Goal: Task Accomplishment & Management: Manage account settings

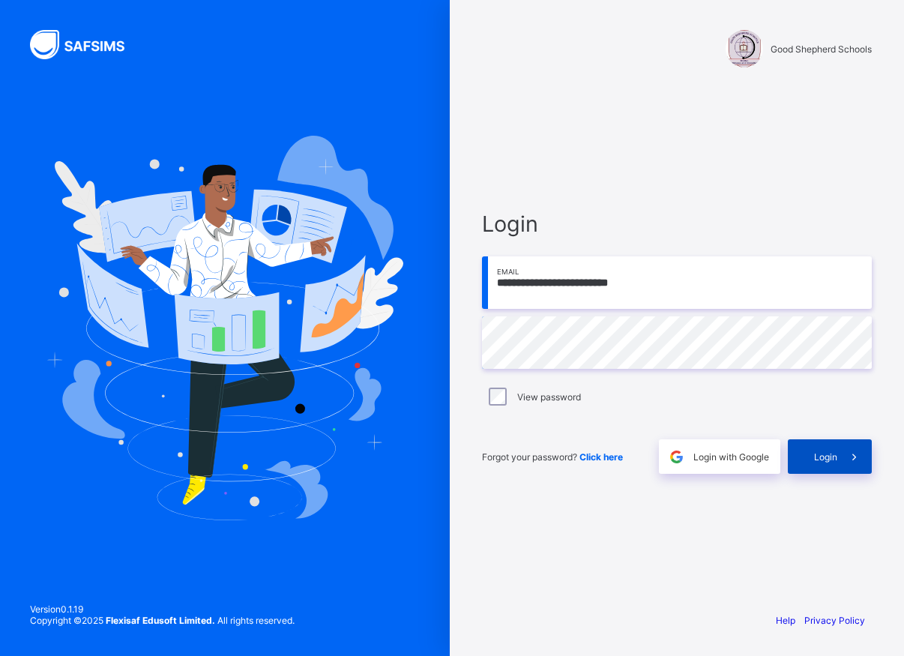
click at [833, 462] on div "Login" at bounding box center [829, 456] width 84 height 34
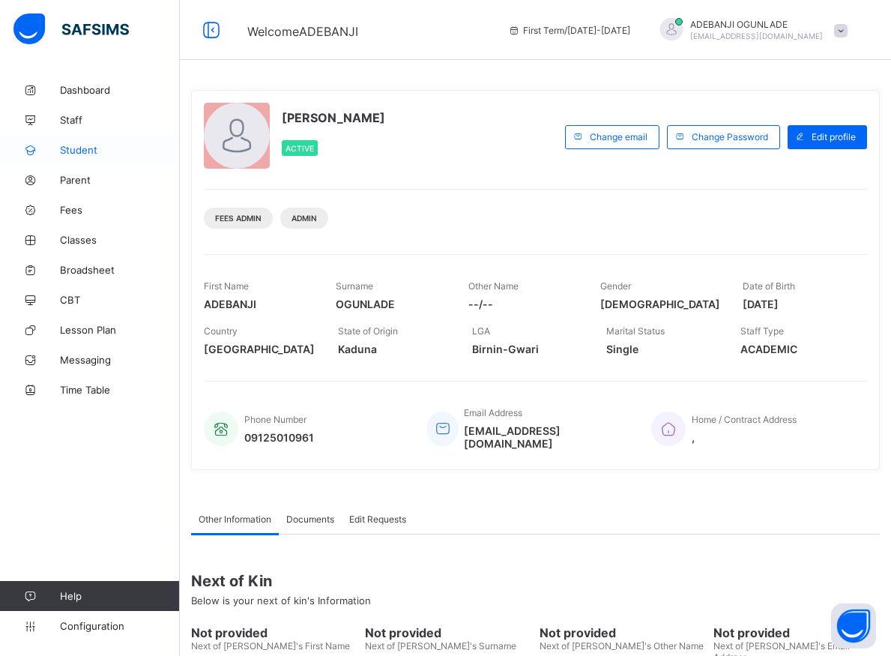
click at [73, 149] on span "Student" at bounding box center [120, 150] width 120 height 12
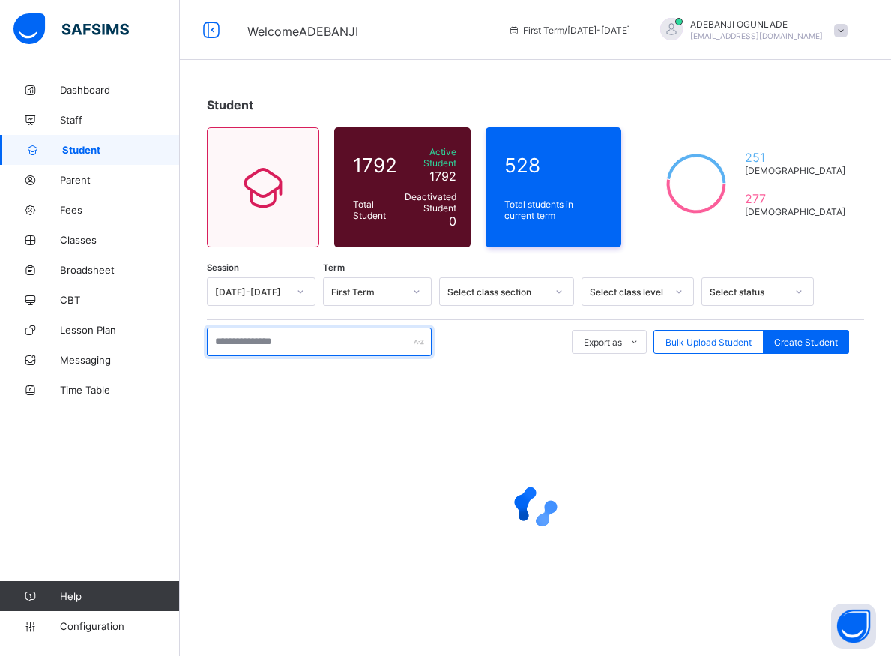
click at [244, 339] on input "text" at bounding box center [319, 341] width 225 height 28
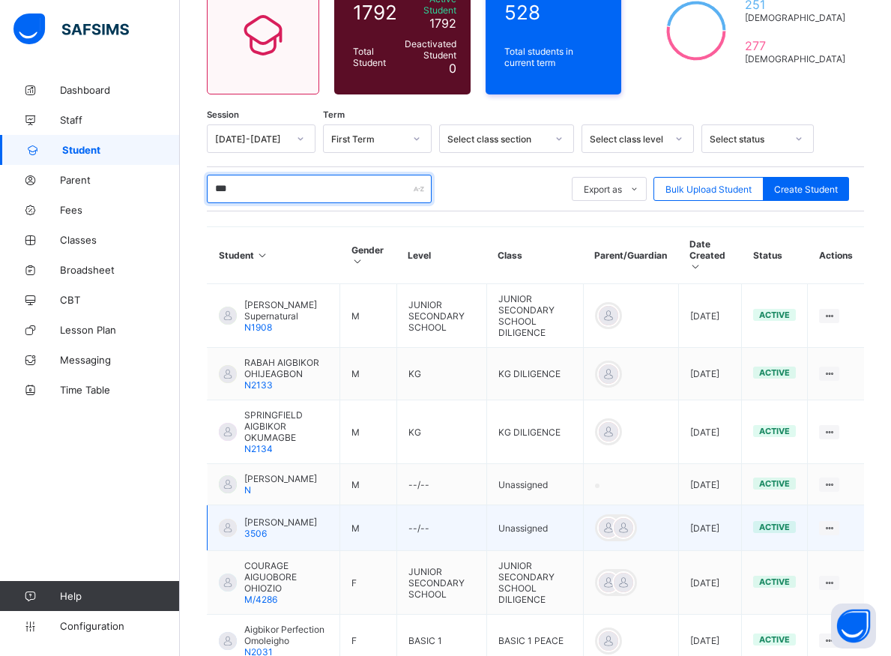
scroll to position [229, 0]
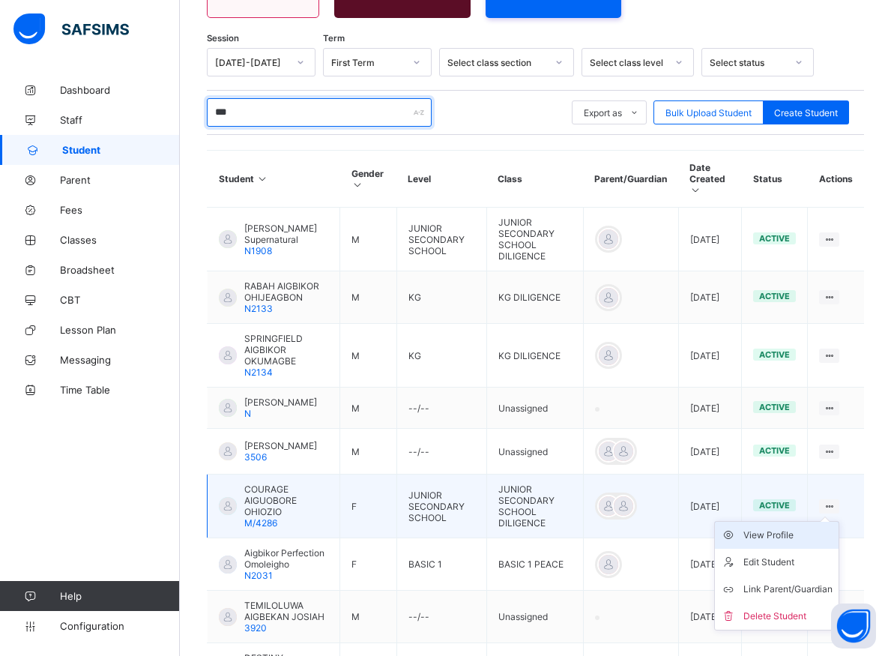
type input "***"
click at [796, 542] on div "View Profile" at bounding box center [787, 534] width 89 height 15
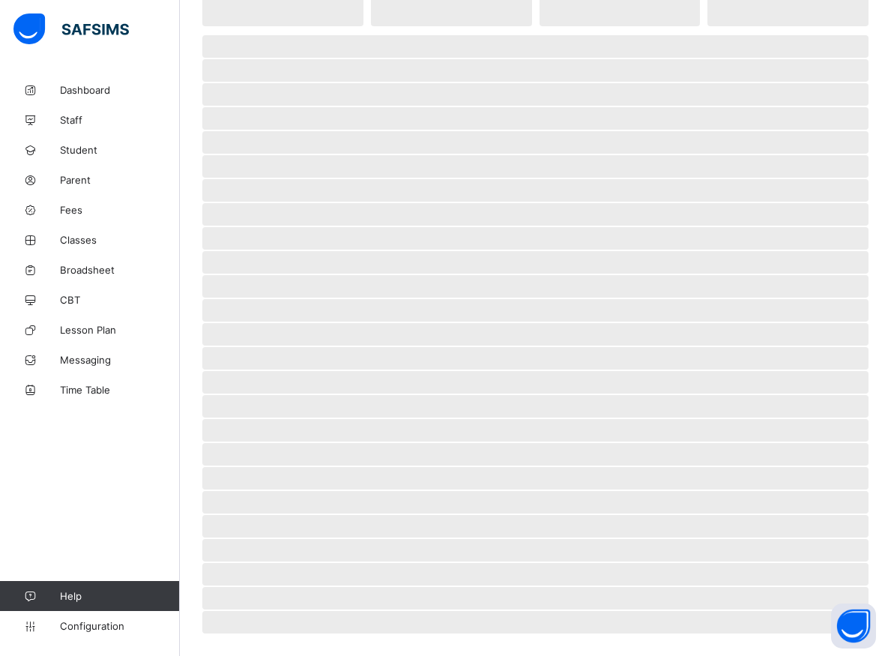
scroll to position [153, 0]
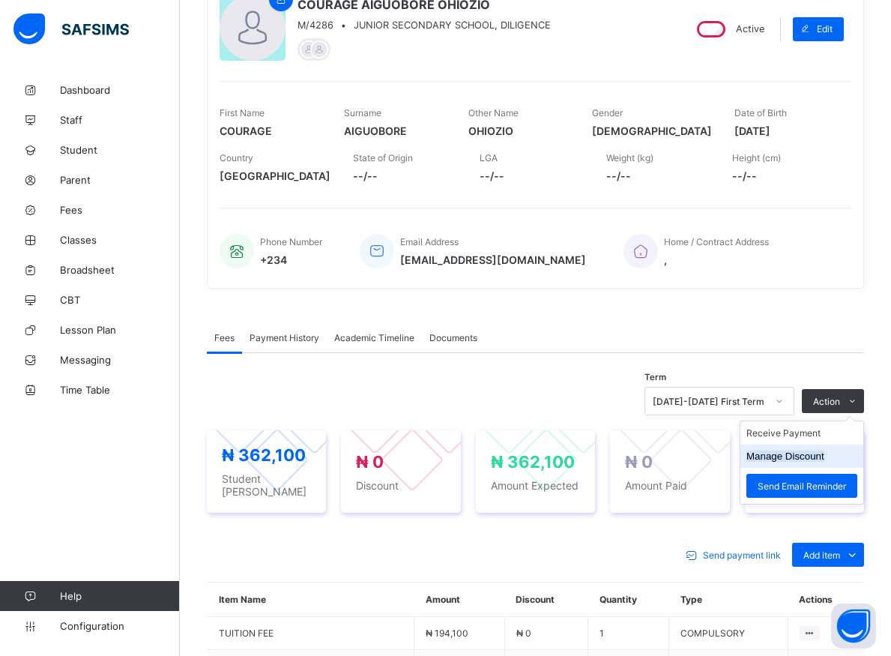
click at [798, 455] on button "Manage Discount" at bounding box center [785, 455] width 78 height 11
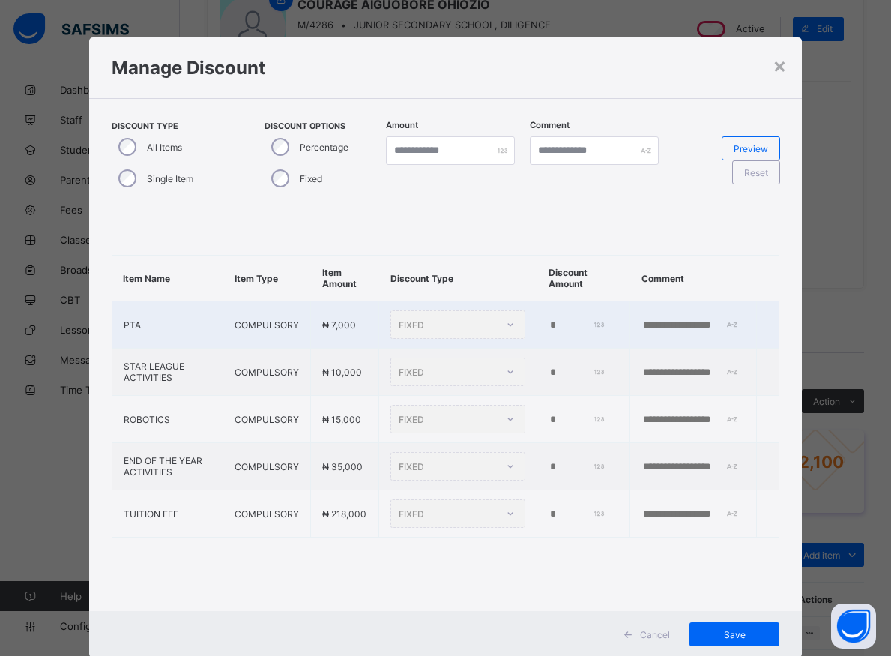
type input "*"
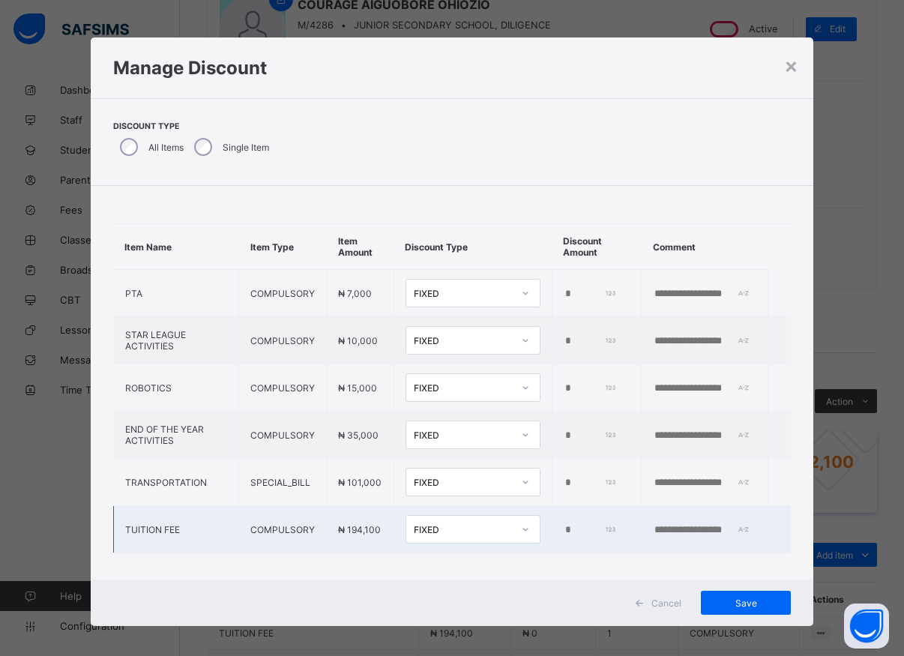
click at [563, 530] on input "*" at bounding box center [590, 530] width 54 height 12
type input "*****"
click at [745, 605] on span "Save" at bounding box center [745, 602] width 67 height 11
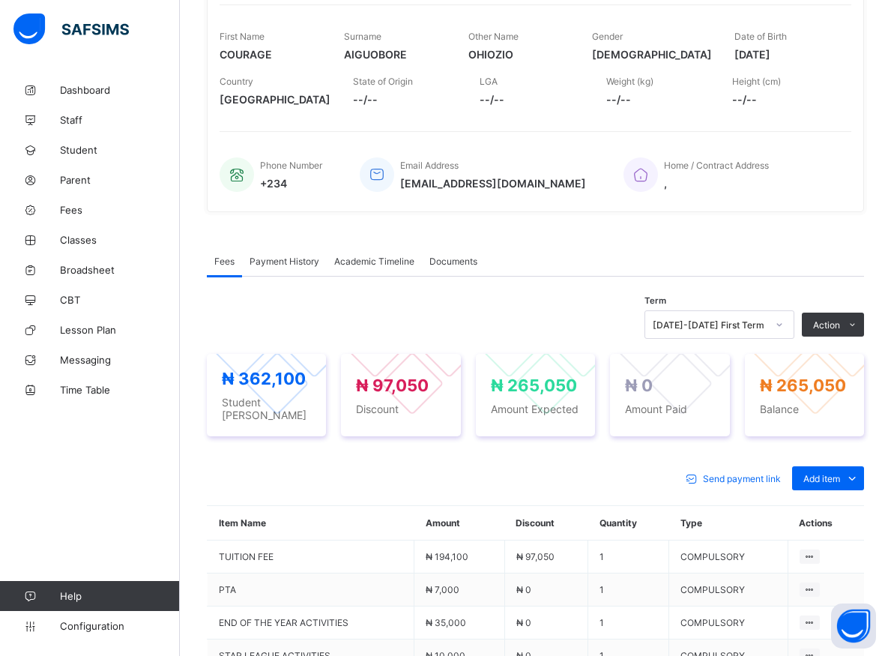
scroll to position [0, 0]
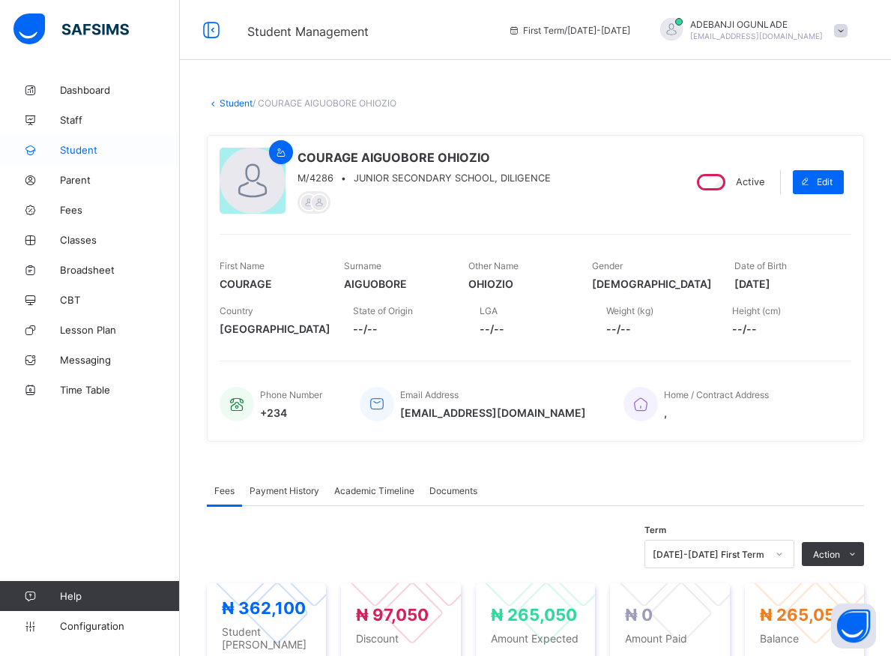
click at [82, 152] on span "Student" at bounding box center [120, 150] width 120 height 12
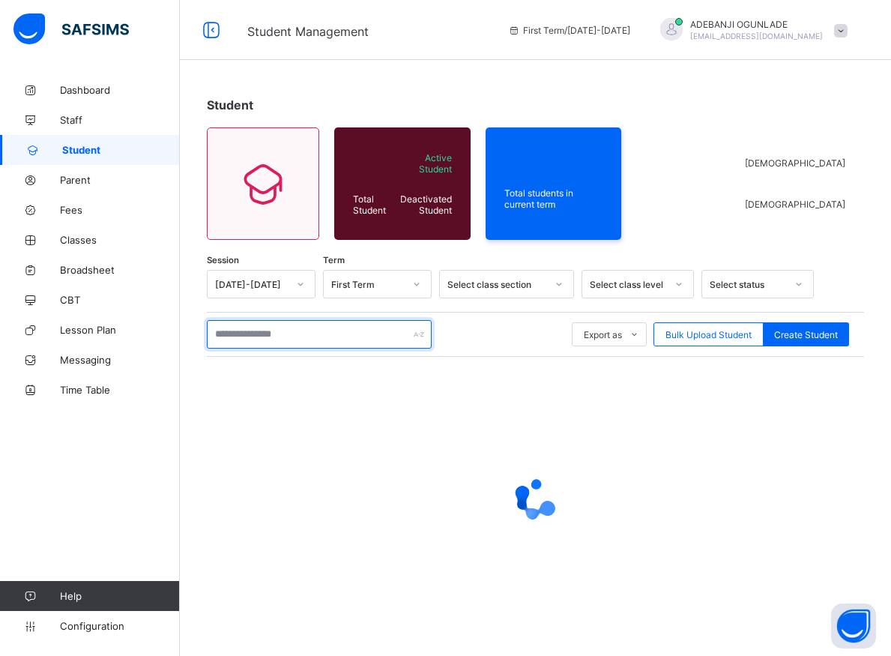
click at [288, 329] on input "text" at bounding box center [319, 334] width 225 height 28
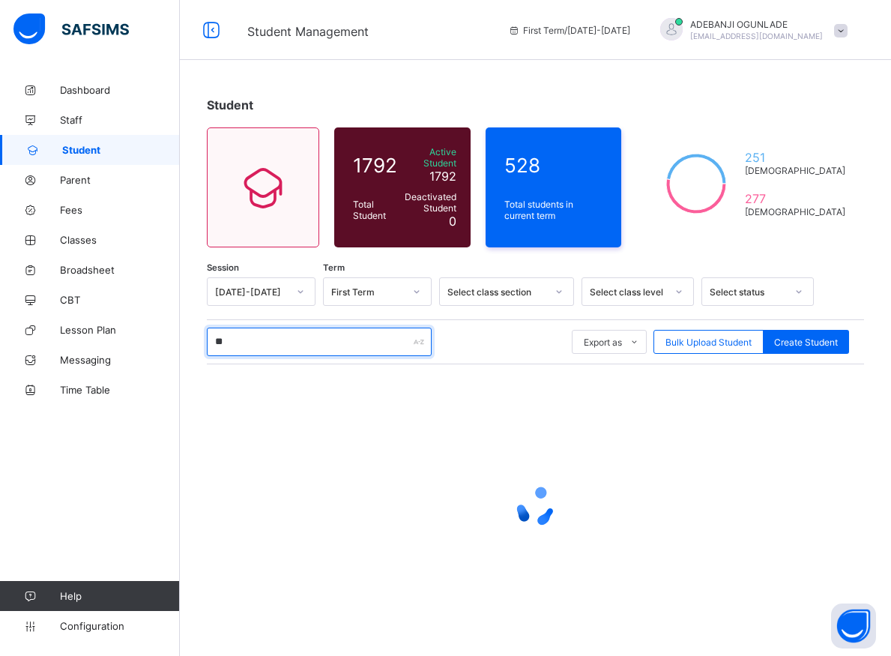
type input "***"
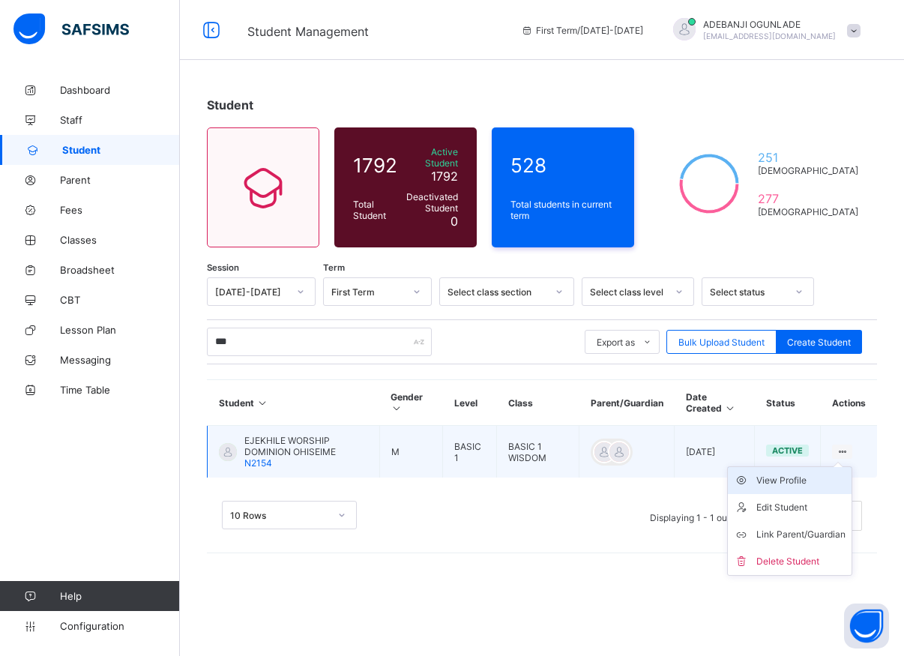
click at [794, 473] on div "View Profile" at bounding box center [800, 480] width 89 height 15
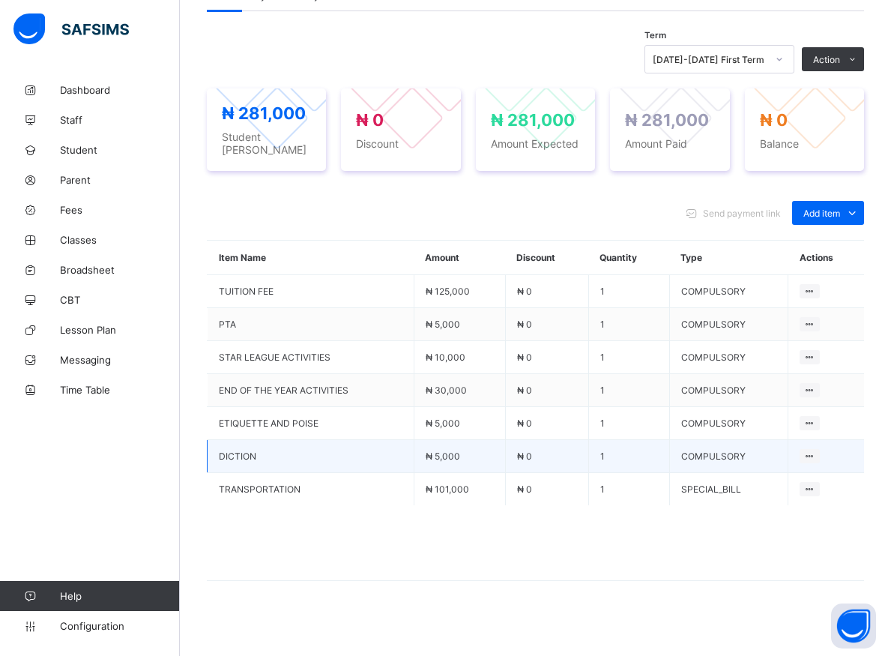
scroll to position [202, 0]
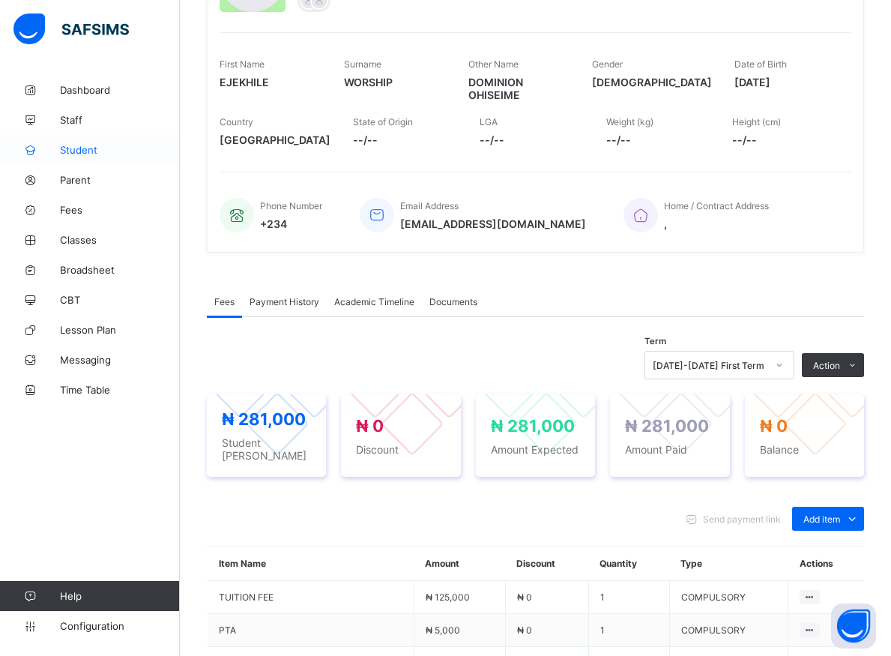
click at [66, 150] on span "Student" at bounding box center [120, 150] width 120 height 12
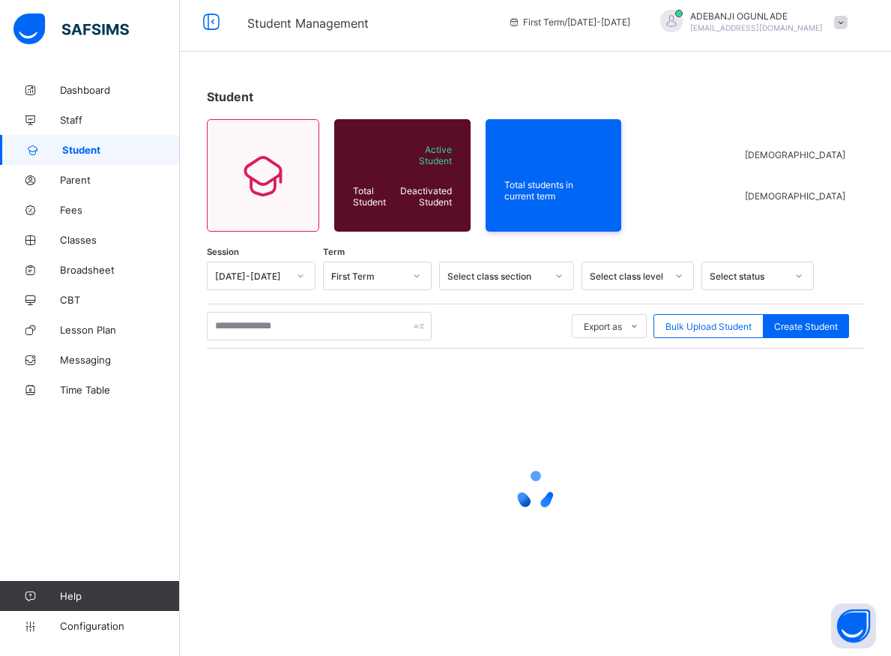
scroll to position [8, 0]
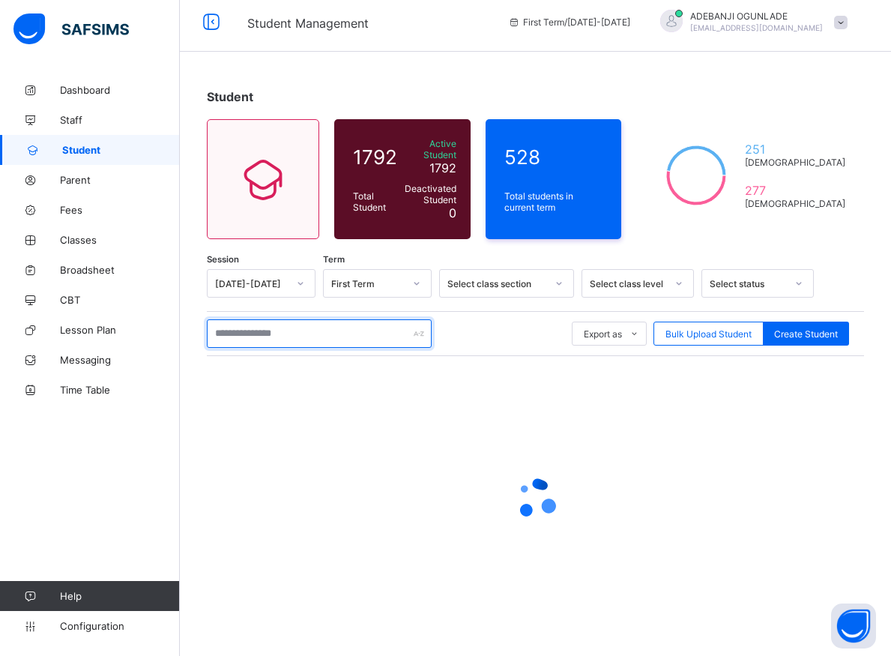
click at [243, 333] on input "text" at bounding box center [319, 333] width 225 height 28
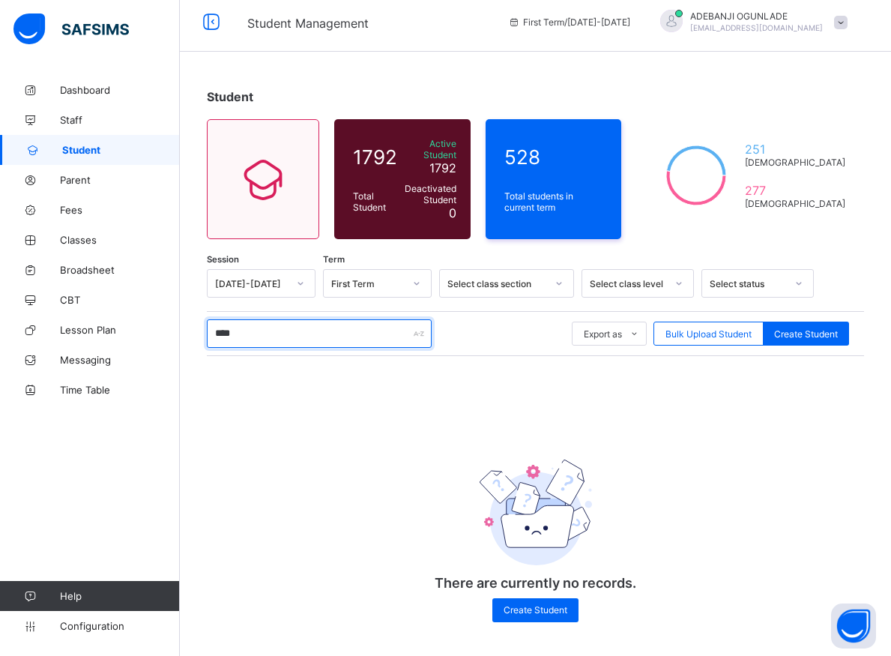
scroll to position [6, 0]
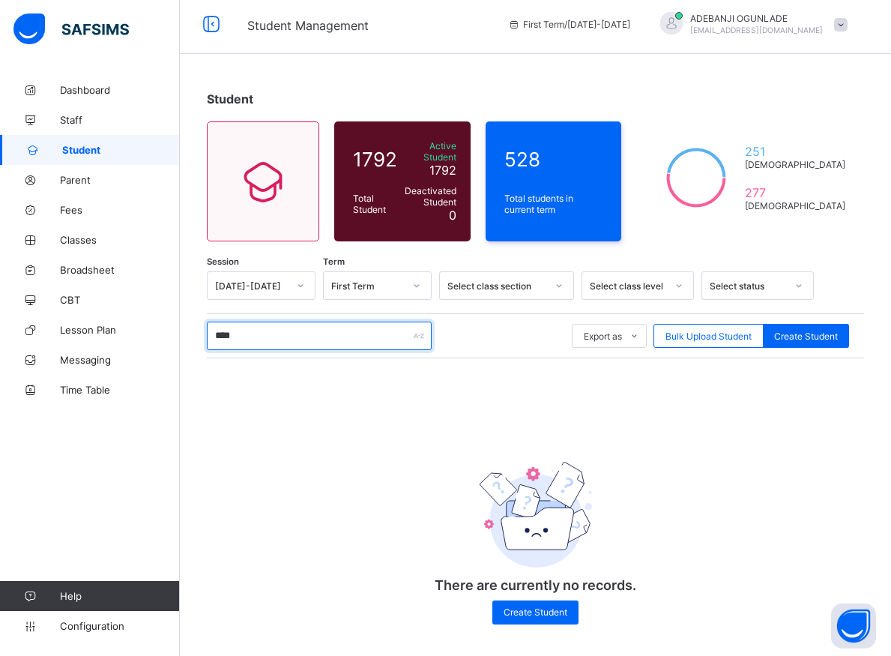
type input "***"
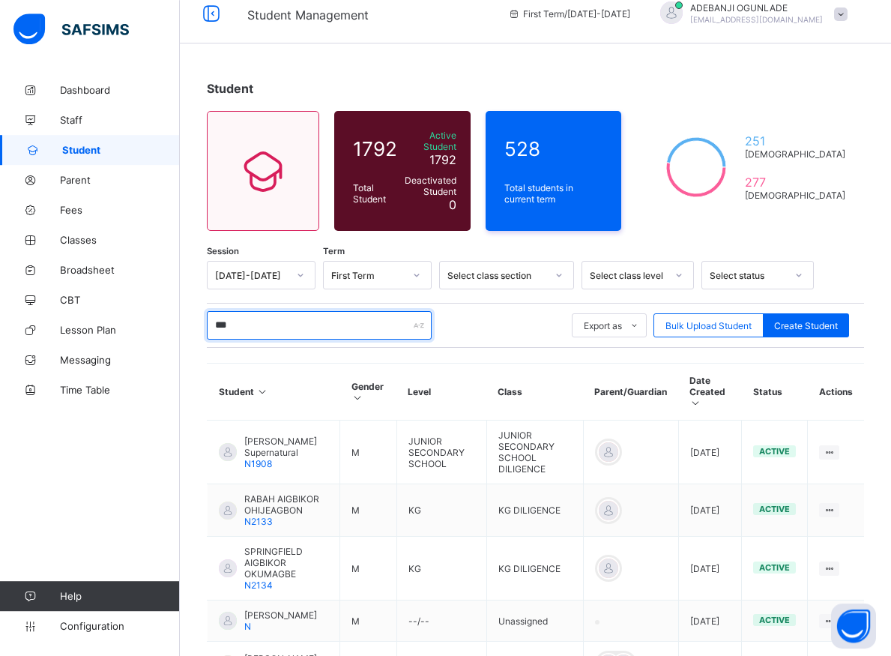
scroll to position [312, 0]
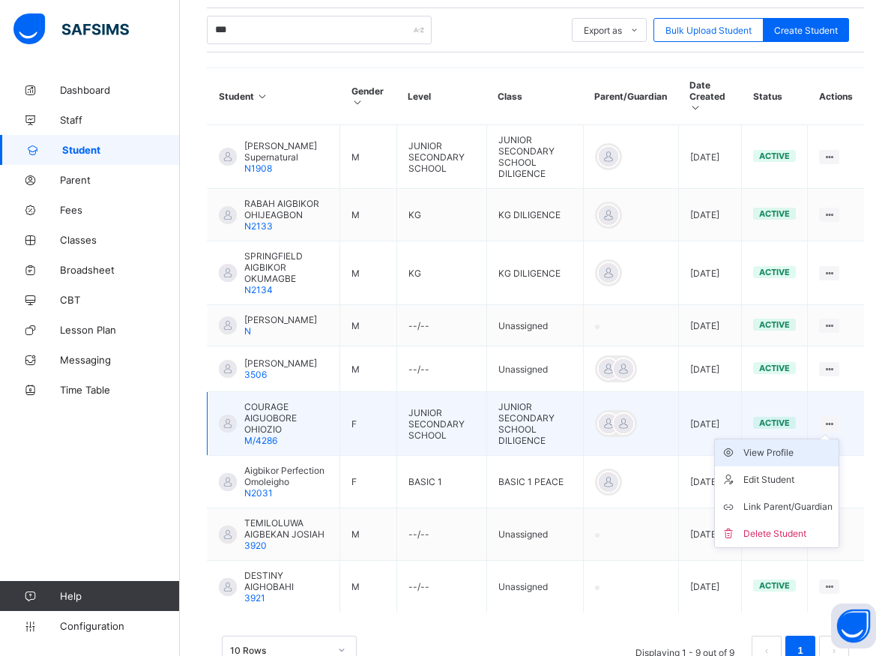
click at [782, 460] on div "View Profile" at bounding box center [787, 452] width 89 height 15
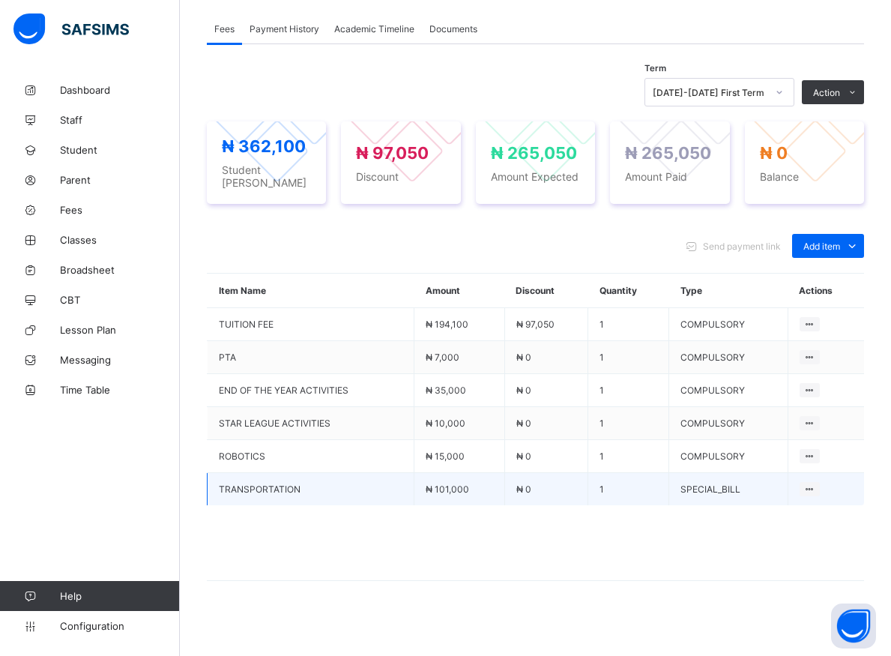
scroll to position [232, 0]
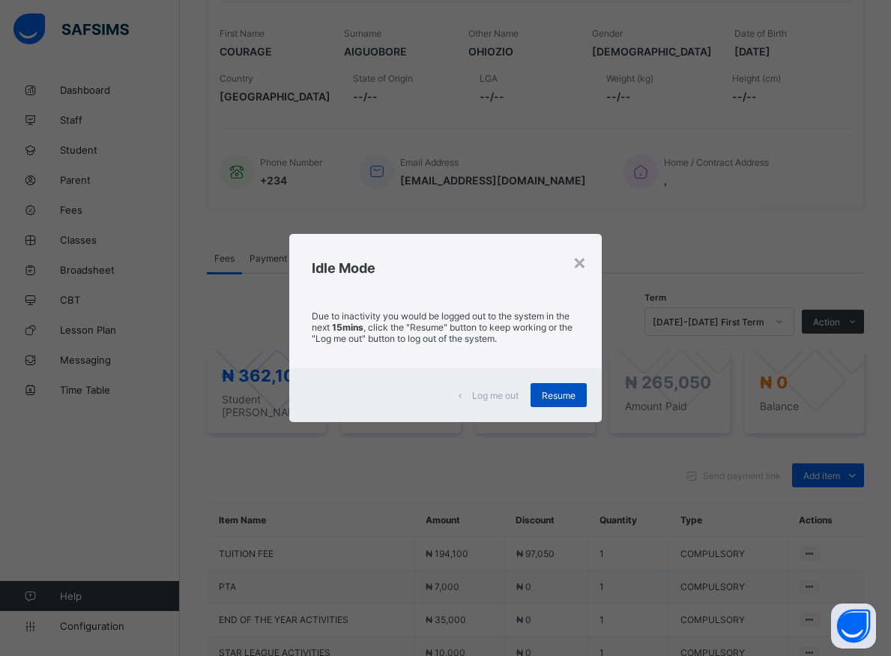
click at [545, 398] on span "Resume" at bounding box center [559, 395] width 34 height 11
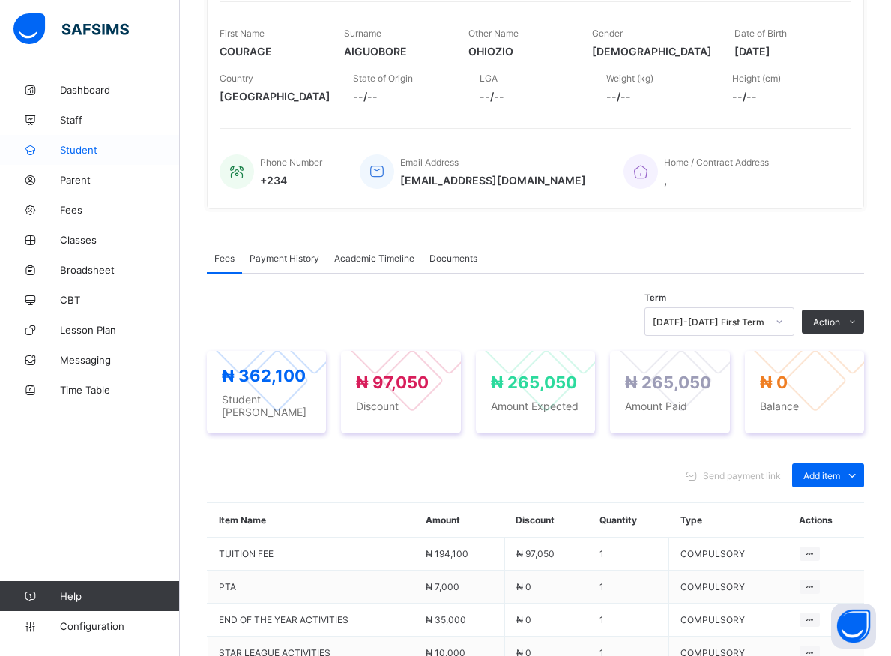
click at [74, 148] on span "Student" at bounding box center [120, 150] width 120 height 12
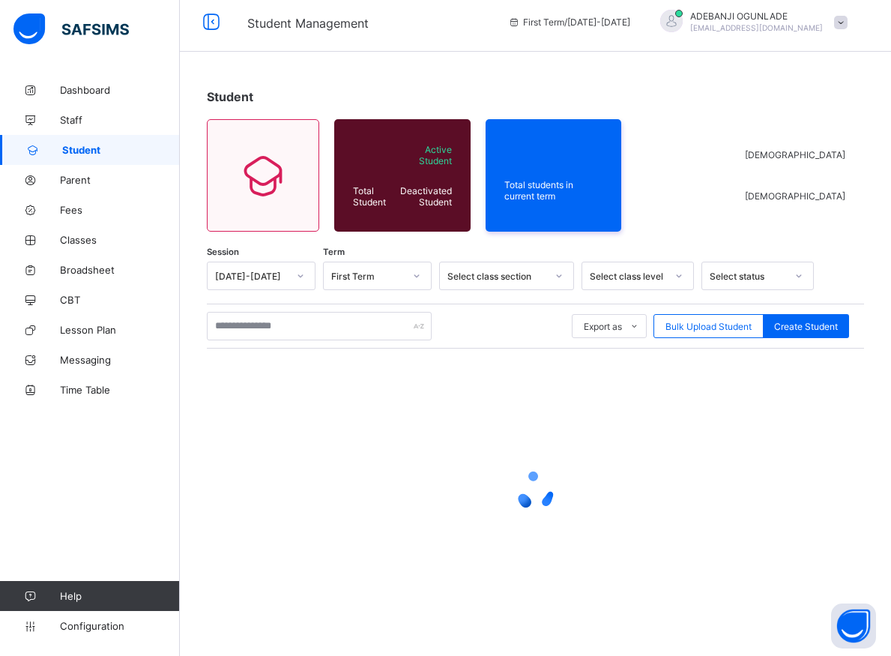
scroll to position [8, 0]
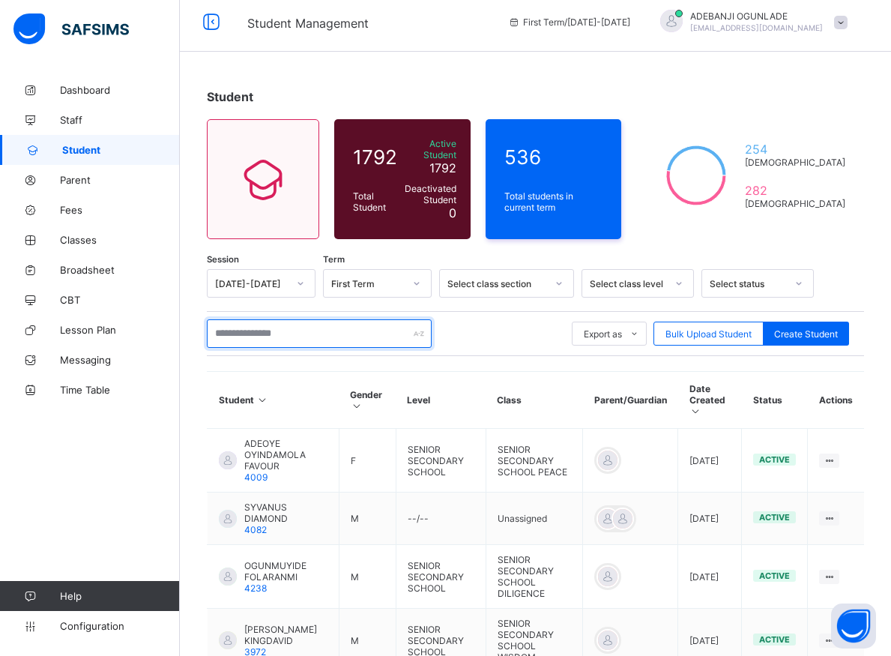
click at [274, 330] on input "text" at bounding box center [319, 333] width 225 height 28
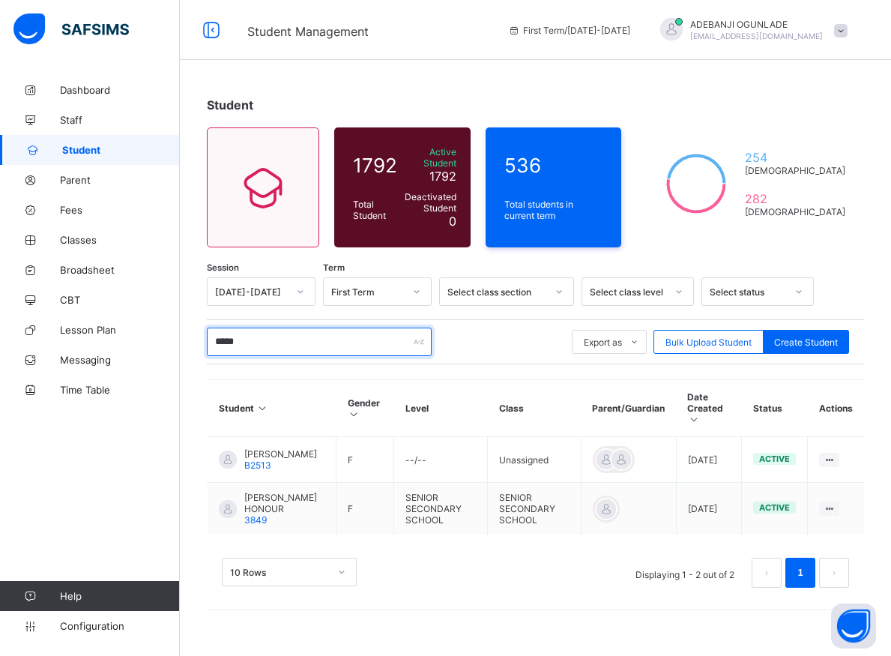
scroll to position [0, 0]
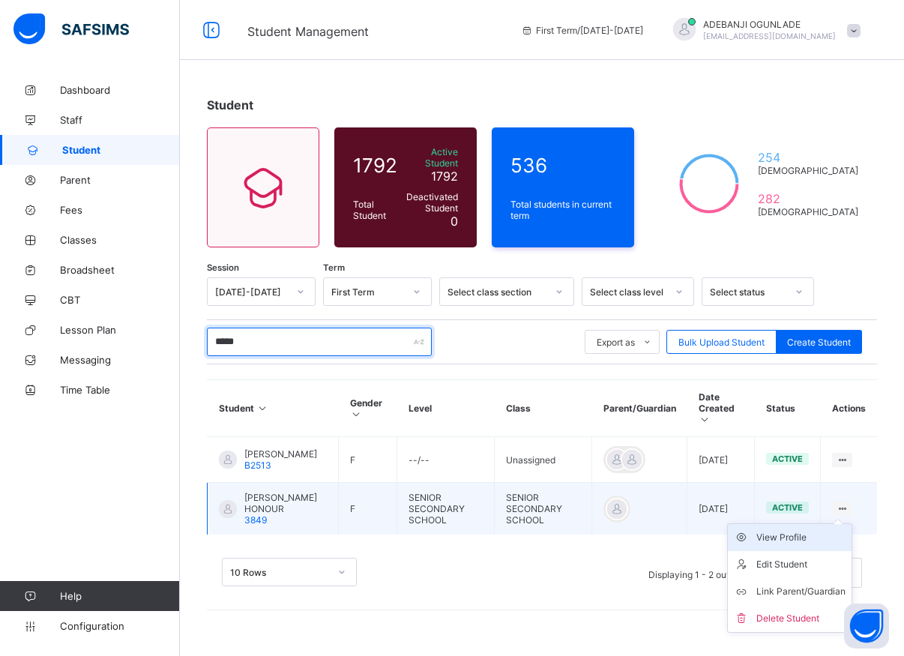
type input "*****"
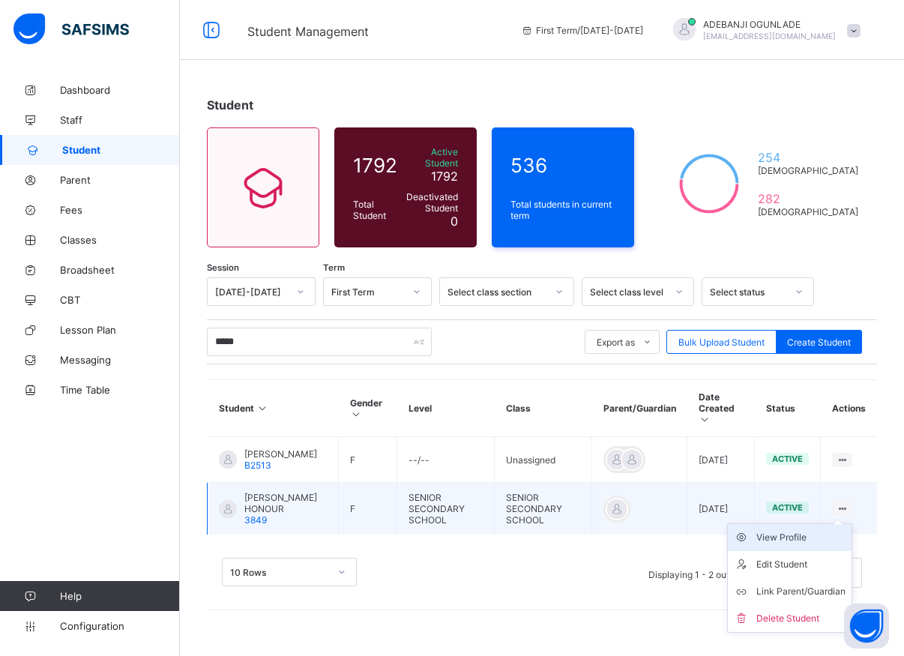
click at [790, 530] on div "View Profile" at bounding box center [800, 537] width 89 height 15
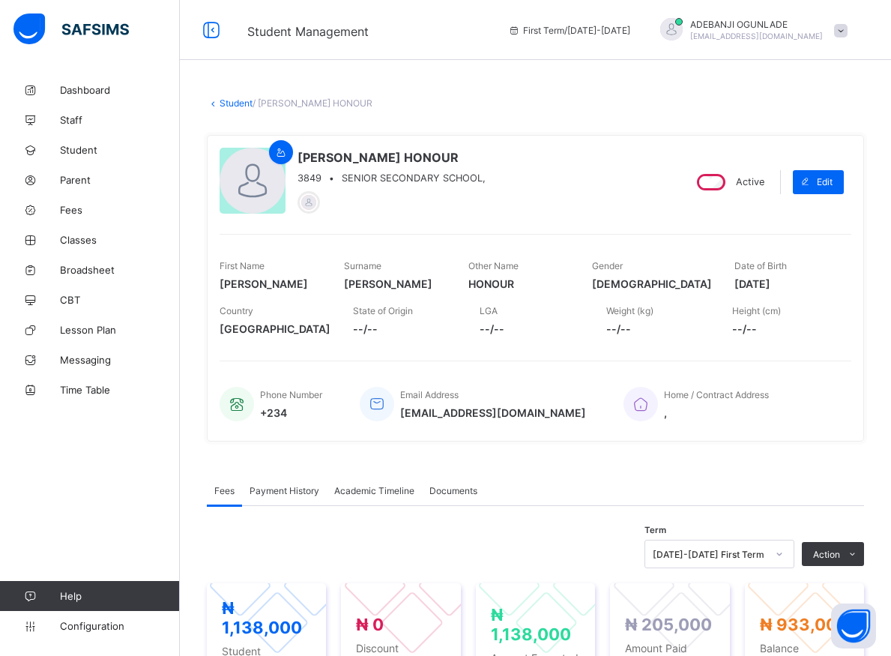
scroll to position [382, 0]
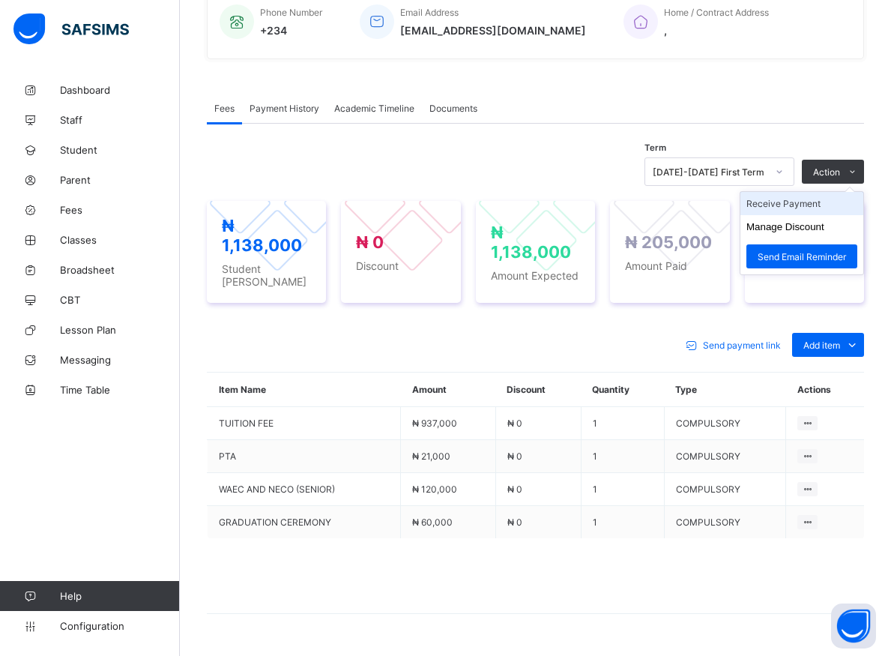
click at [795, 208] on li "Receive Payment" at bounding box center [801, 203] width 123 height 23
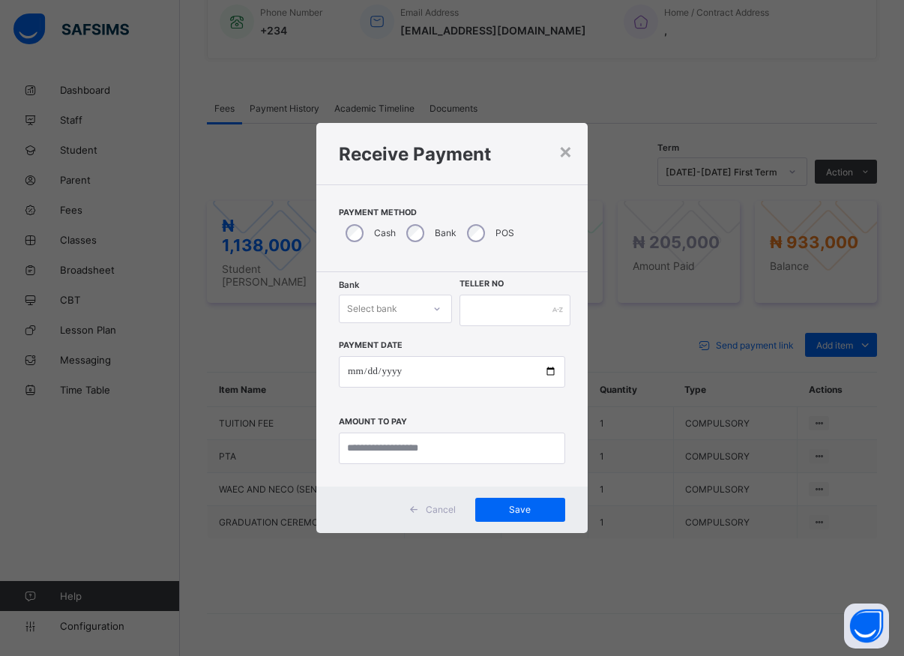
click at [437, 312] on icon at bounding box center [436, 308] width 9 height 15
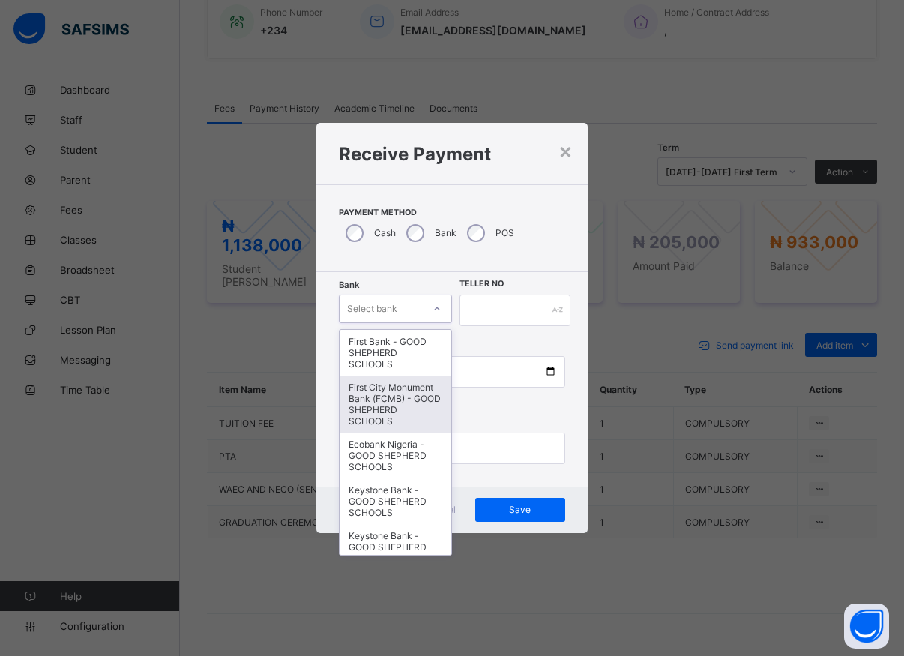
click at [396, 421] on div "First City Monument Bank (FCMB) - GOOD SHEPHERD SCHOOLS" at bounding box center [395, 403] width 112 height 57
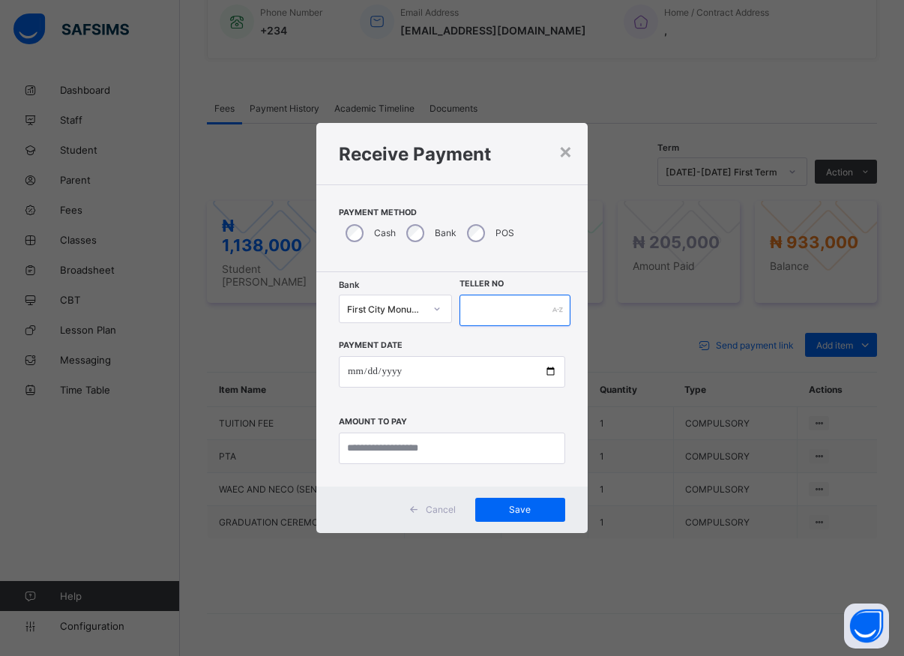
click at [489, 311] on input "text" at bounding box center [514, 309] width 111 height 31
type input "*****"
click at [548, 370] on input "date" at bounding box center [452, 371] width 226 height 31
type input "**********"
click at [386, 450] on input "currency" at bounding box center [452, 447] width 226 height 31
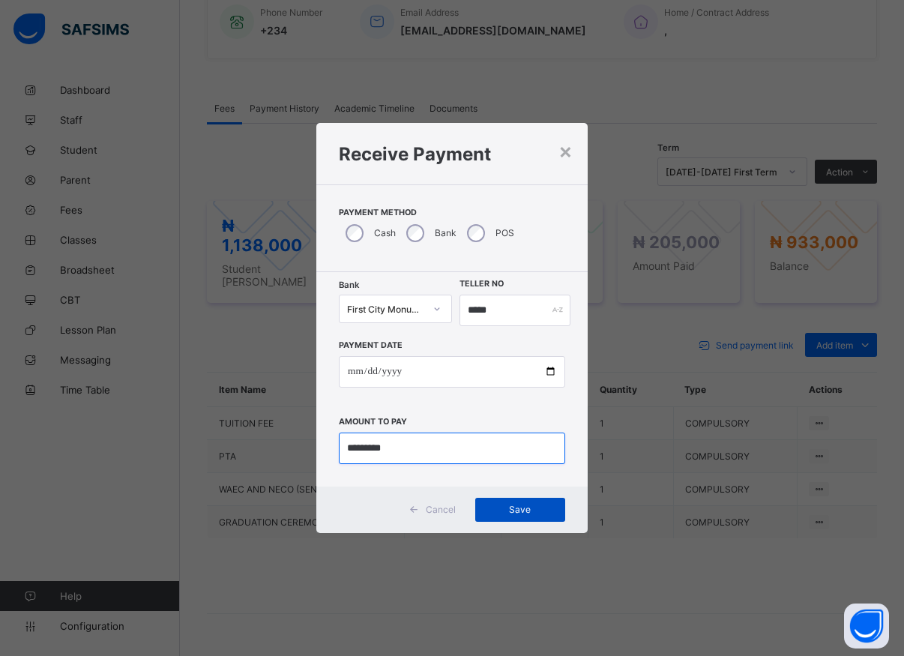
type input "*********"
click at [520, 514] on span "Save" at bounding box center [519, 508] width 67 height 11
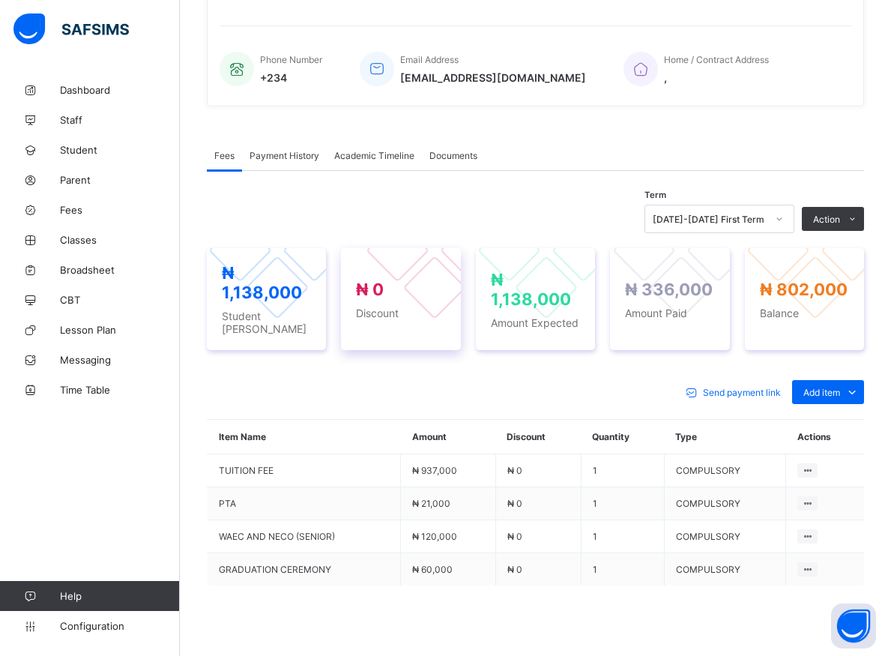
scroll to position [411, 0]
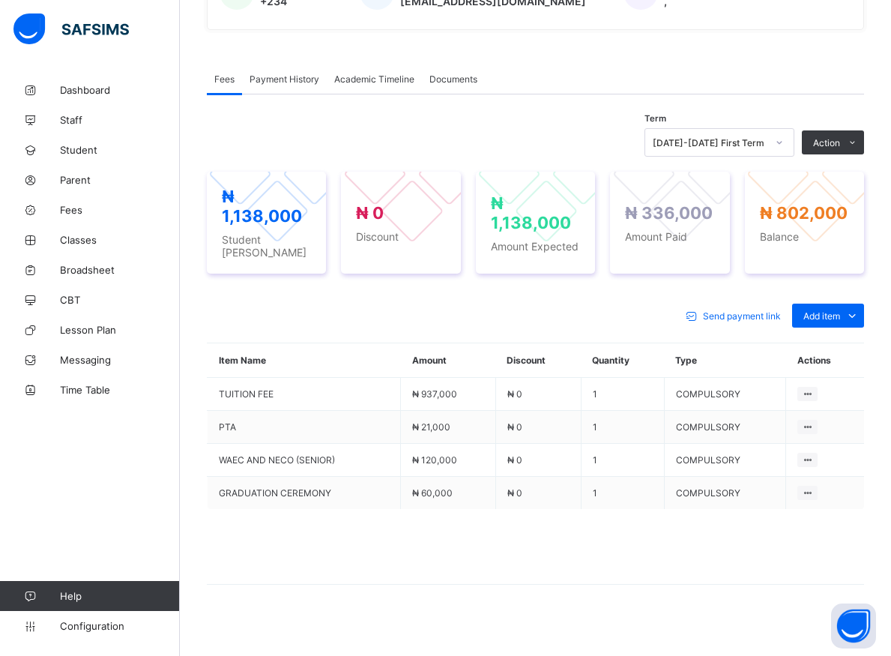
click at [252, 77] on span "Payment History" at bounding box center [284, 78] width 70 height 11
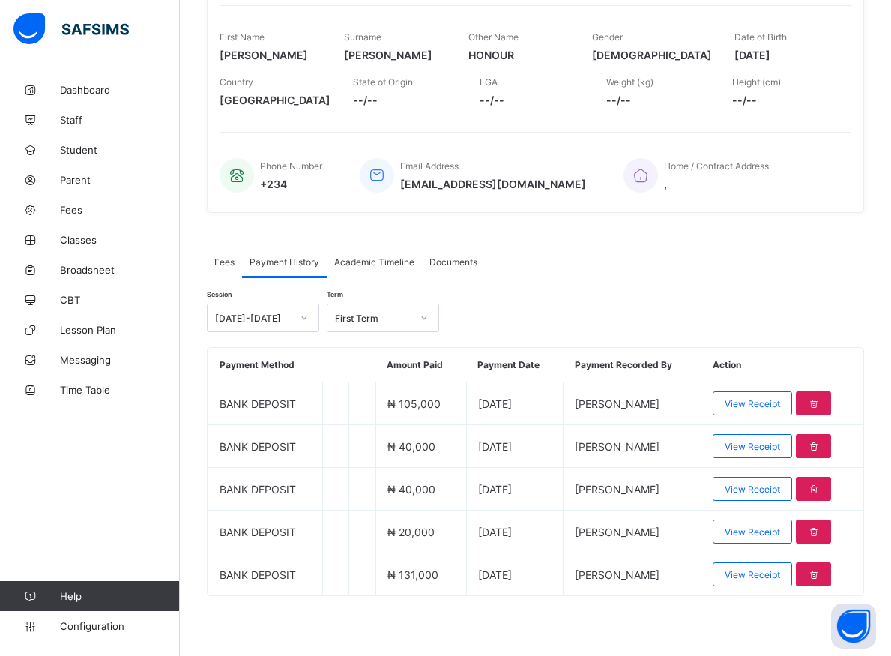
scroll to position [229, 0]
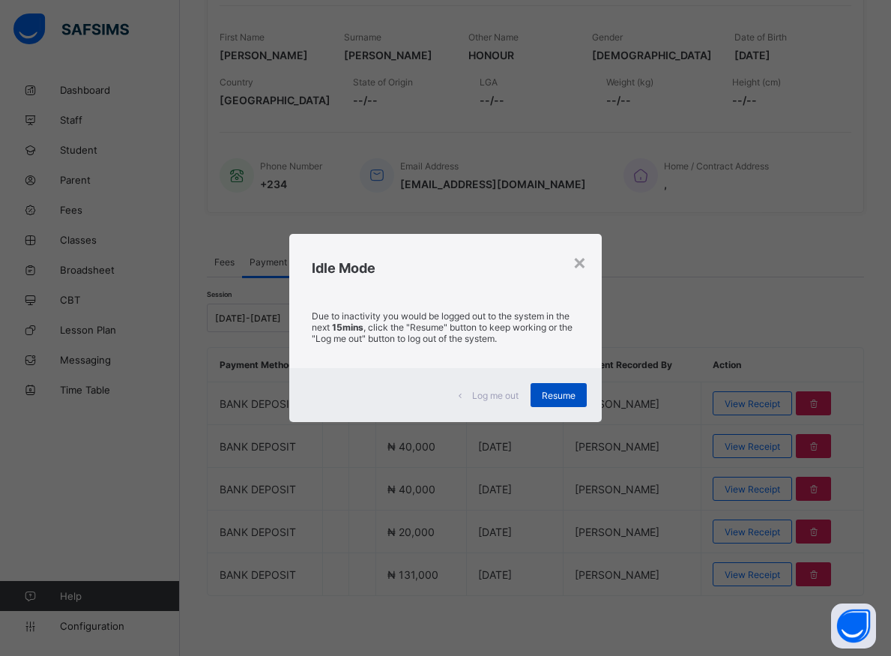
click at [557, 394] on span "Resume" at bounding box center [559, 395] width 34 height 11
click at [572, 396] on span "Resume" at bounding box center [559, 395] width 34 height 11
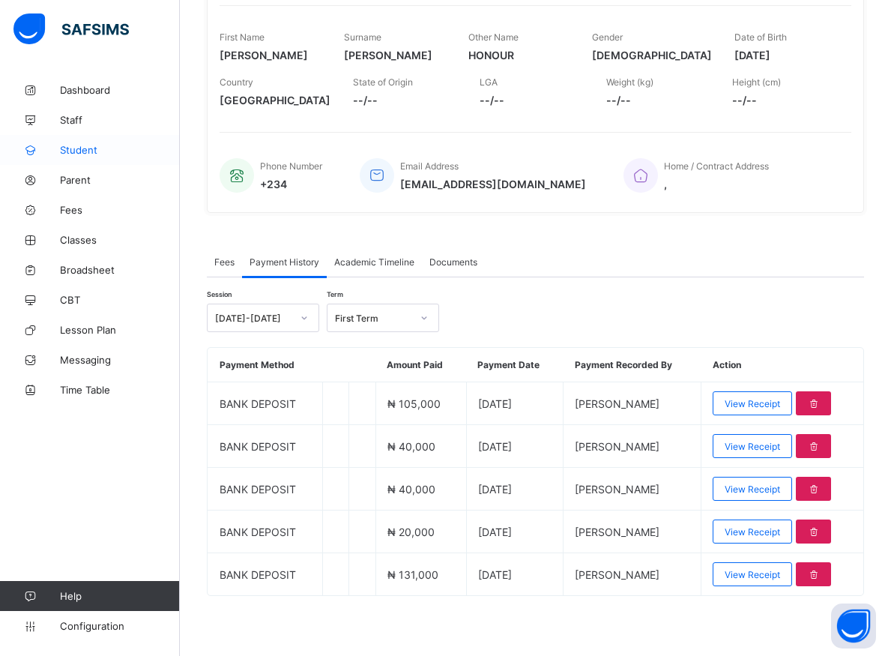
click at [73, 153] on span "Student" at bounding box center [120, 150] width 120 height 12
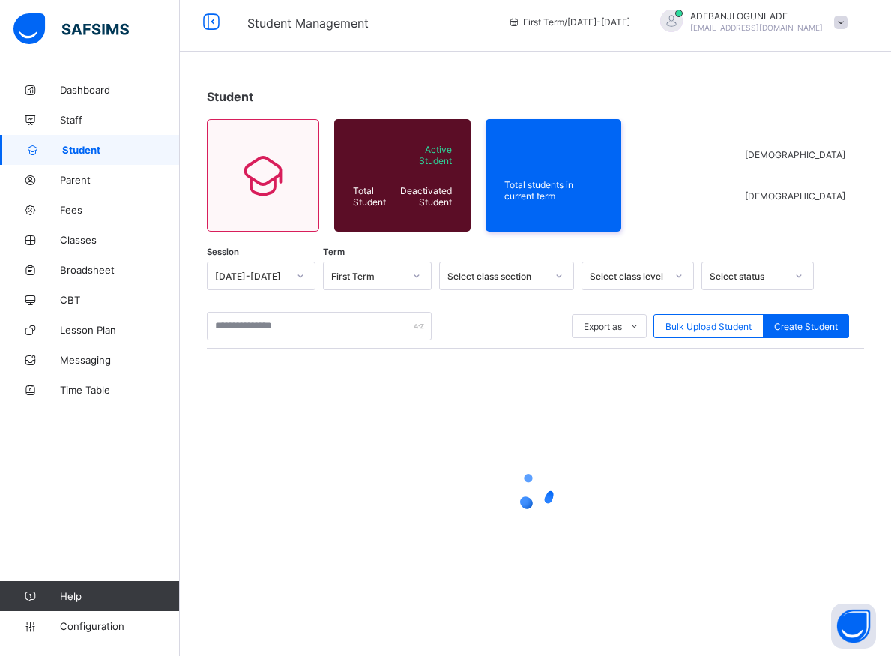
scroll to position [8, 0]
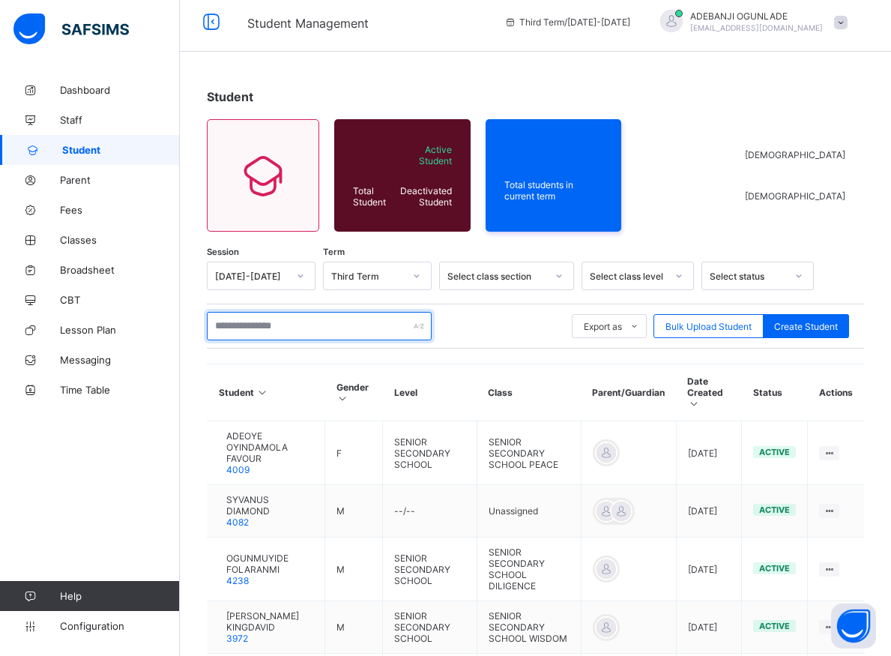
click at [246, 330] on input "text" at bounding box center [319, 326] width 225 height 28
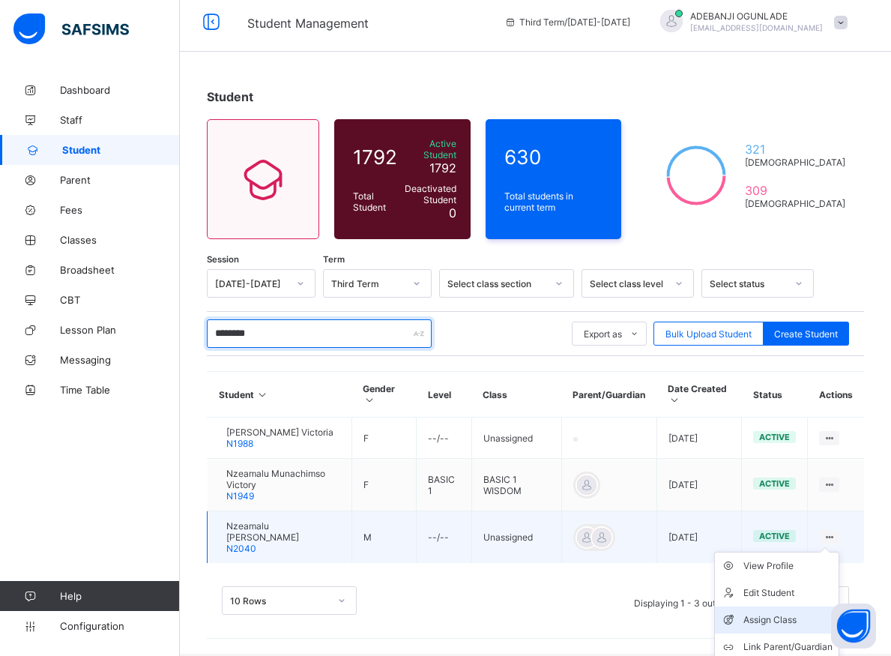
type input "********"
click at [782, 623] on div "Assign Class" at bounding box center [787, 619] width 89 height 15
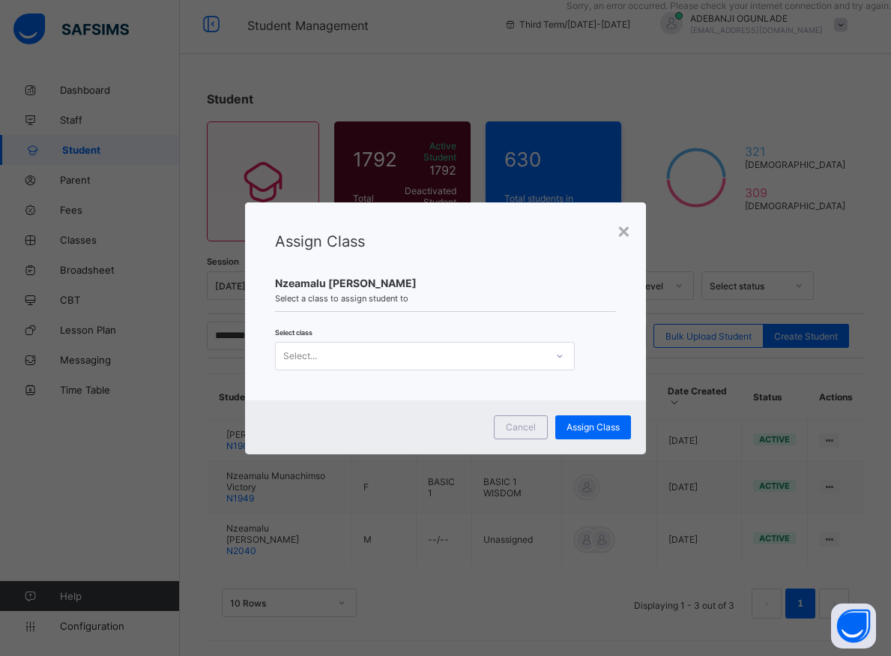
click at [556, 359] on icon at bounding box center [559, 355] width 9 height 15
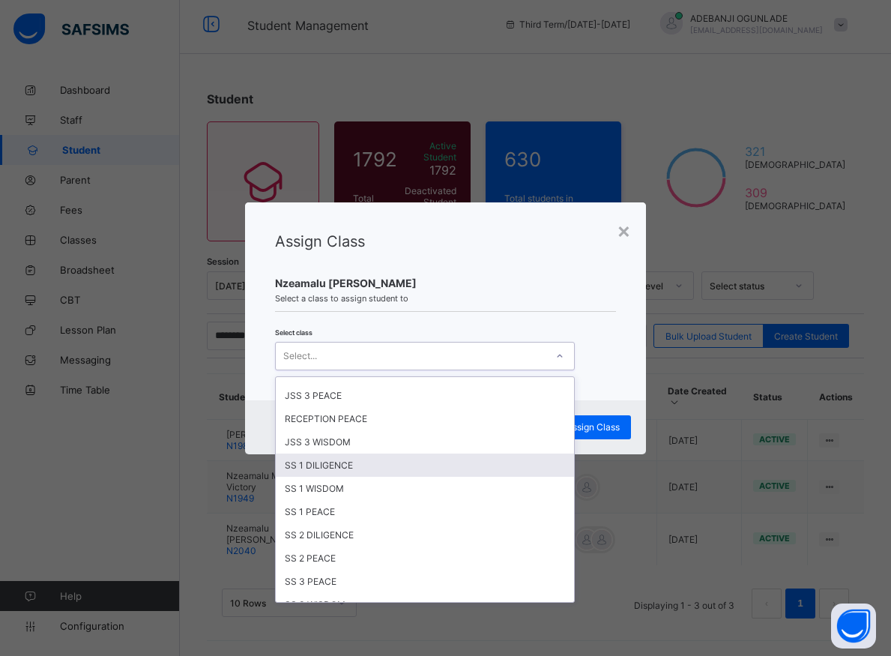
scroll to position [472, 0]
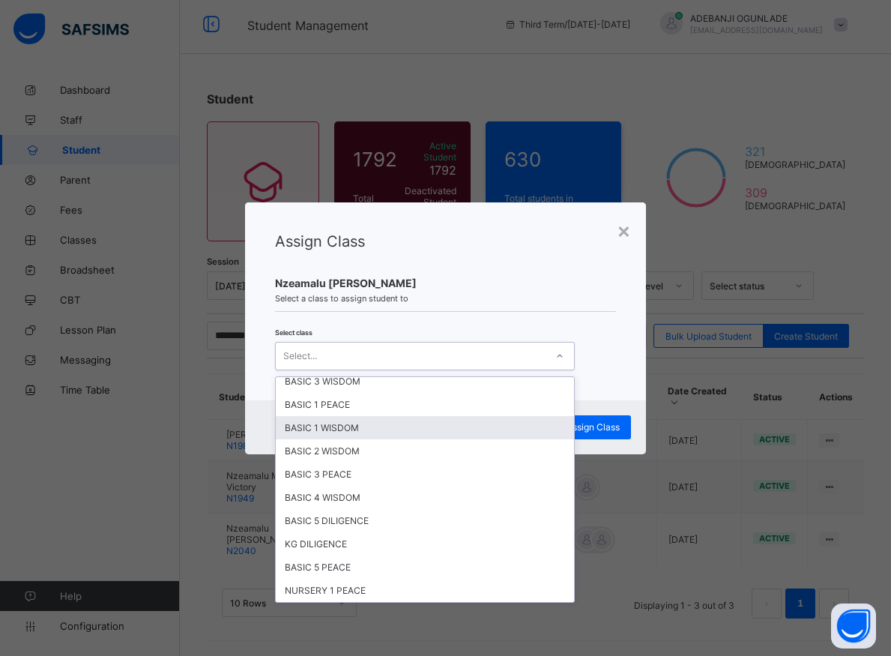
click at [315, 428] on div "BASIC 1 WISDOM" at bounding box center [425, 427] width 298 height 23
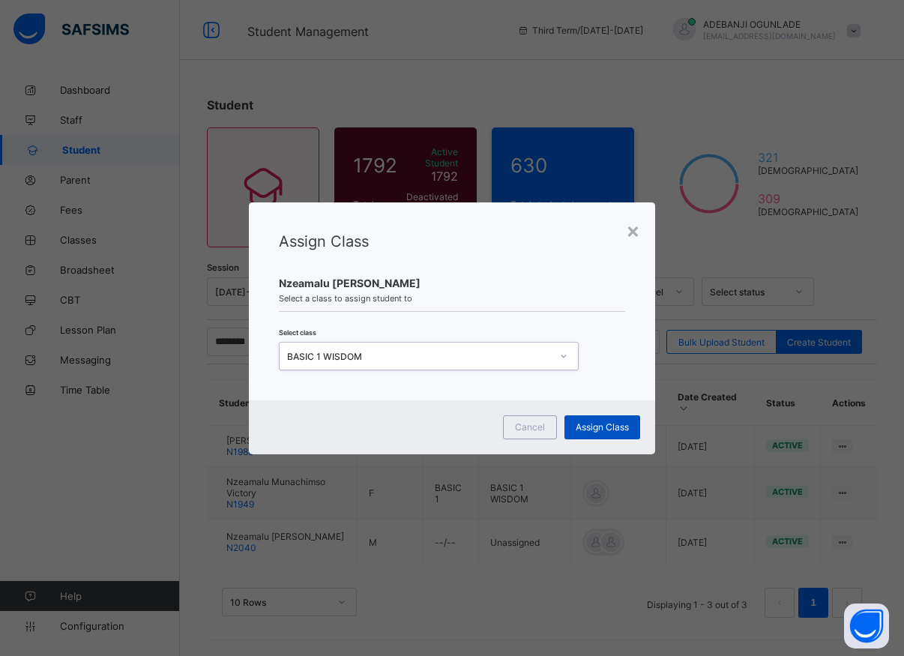
click at [609, 428] on span "Assign Class" at bounding box center [601, 426] width 53 height 11
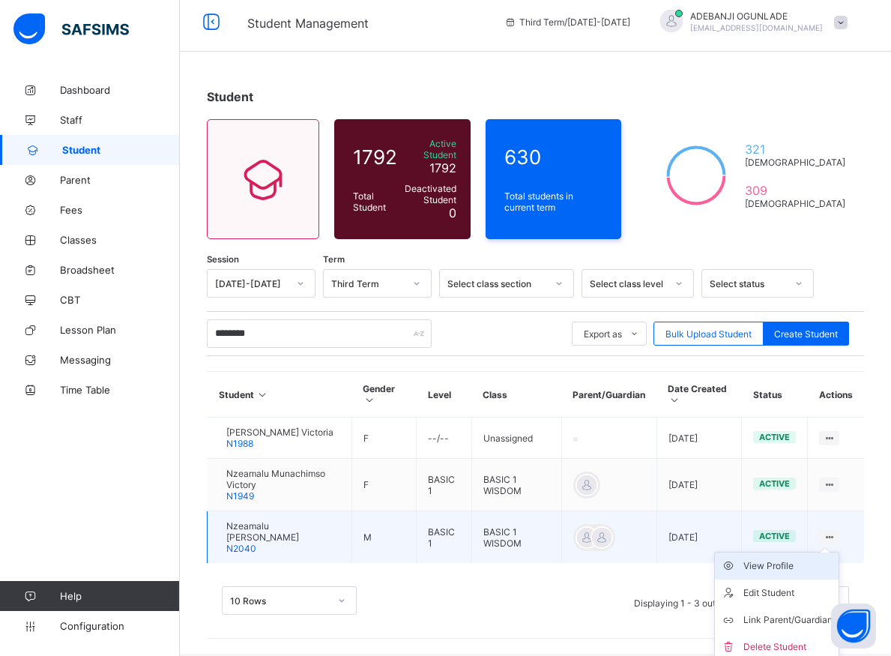
click at [799, 570] on div "View Profile" at bounding box center [787, 565] width 89 height 15
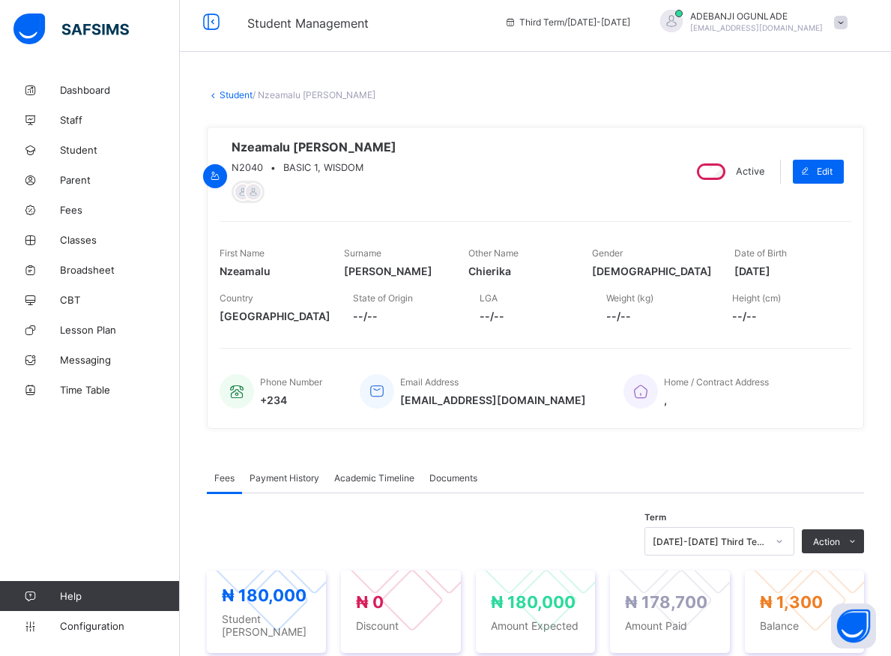
scroll to position [161, 0]
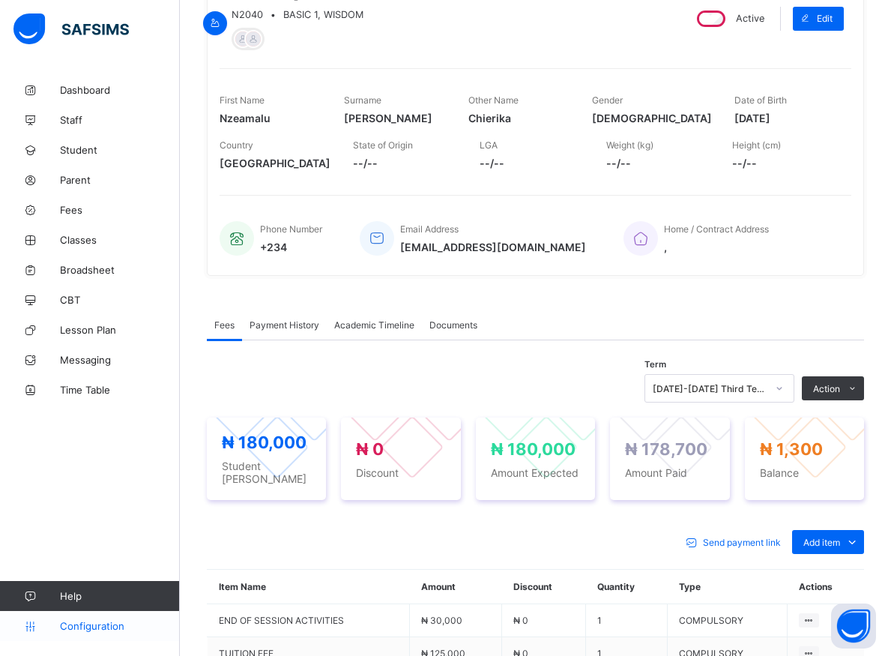
click at [88, 627] on span "Configuration" at bounding box center [119, 626] width 119 height 12
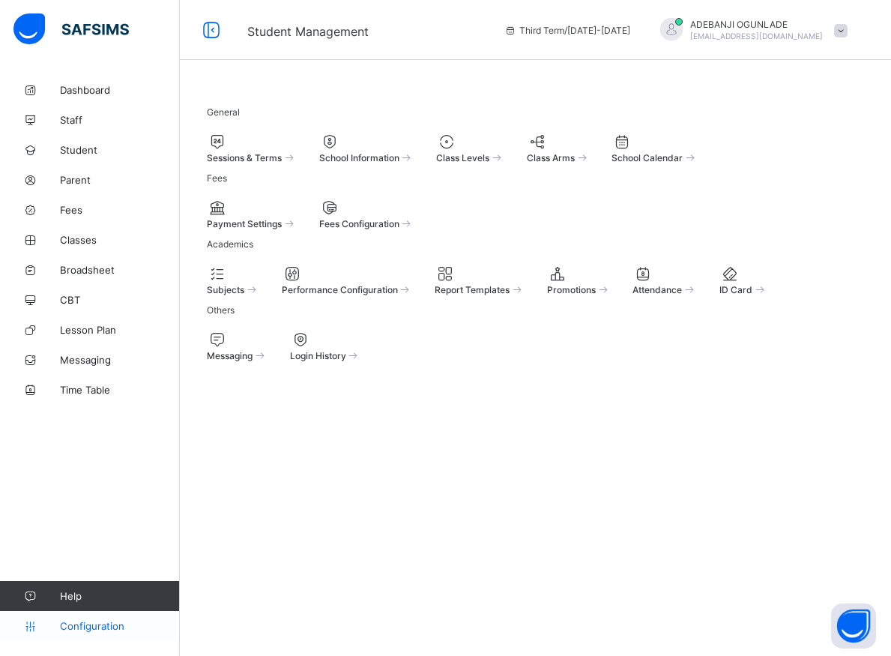
scroll to position [4, 0]
click at [297, 154] on span at bounding box center [289, 157] width 15 height 13
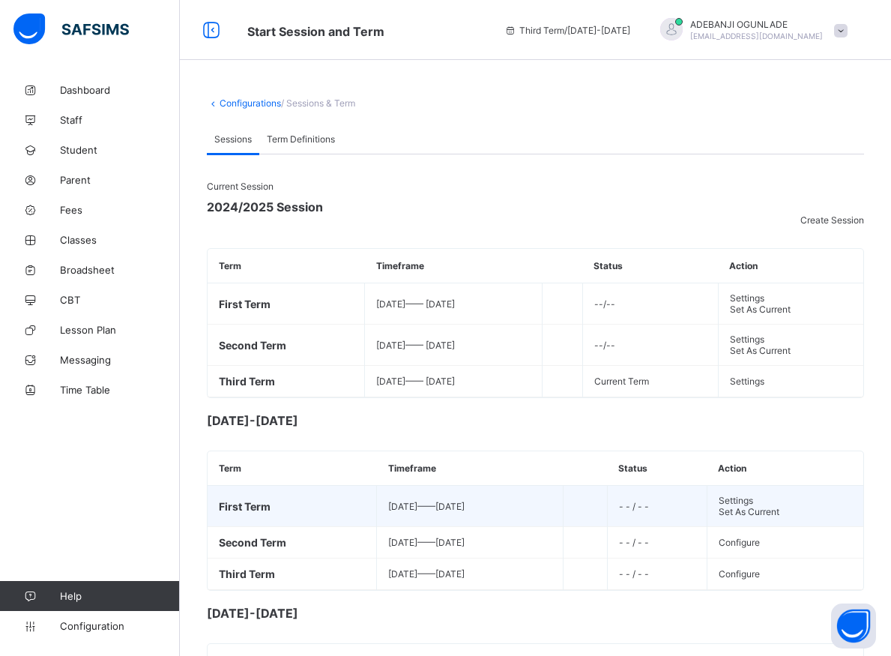
click at [766, 517] on span "Set As Current" at bounding box center [748, 511] width 61 height 11
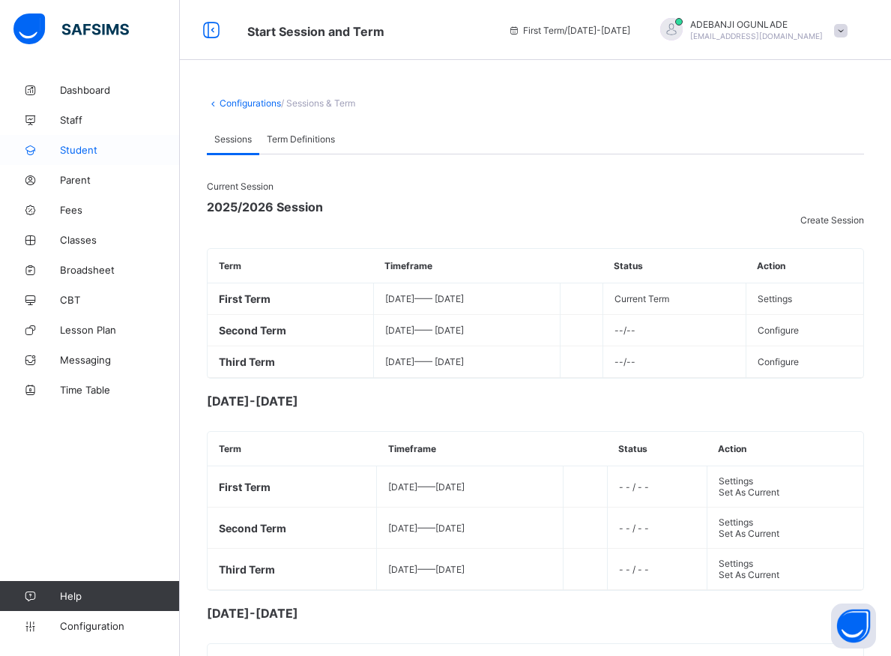
click at [74, 149] on span "Student" at bounding box center [120, 150] width 120 height 12
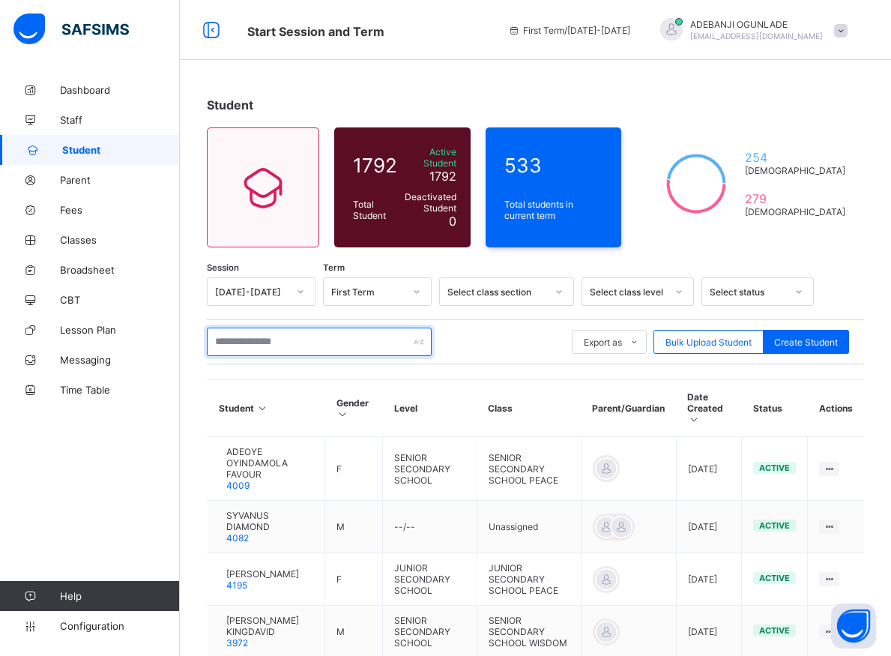
click at [257, 343] on input "text" at bounding box center [319, 341] width 225 height 28
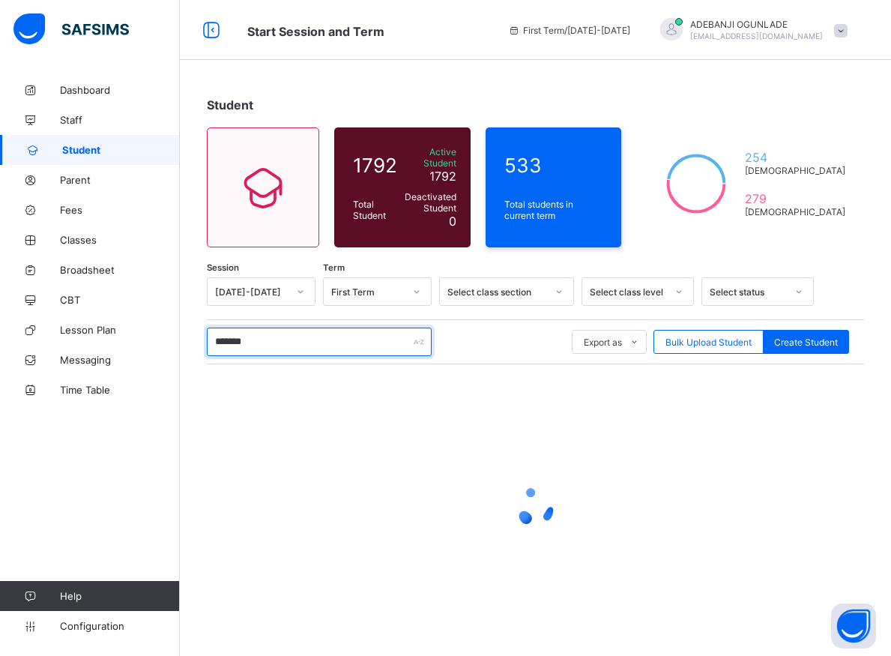
type input "********"
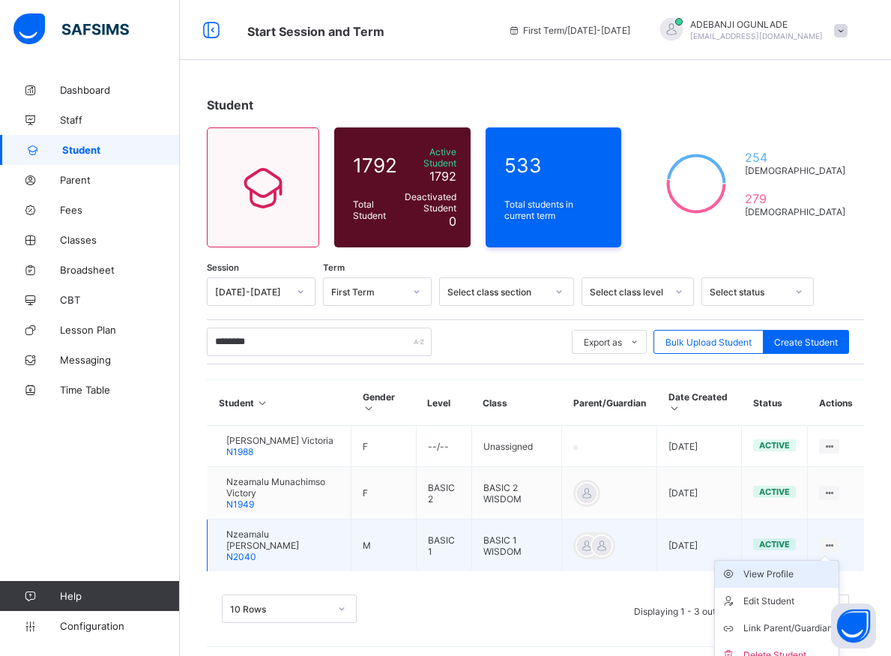
click at [790, 578] on div "View Profile" at bounding box center [787, 573] width 89 height 15
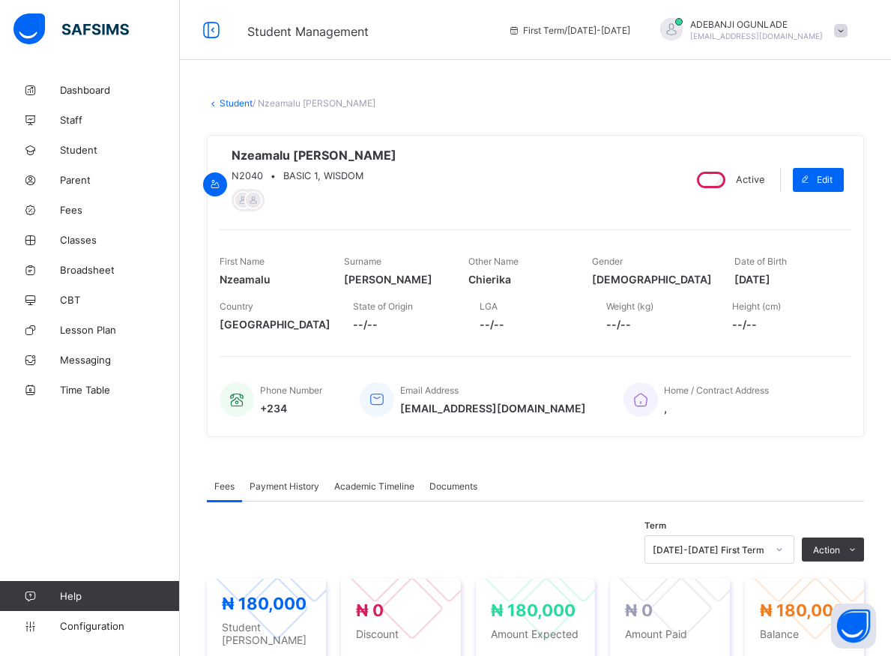
scroll to position [229, 0]
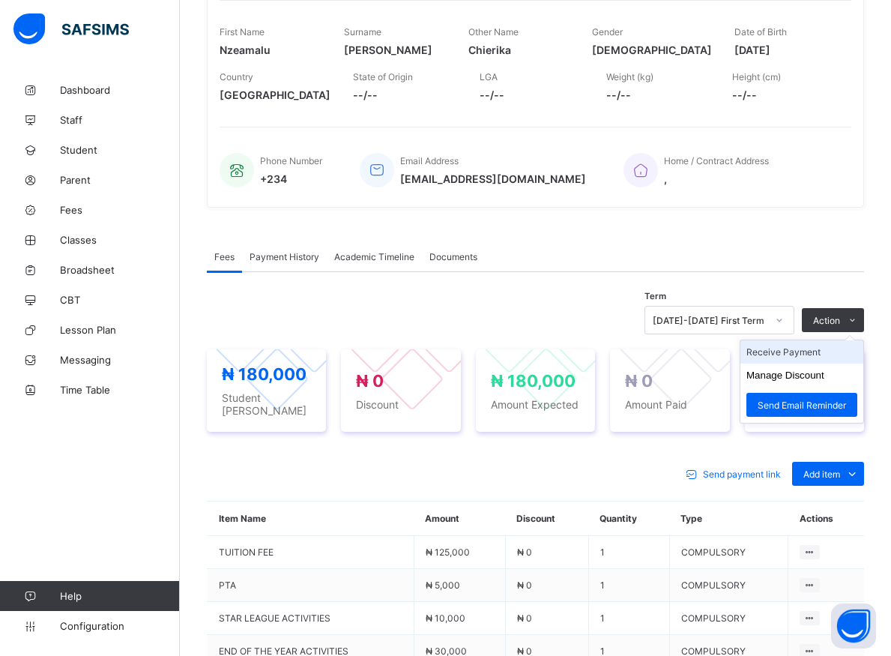
click at [815, 354] on li "Receive Payment" at bounding box center [801, 351] width 123 height 23
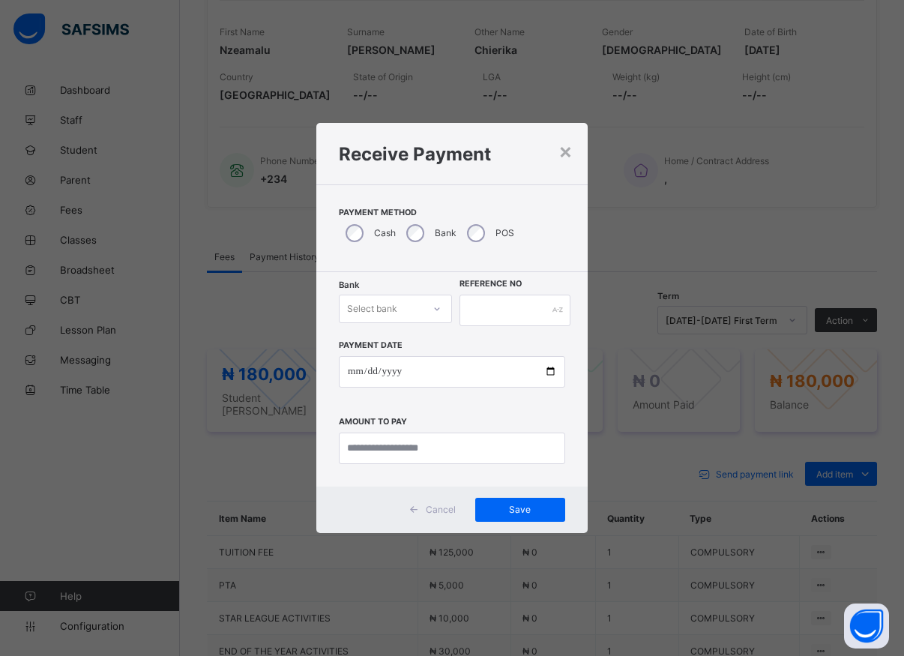
click at [438, 306] on icon at bounding box center [436, 308] width 9 height 15
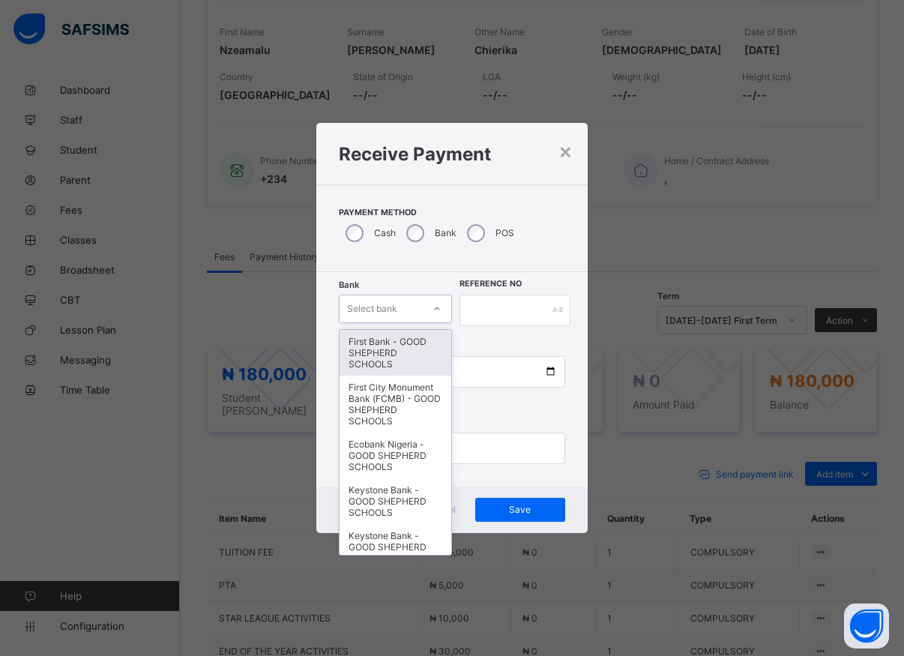
click at [399, 360] on div "First Bank - GOOD SHEPHERD SCHOOLS" at bounding box center [395, 353] width 112 height 46
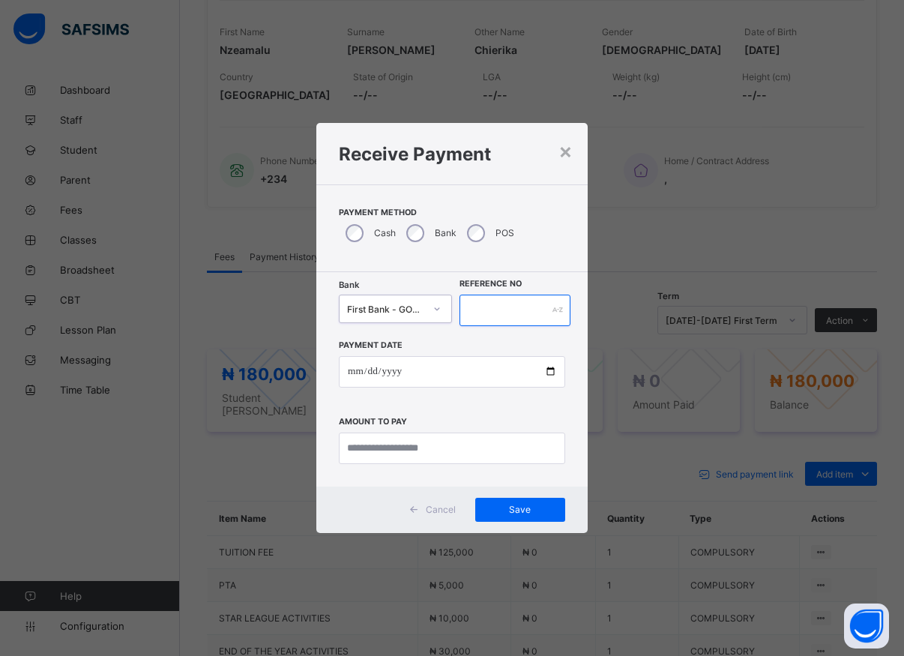
click at [495, 314] on input "text" at bounding box center [514, 309] width 111 height 31
type input "*****"
click at [552, 373] on input "date" at bounding box center [452, 371] width 226 height 31
type input "**********"
click at [408, 453] on input "currency" at bounding box center [452, 447] width 226 height 31
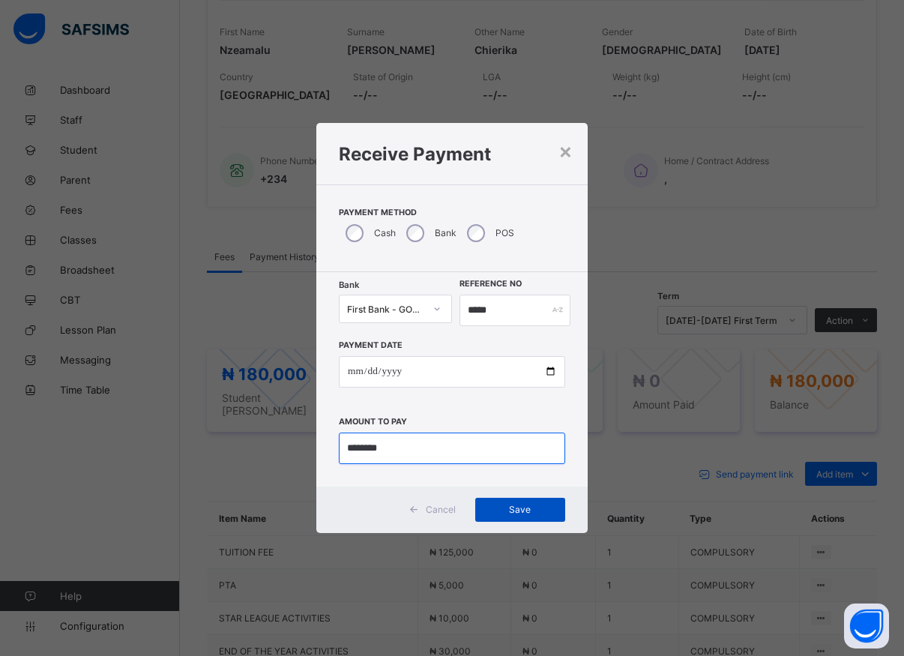
type input "********"
click at [531, 506] on span "Save" at bounding box center [519, 508] width 67 height 11
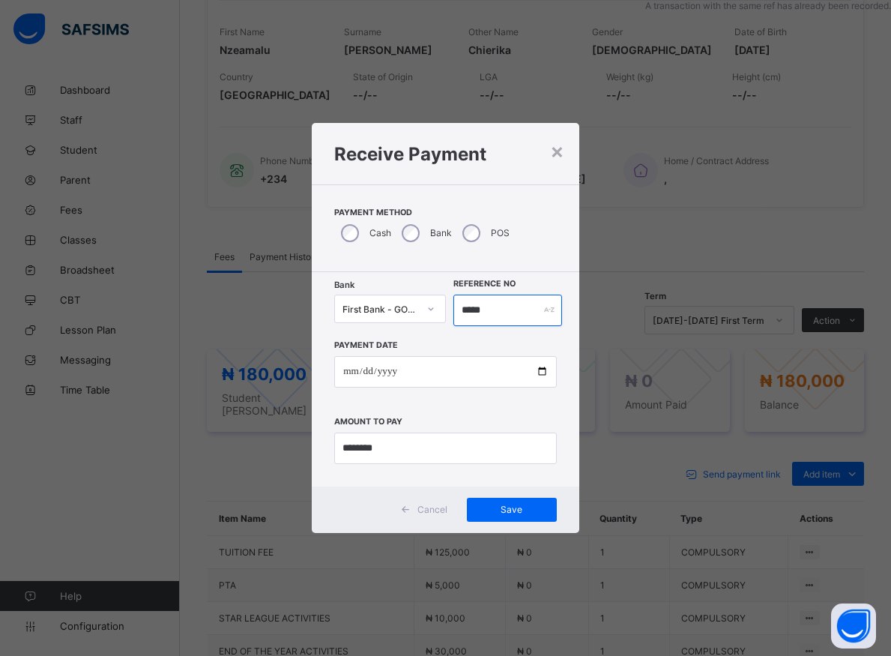
click at [497, 318] on input "*****" at bounding box center [507, 309] width 109 height 31
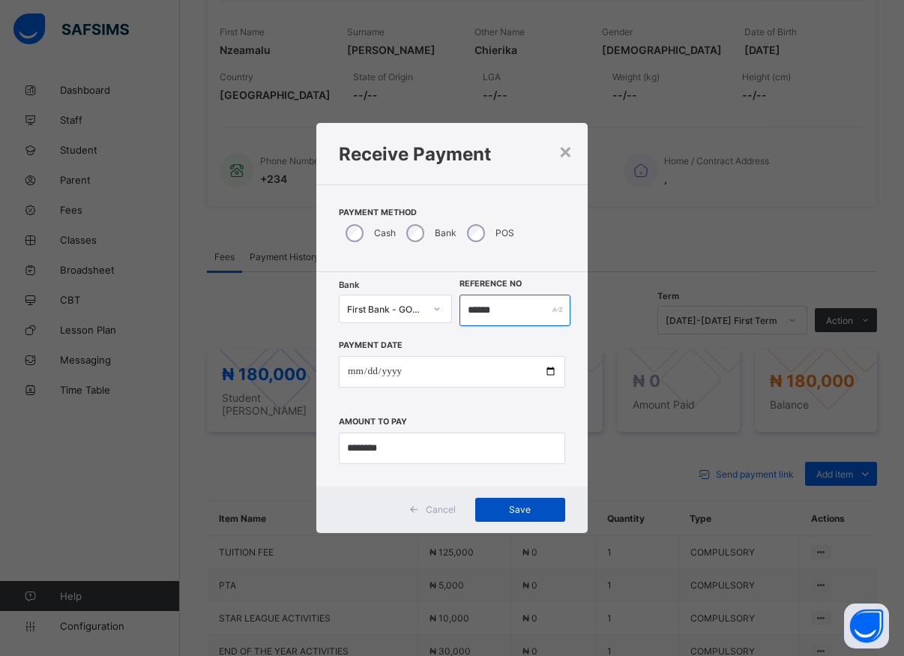
type input "******"
click at [524, 507] on span "Save" at bounding box center [519, 508] width 67 height 11
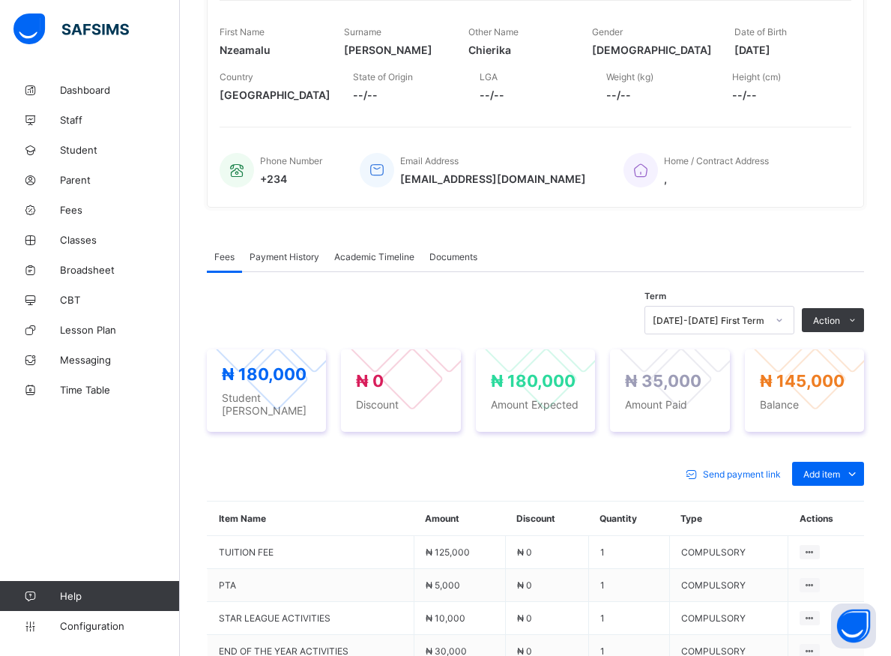
click at [724, 246] on div "Fees Payment History Academic Timeline Documents" at bounding box center [535, 256] width 657 height 31
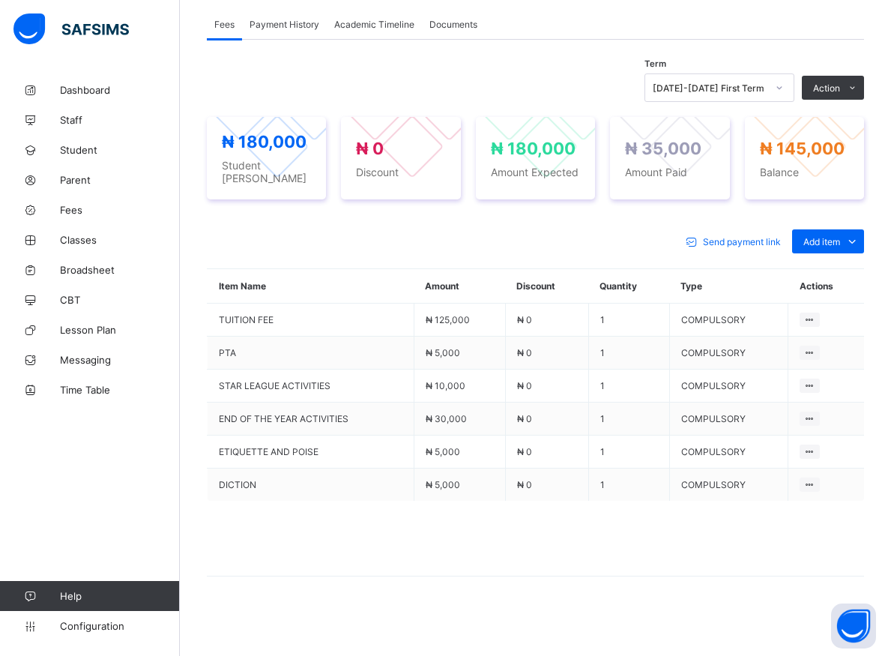
scroll to position [232, 0]
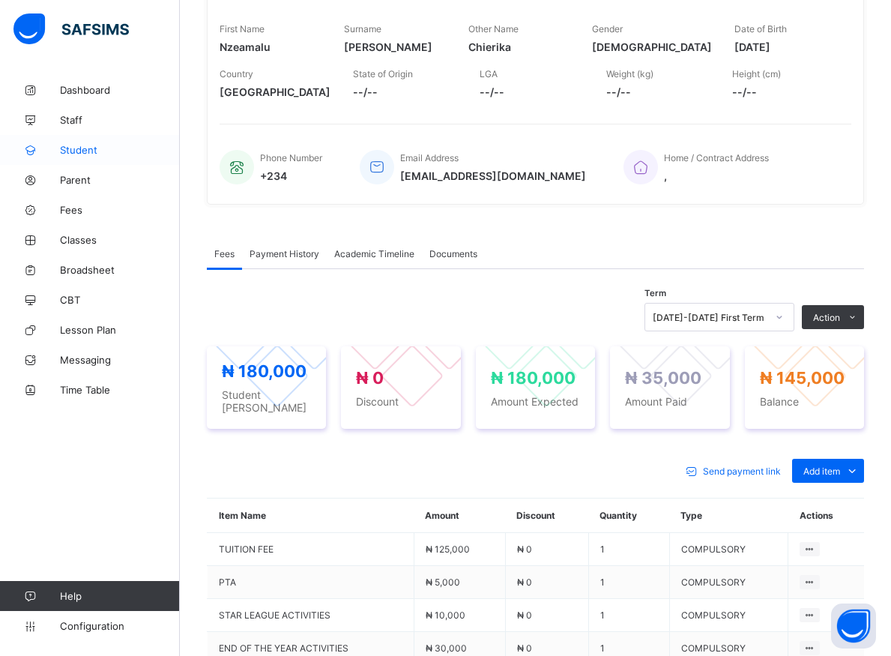
click at [71, 148] on span "Student" at bounding box center [120, 150] width 120 height 12
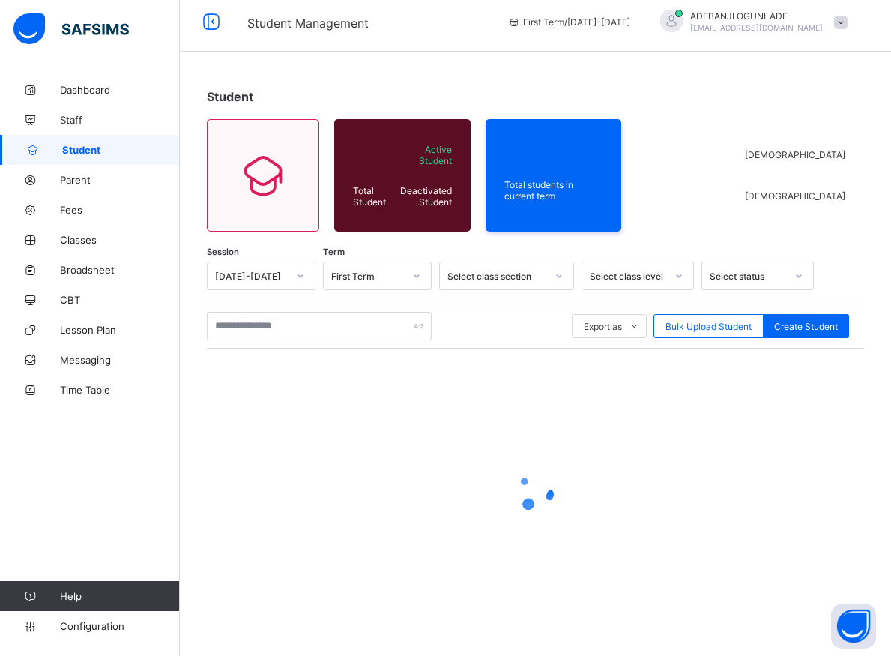
scroll to position [8, 0]
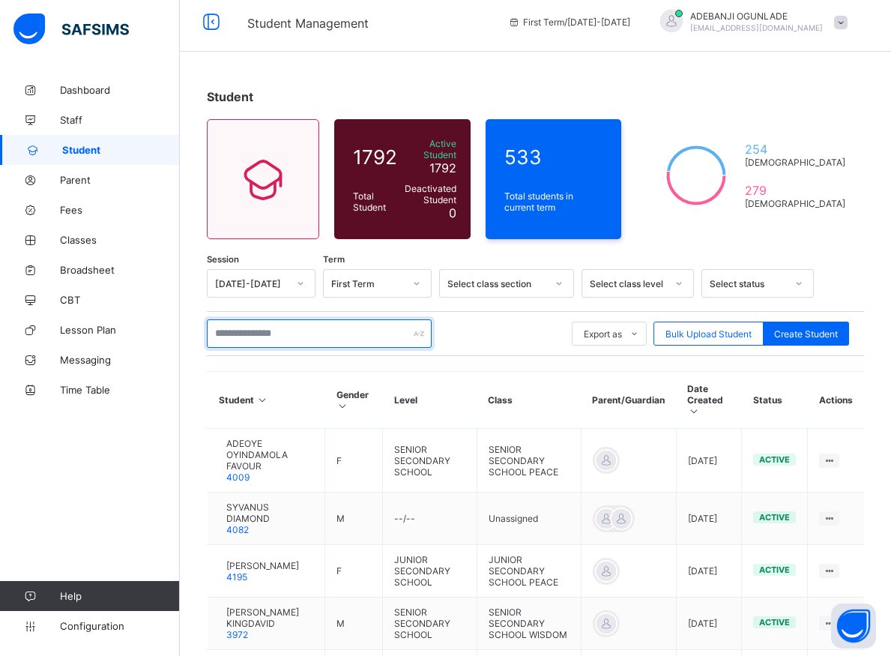
click at [241, 326] on input "text" at bounding box center [319, 333] width 225 height 28
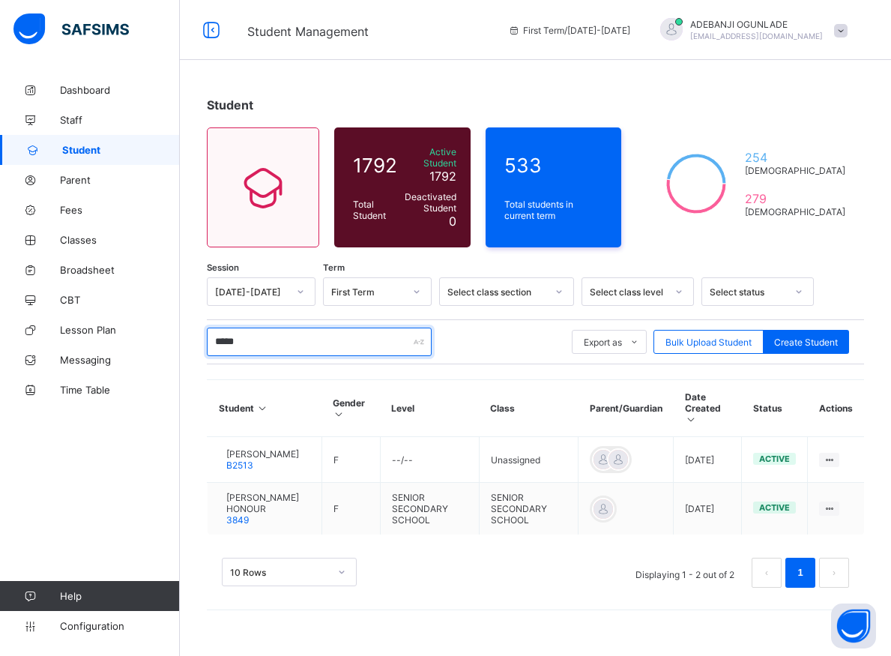
scroll to position [0, 0]
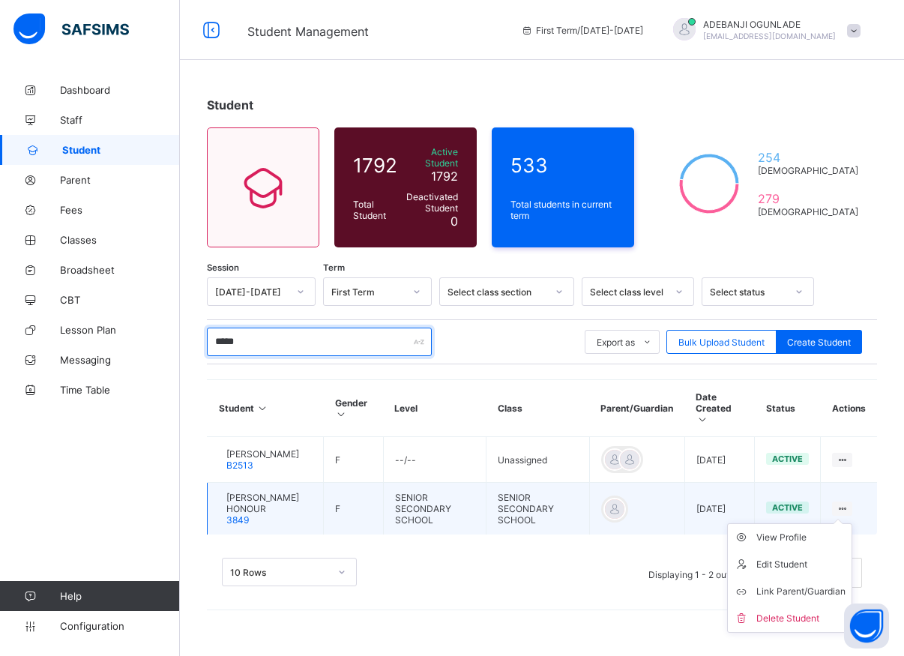
type input "*****"
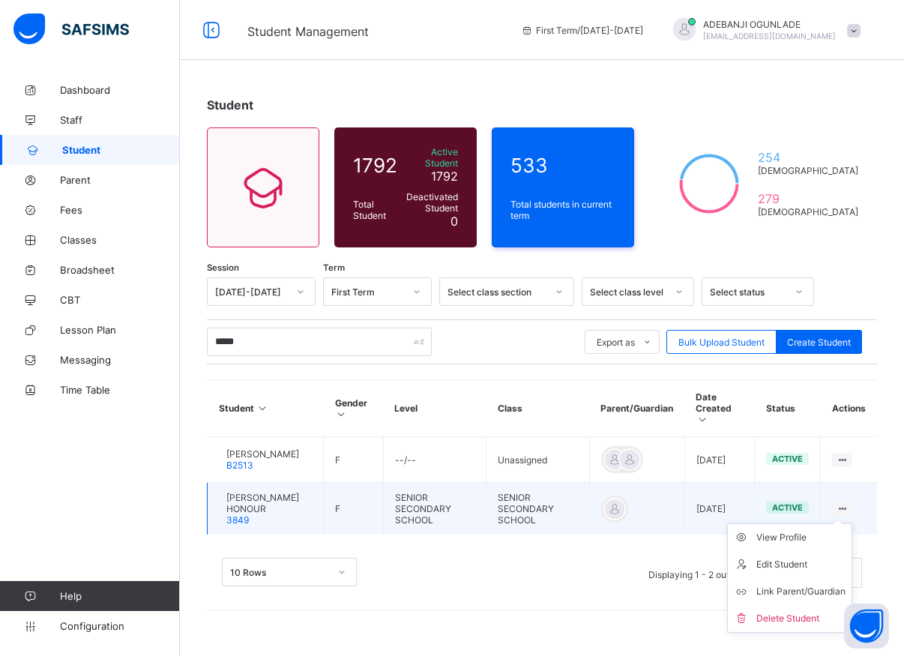
click at [845, 523] on ul "View Profile Edit Student Link Parent/Guardian Delete Student" at bounding box center [789, 577] width 125 height 109
click at [781, 530] on div "View Profile" at bounding box center [800, 537] width 89 height 15
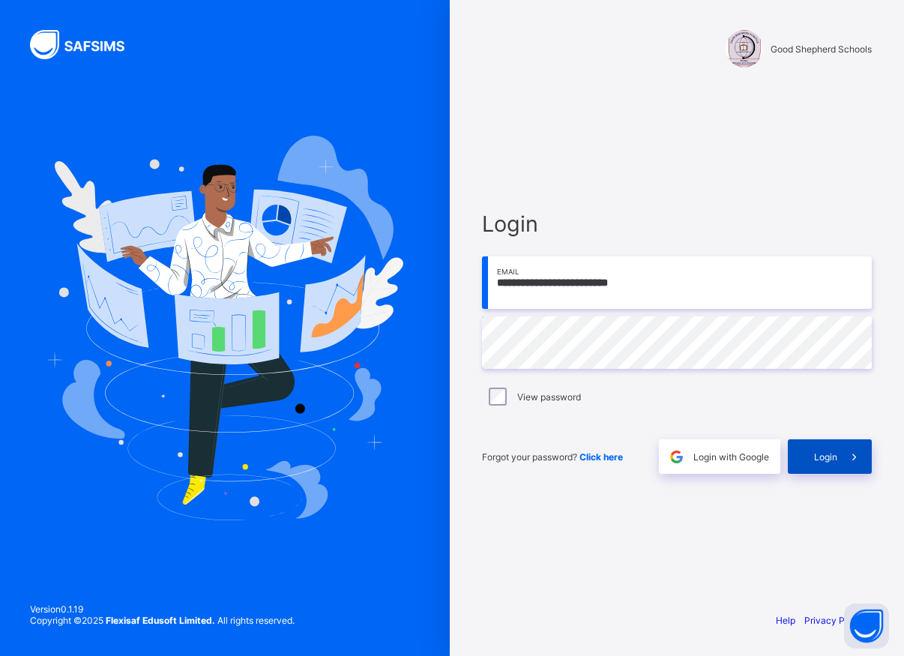
click at [822, 460] on span "Login" at bounding box center [825, 456] width 23 height 11
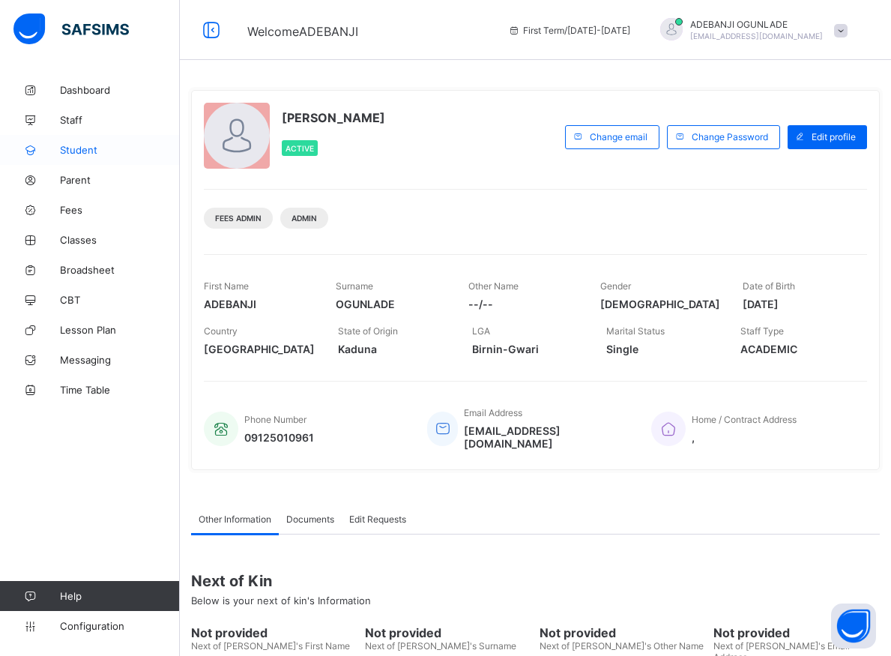
click at [81, 151] on span "Student" at bounding box center [120, 150] width 120 height 12
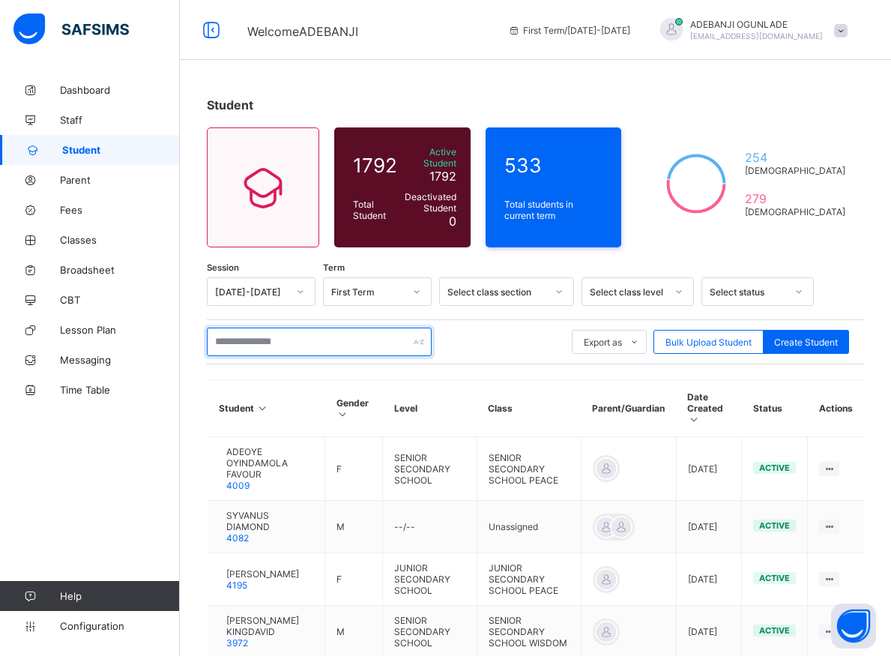
click at [239, 339] on input "text" at bounding box center [319, 341] width 225 height 28
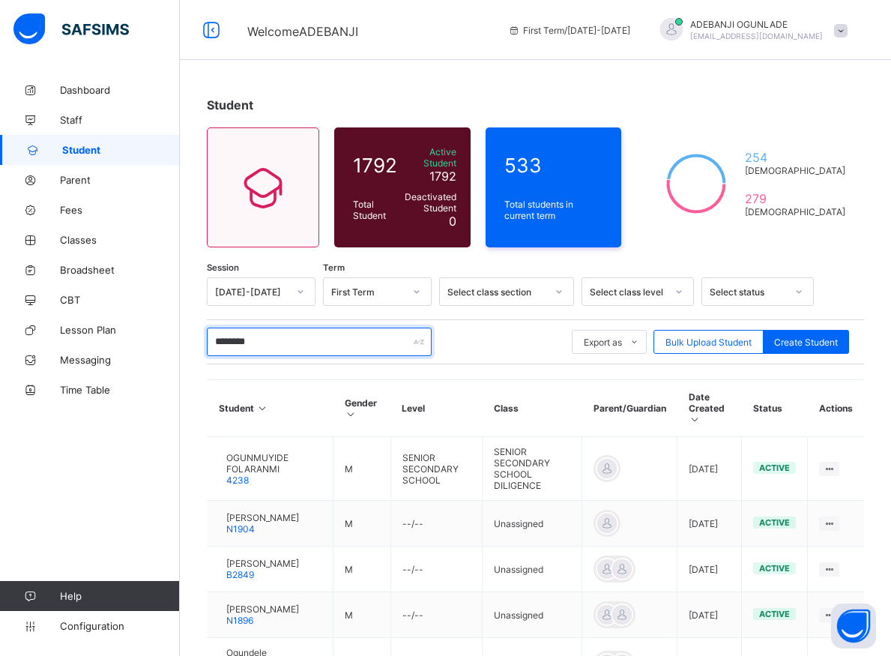
type input "*********"
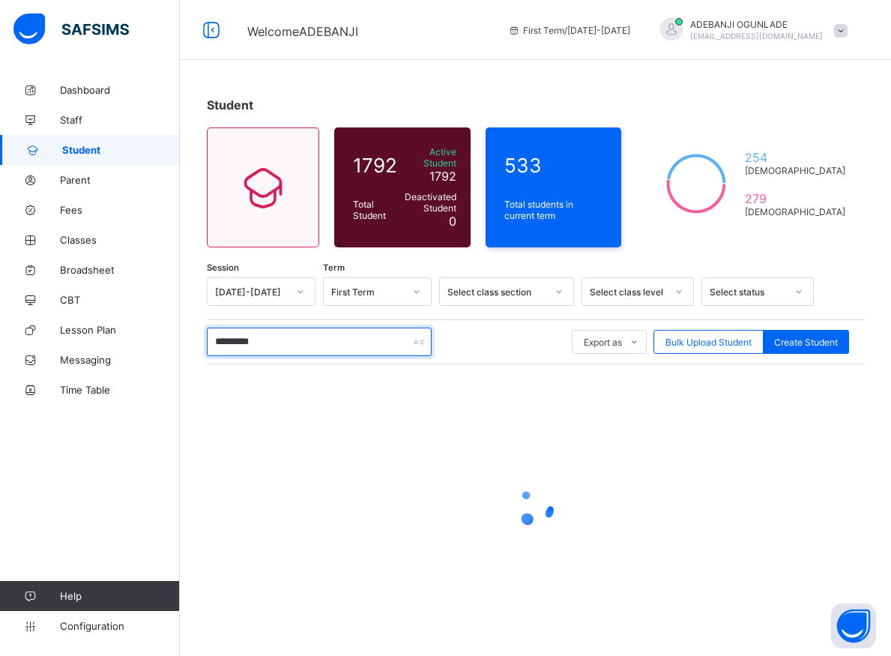
scroll to position [8, 0]
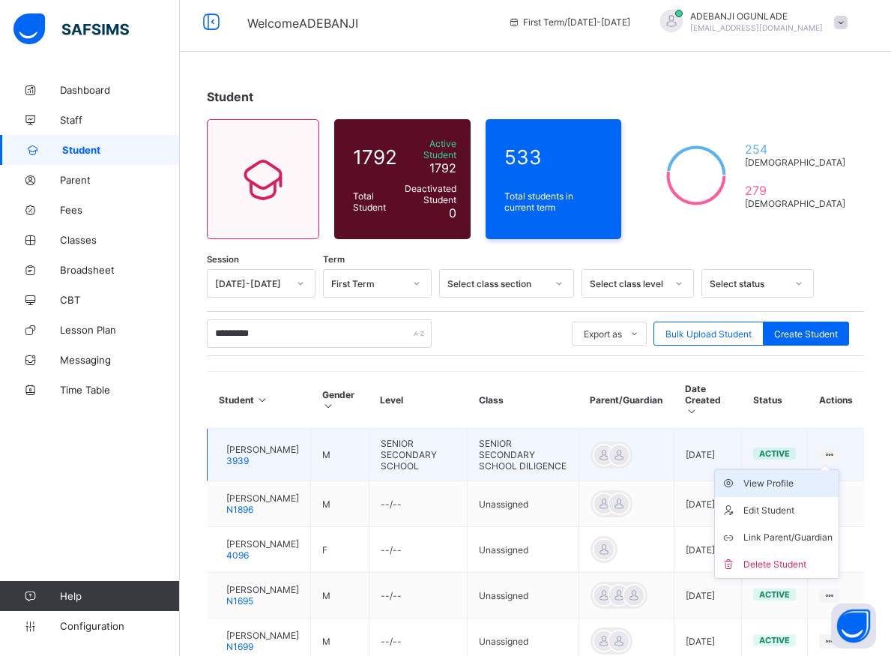
click at [800, 476] on div "View Profile" at bounding box center [787, 483] width 89 height 15
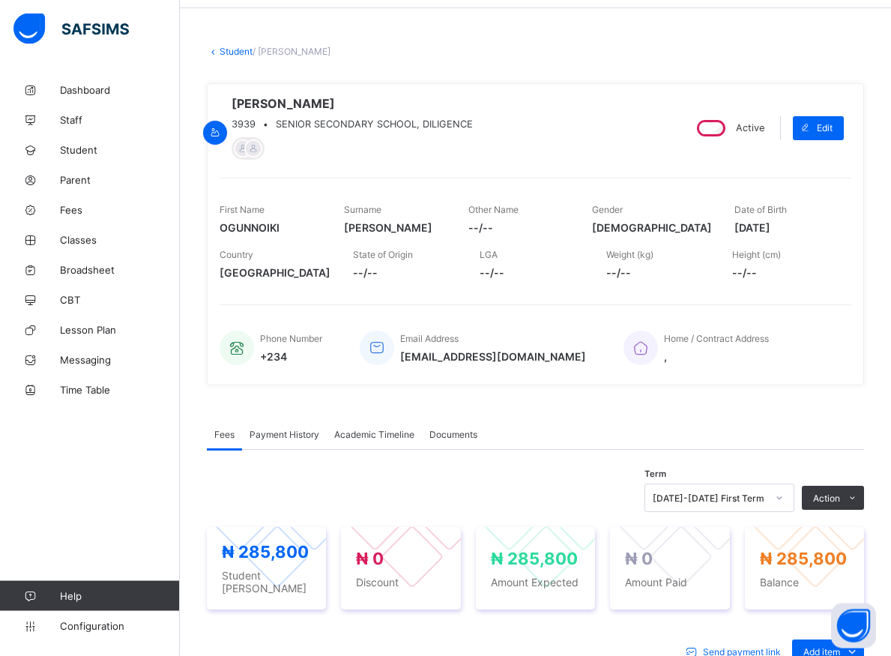
scroll to position [161, 0]
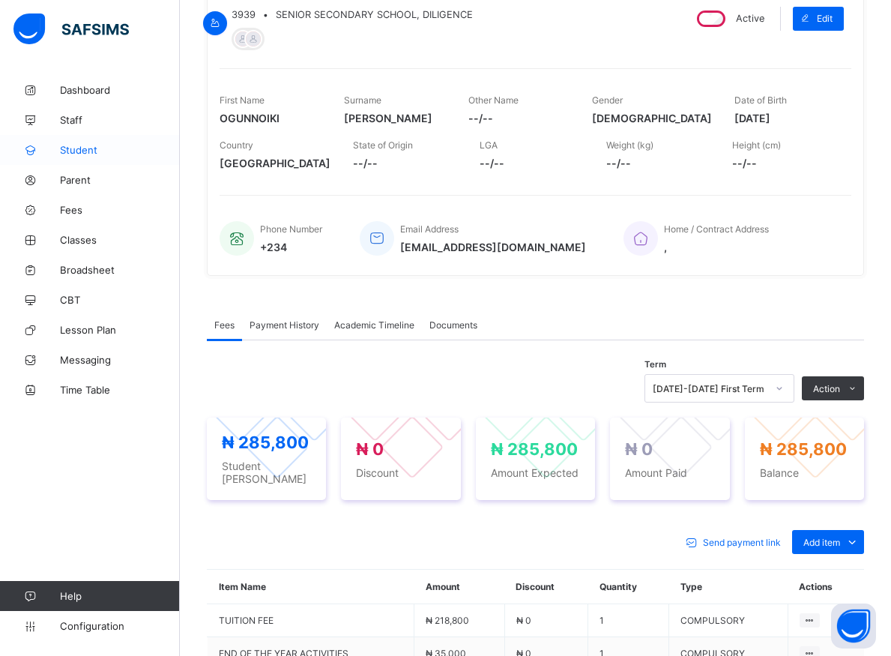
click at [88, 150] on span "Student" at bounding box center [120, 150] width 120 height 12
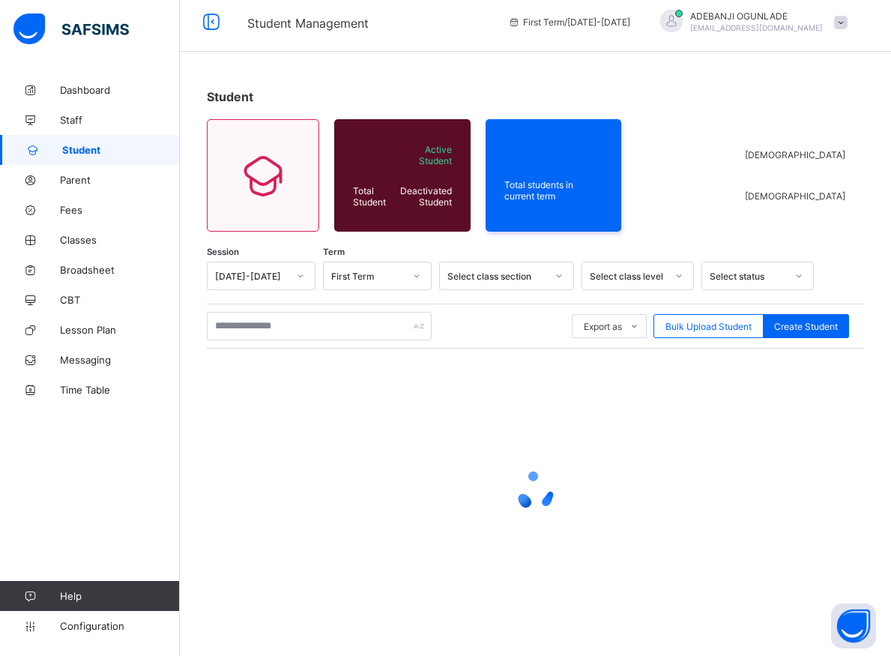
scroll to position [8, 0]
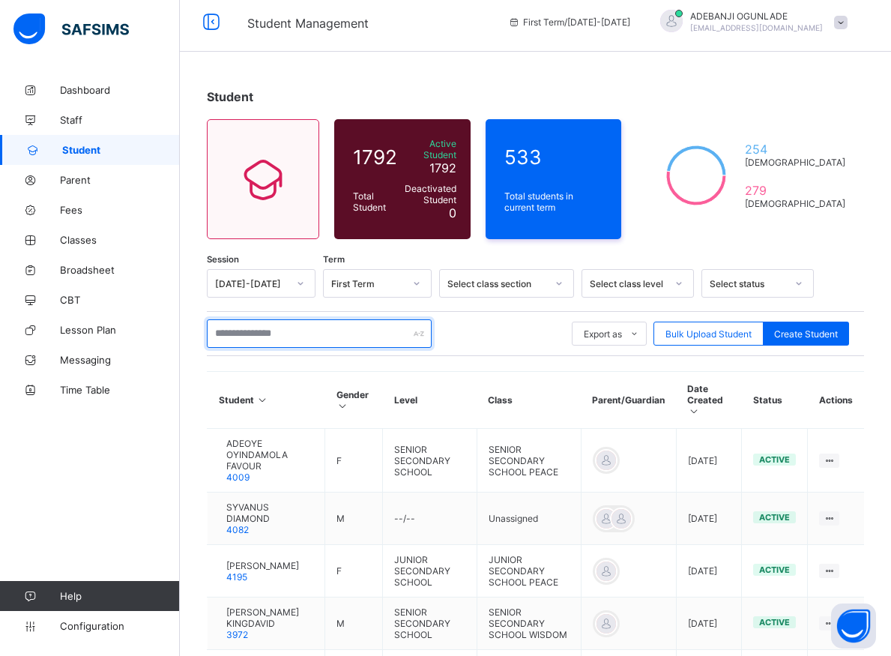
click at [252, 323] on input "text" at bounding box center [319, 333] width 225 height 28
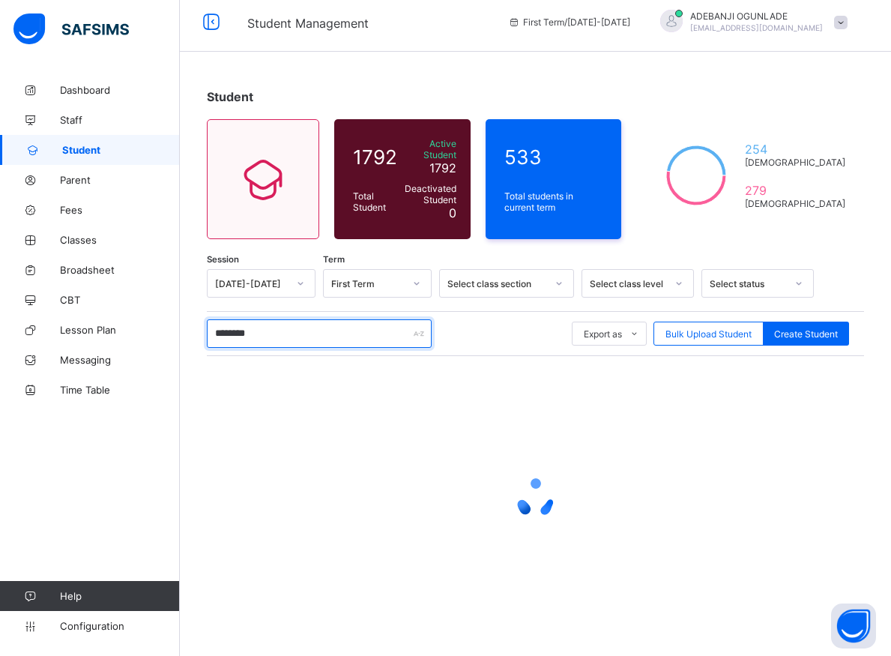
type input "*********"
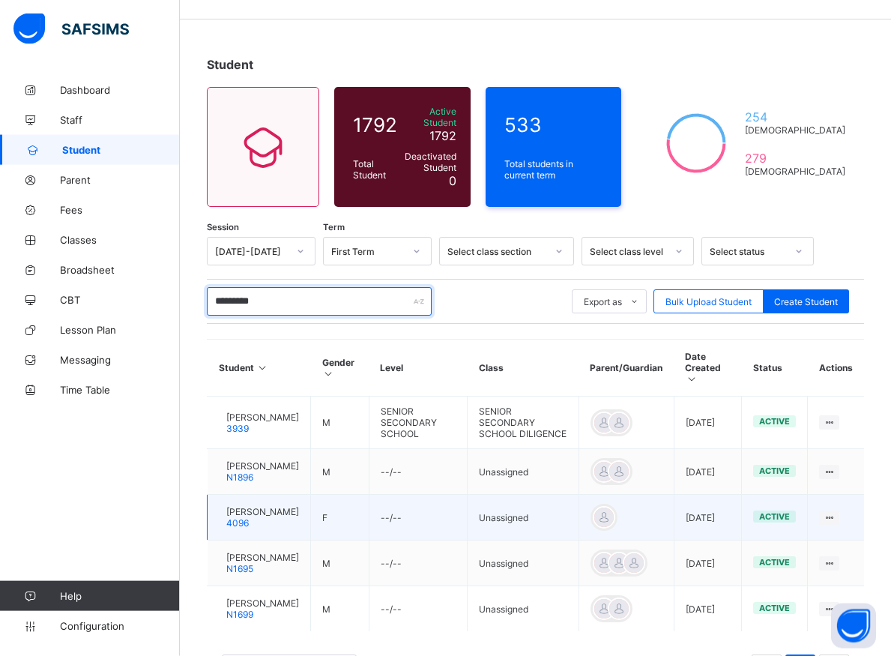
scroll to position [126, 0]
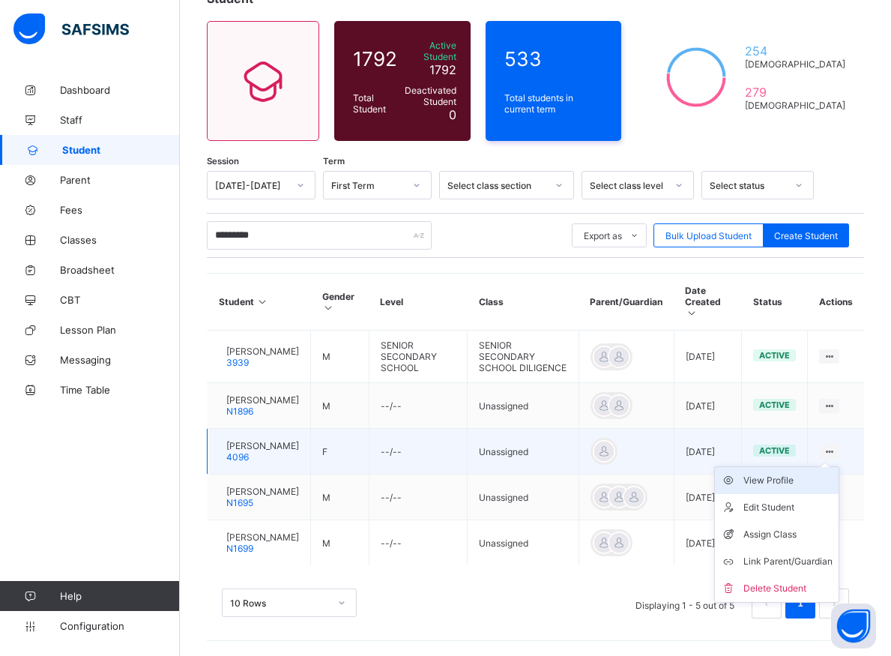
click at [801, 473] on div "View Profile" at bounding box center [787, 480] width 89 height 15
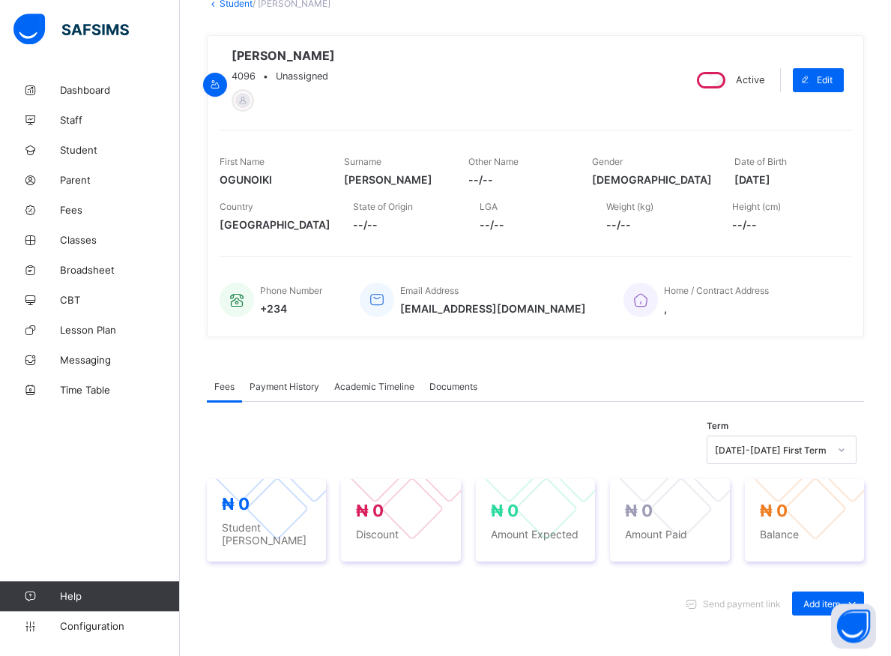
scroll to position [153, 0]
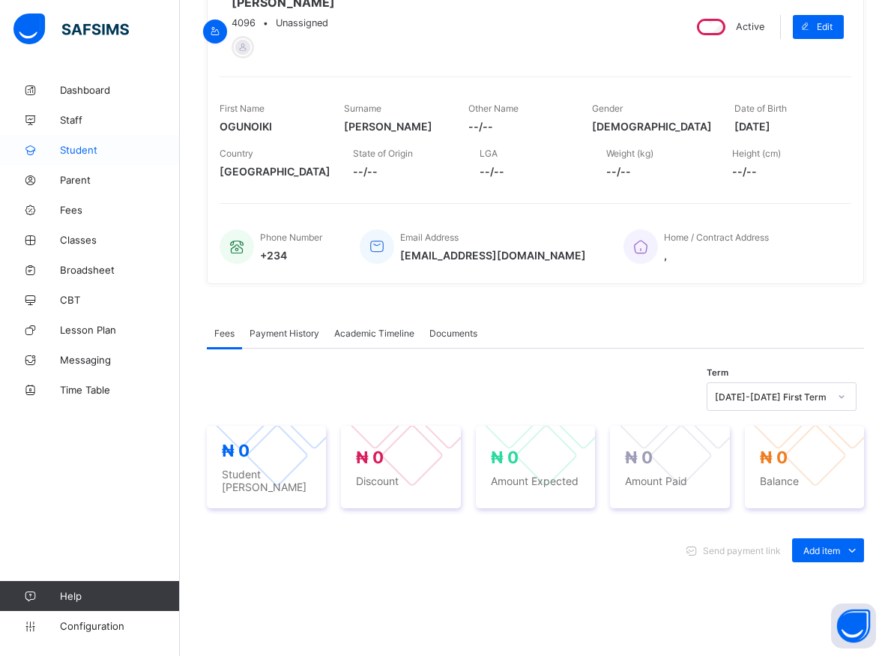
click at [73, 149] on span "Student" at bounding box center [120, 150] width 120 height 12
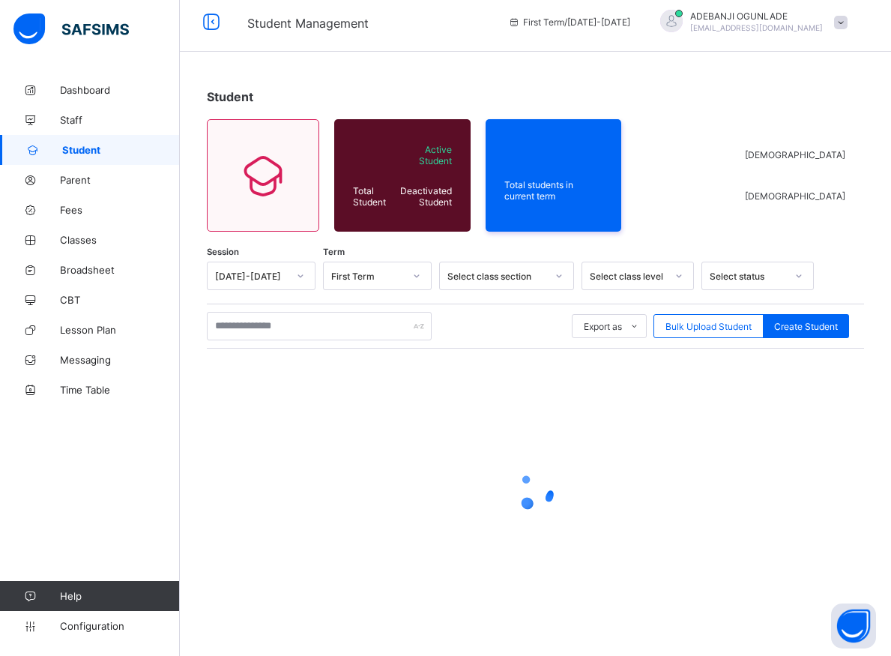
scroll to position [8, 0]
click at [316, 319] on input "text" at bounding box center [319, 326] width 225 height 28
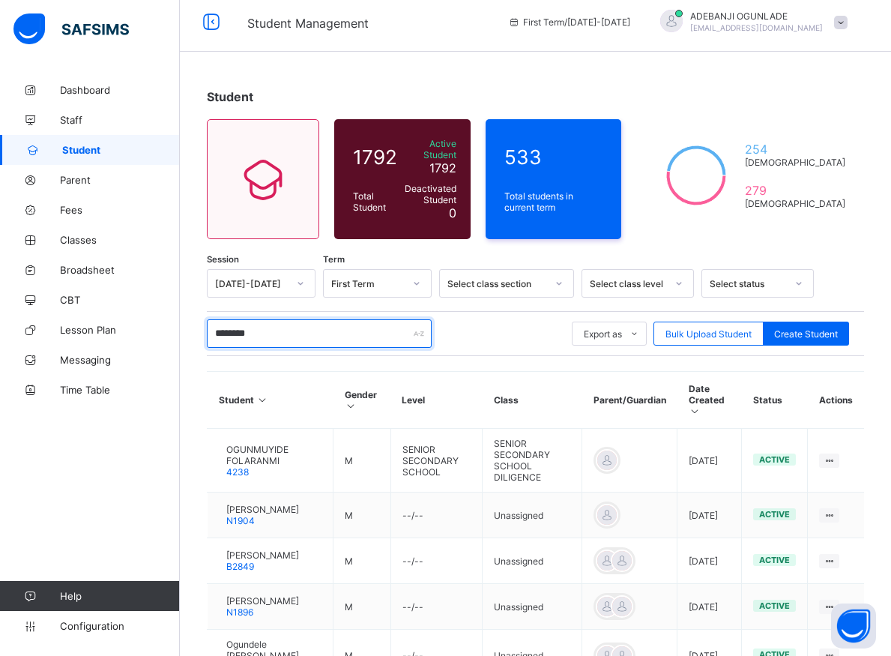
type input "*********"
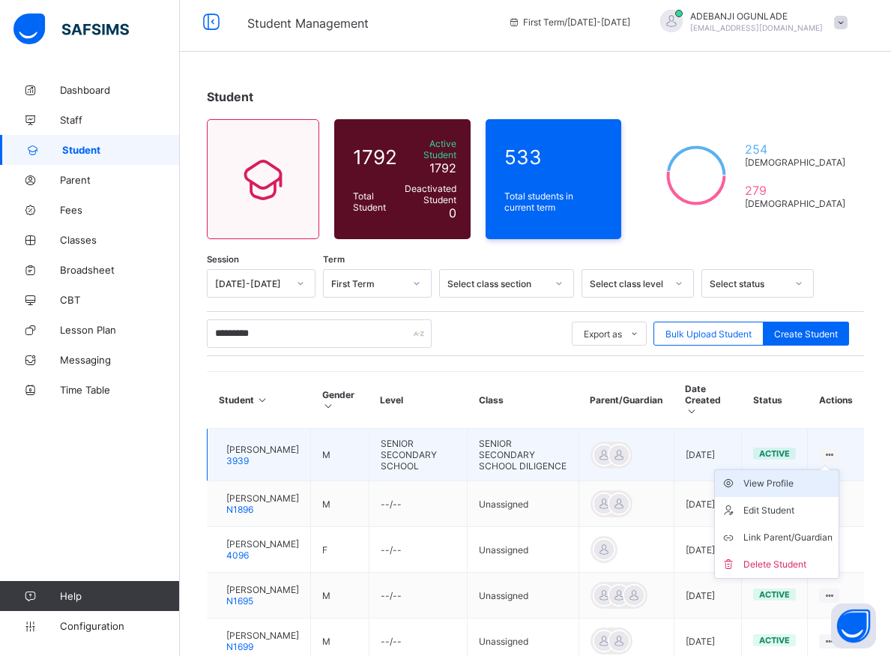
click at [797, 476] on div "View Profile" at bounding box center [787, 483] width 89 height 15
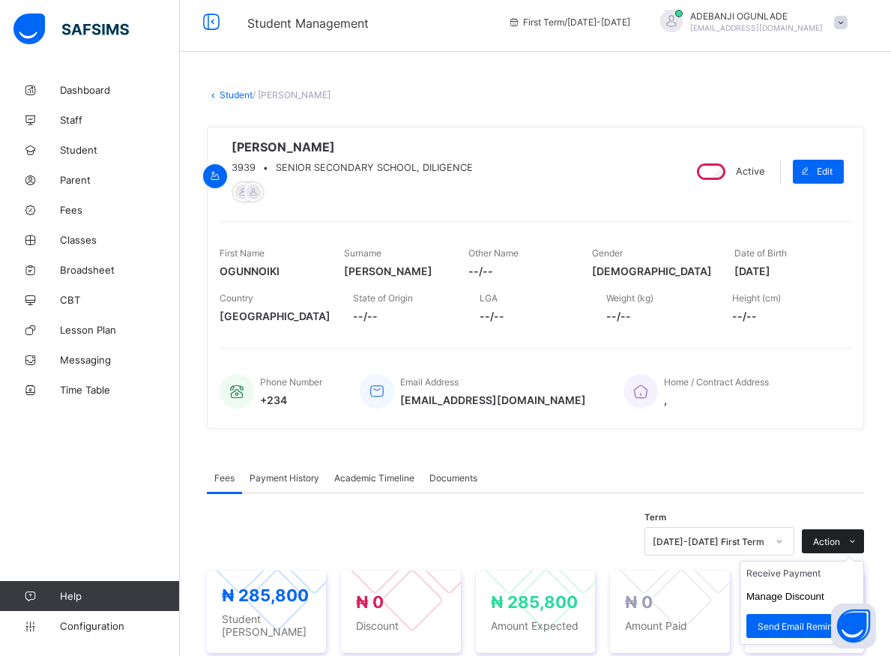
scroll to position [237, 0]
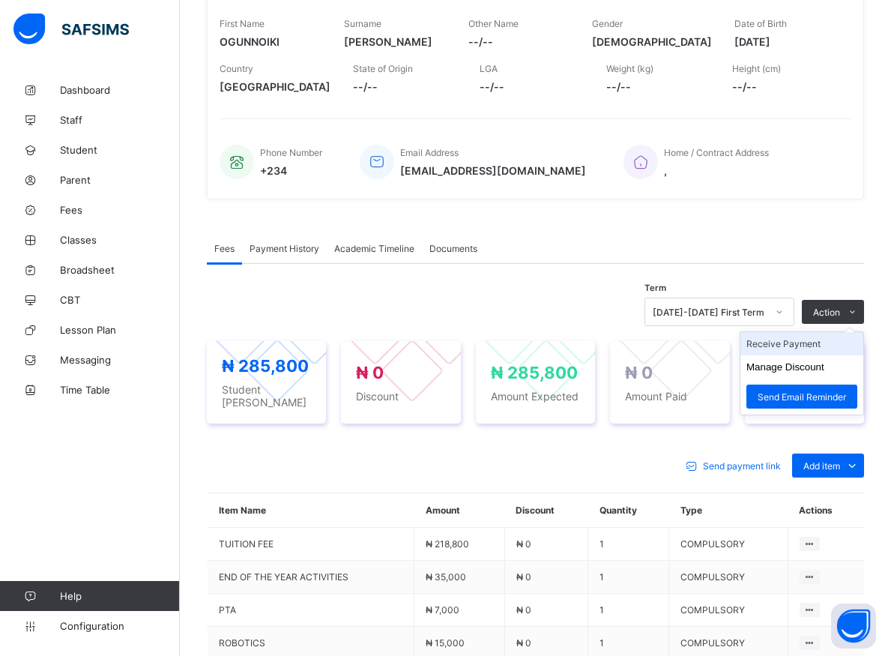
click at [818, 350] on li "Receive Payment" at bounding box center [801, 343] width 123 height 23
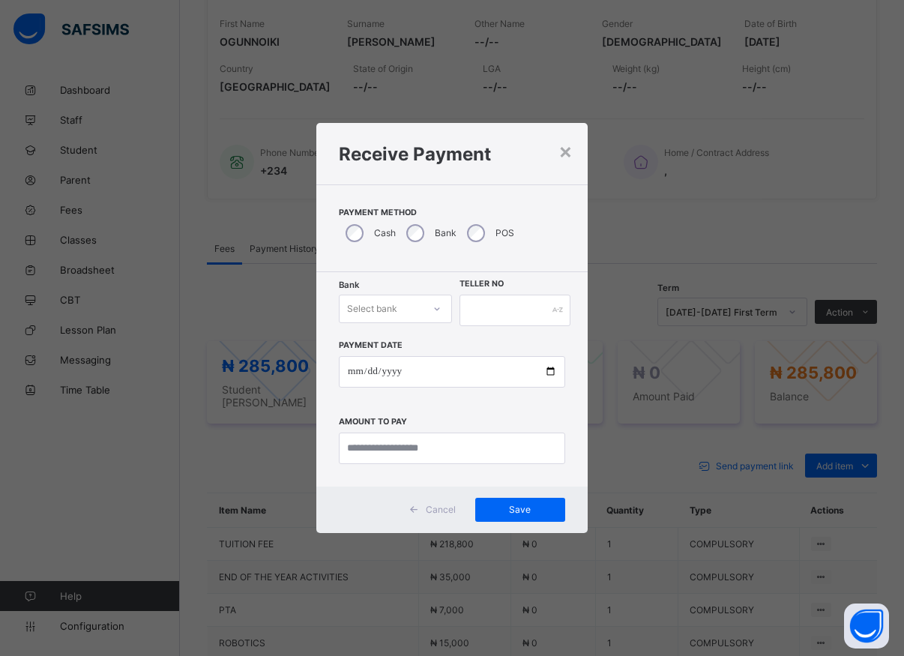
click at [429, 308] on div at bounding box center [436, 309] width 25 height 24
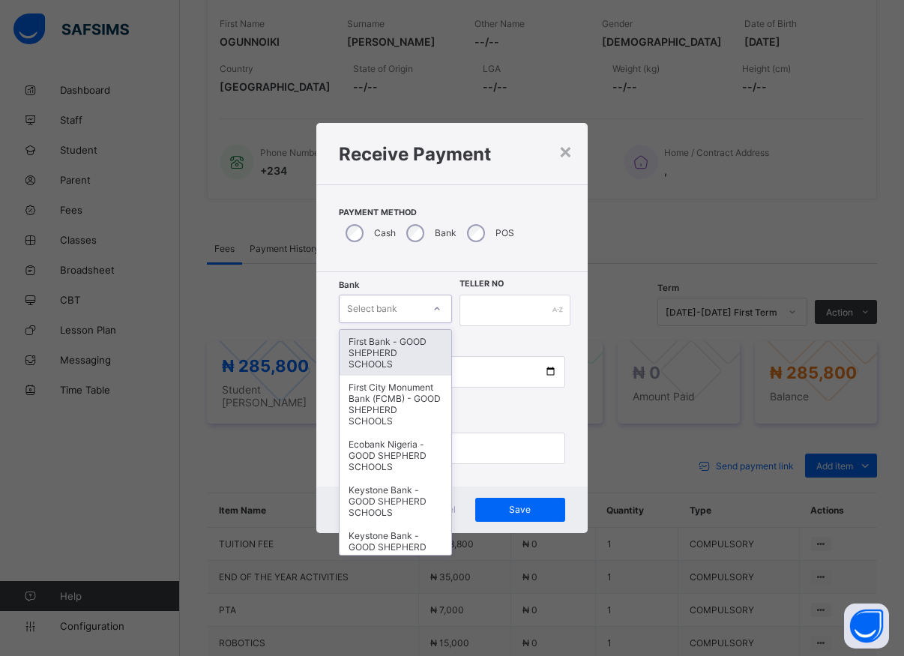
click at [364, 357] on div "First Bank - GOOD SHEPHERD SCHOOLS" at bounding box center [395, 353] width 112 height 46
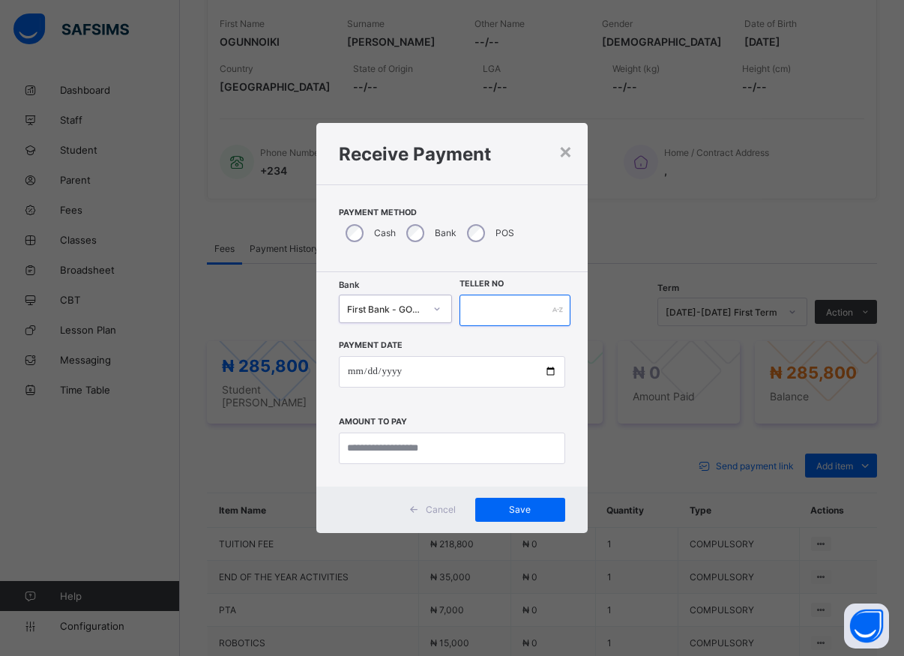
click at [472, 312] on input "text" at bounding box center [514, 309] width 111 height 31
type input "*****"
click at [544, 375] on input "date" at bounding box center [452, 371] width 226 height 31
type input "**********"
click at [419, 441] on input "currency" at bounding box center [452, 447] width 226 height 31
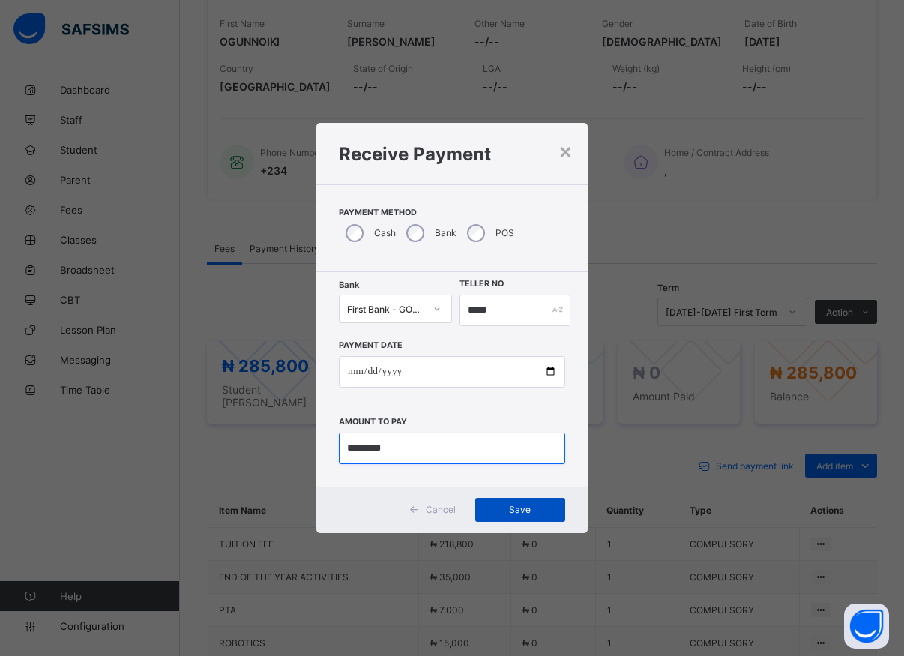
type input "*********"
click at [518, 500] on div "Save" at bounding box center [520, 509] width 90 height 24
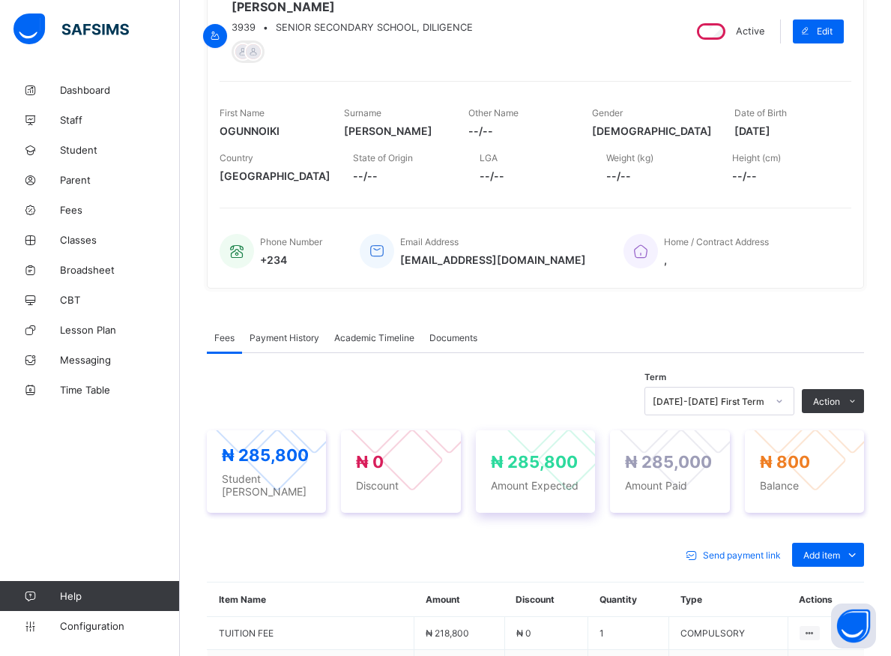
scroll to position [161, 0]
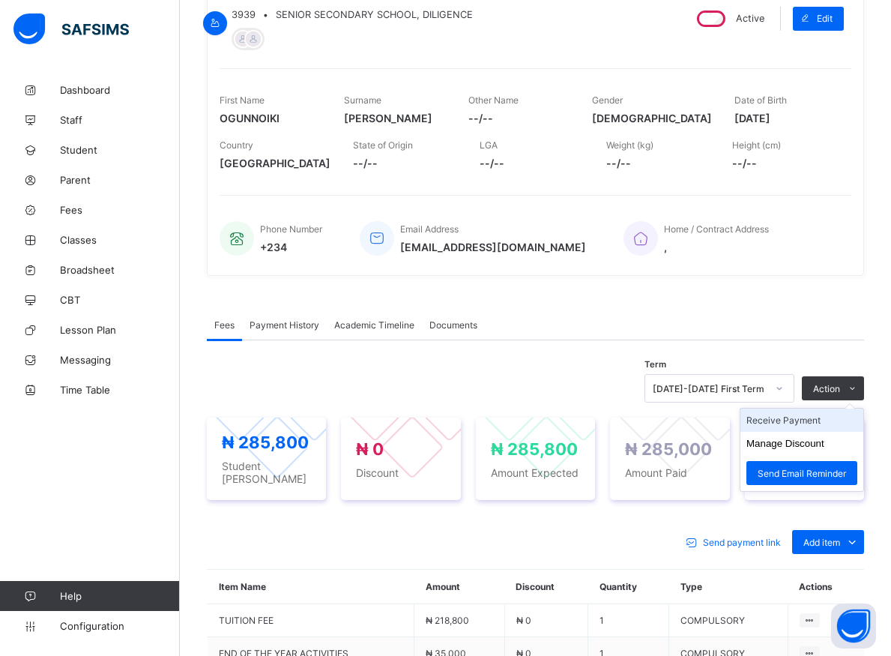
click at [821, 427] on li "Receive Payment" at bounding box center [801, 419] width 123 height 23
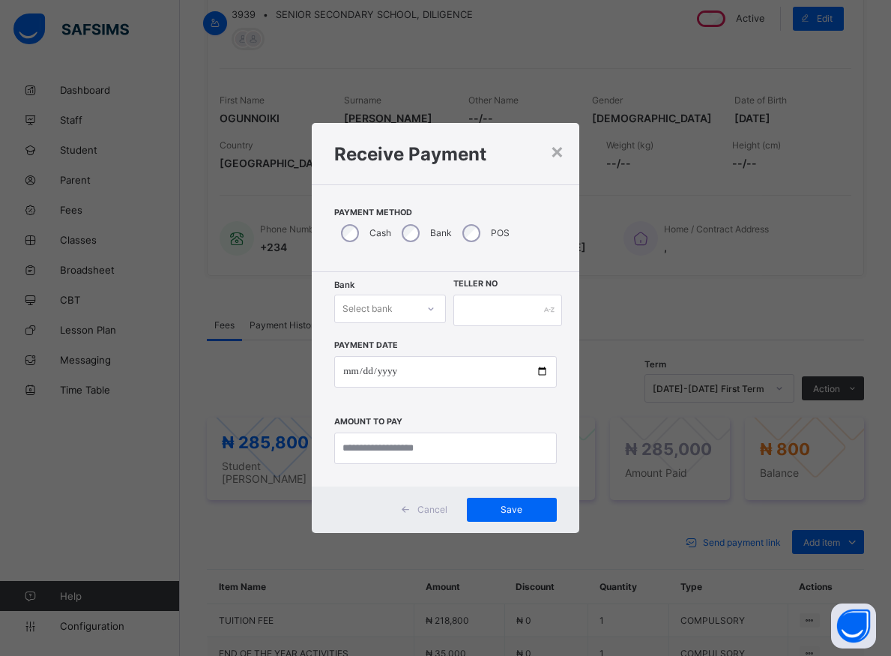
click at [429, 312] on icon at bounding box center [430, 308] width 9 height 15
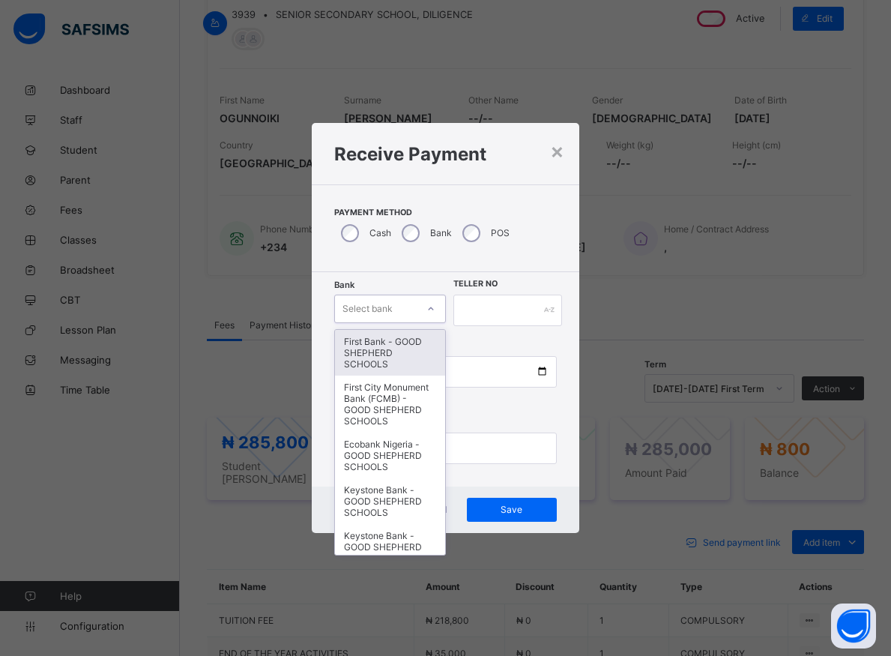
click at [393, 358] on div "First Bank - GOOD SHEPHERD SCHOOLS" at bounding box center [389, 353] width 109 height 46
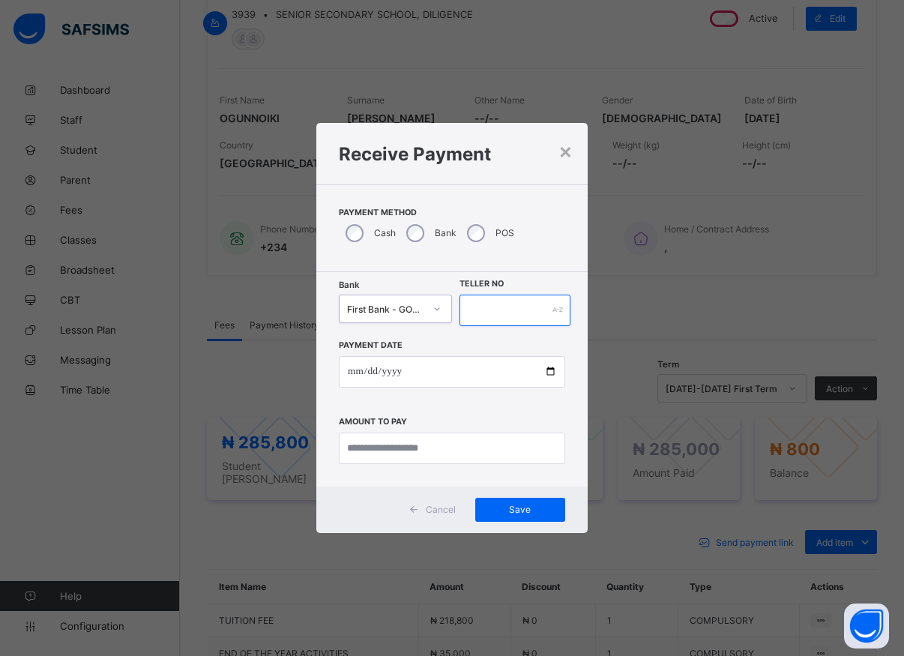
click at [471, 304] on input "text" at bounding box center [514, 309] width 111 height 31
type input "*****"
click at [479, 381] on input "date" at bounding box center [452, 371] width 226 height 31
click at [553, 373] on input "date" at bounding box center [452, 371] width 226 height 31
type input "**********"
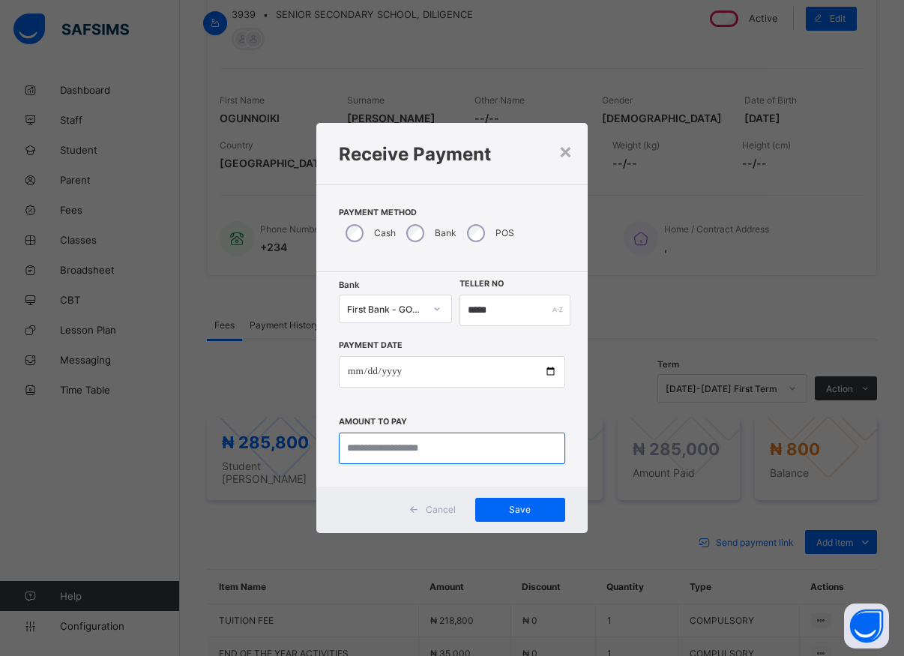
click at [420, 450] on input "currency" at bounding box center [452, 447] width 226 height 31
type input "*****"
click at [522, 512] on span "Save" at bounding box center [519, 508] width 67 height 11
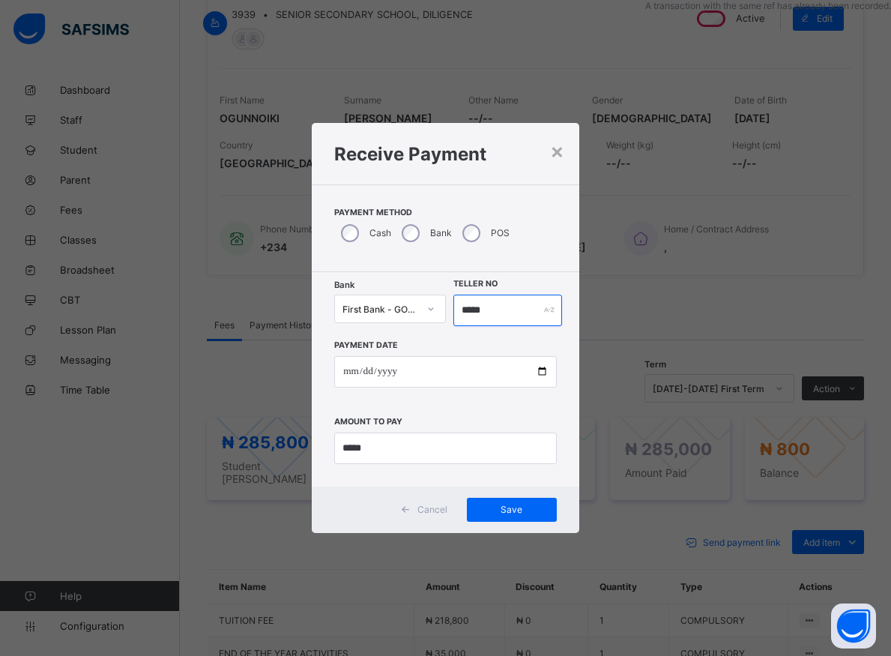
click at [500, 311] on input "*****" at bounding box center [507, 309] width 109 height 31
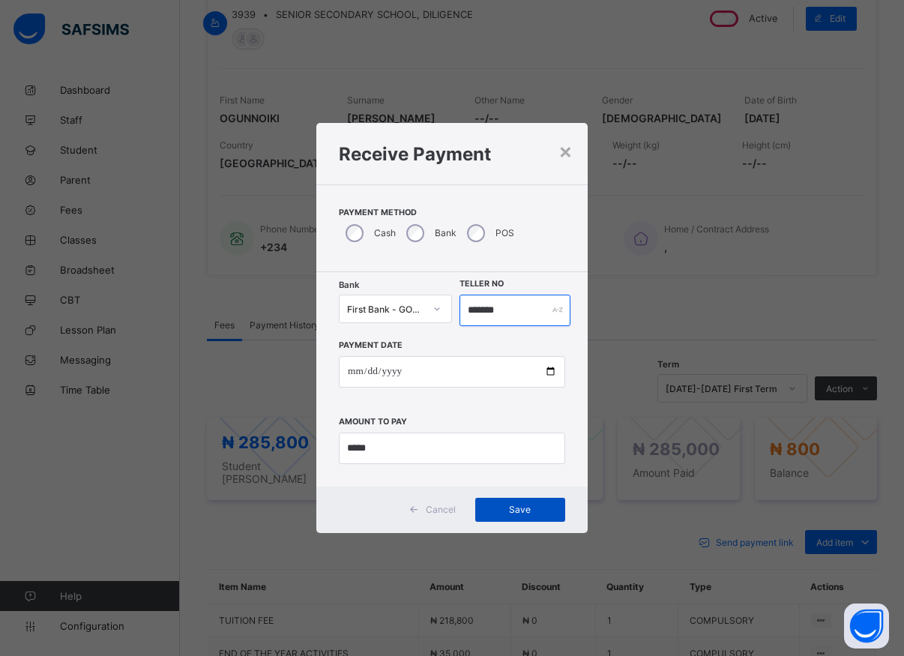
type input "*******"
click at [536, 511] on span "Save" at bounding box center [519, 508] width 67 height 11
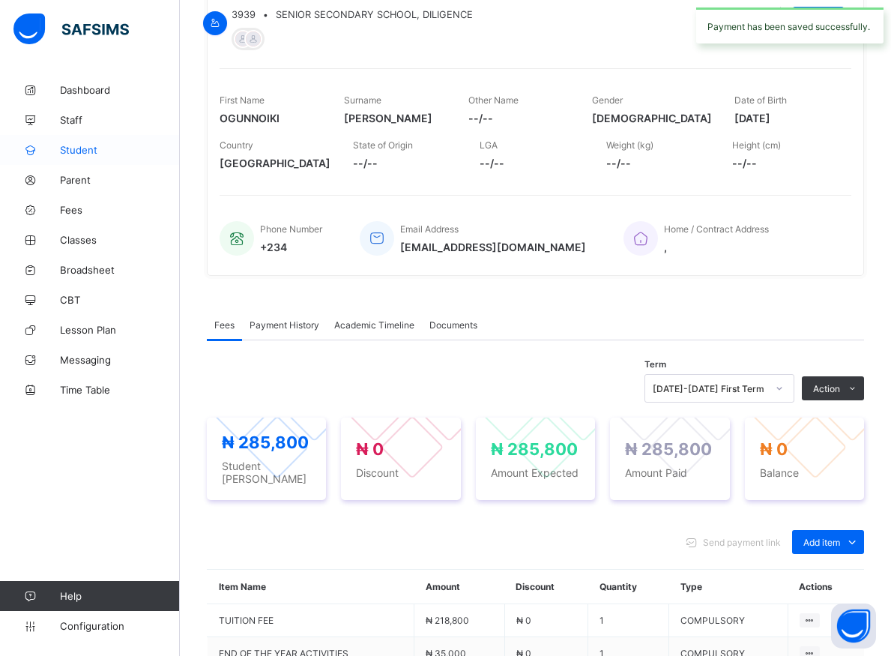
click at [61, 151] on span "Student" at bounding box center [120, 150] width 120 height 12
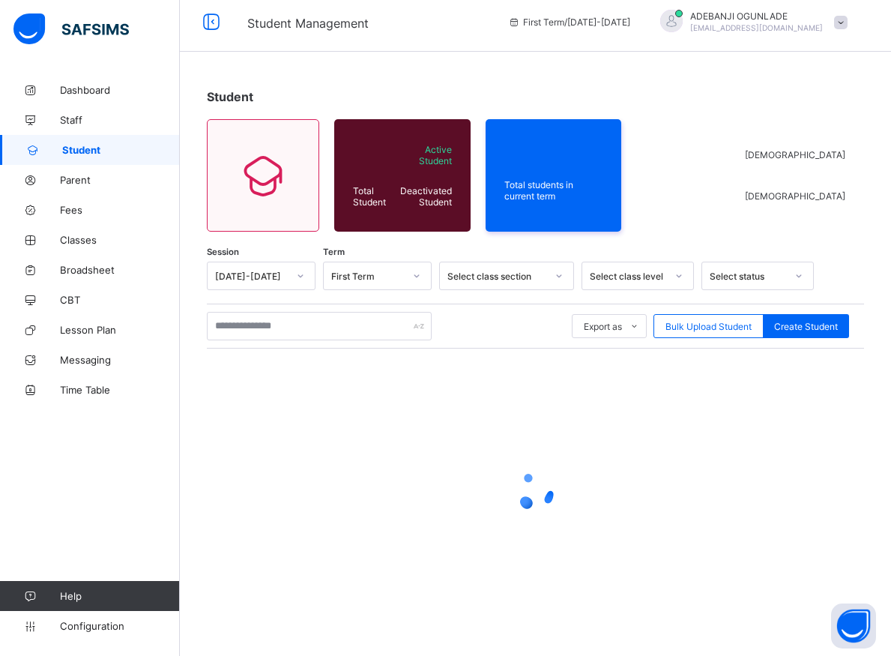
scroll to position [8, 0]
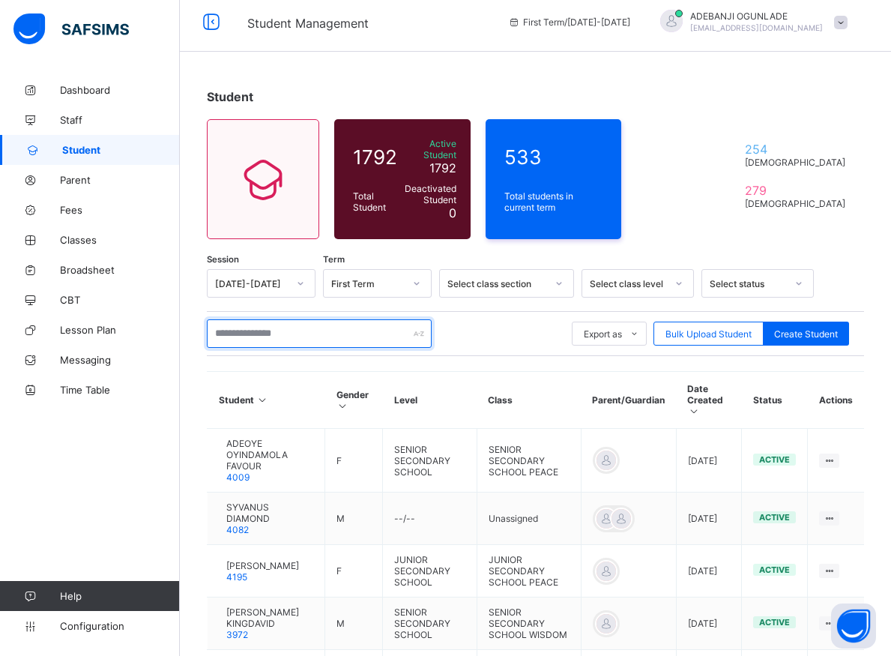
click at [254, 323] on input "text" at bounding box center [319, 333] width 225 height 28
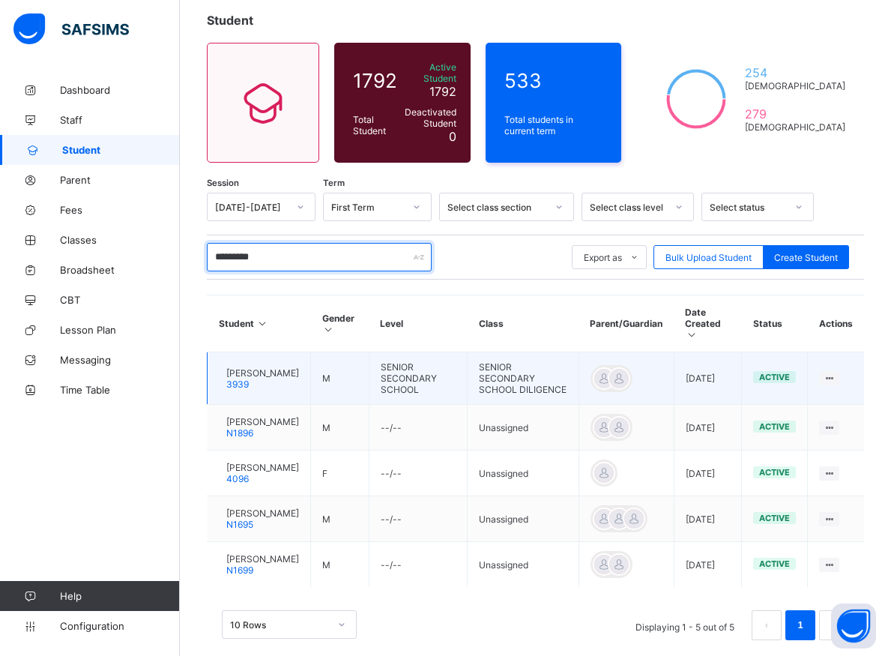
scroll to position [126, 0]
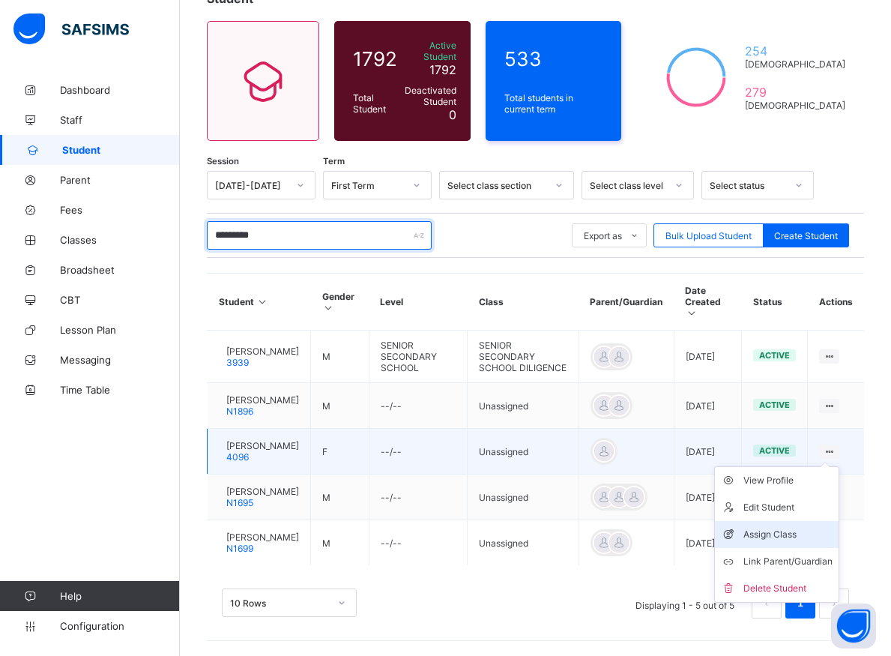
type input "*********"
click at [790, 527] on div "Assign Class" at bounding box center [787, 534] width 89 height 15
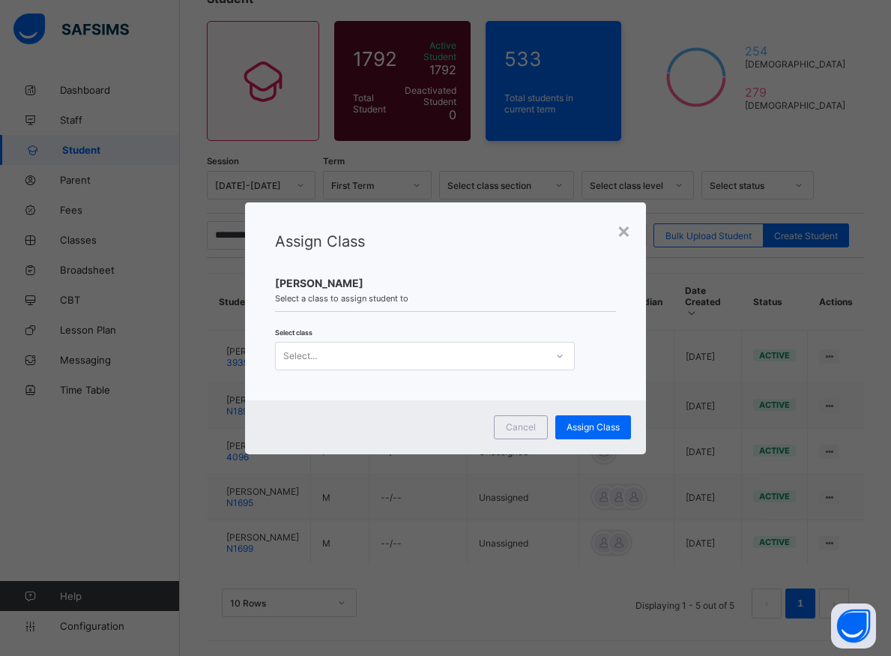
click at [555, 357] on icon at bounding box center [559, 355] width 9 height 15
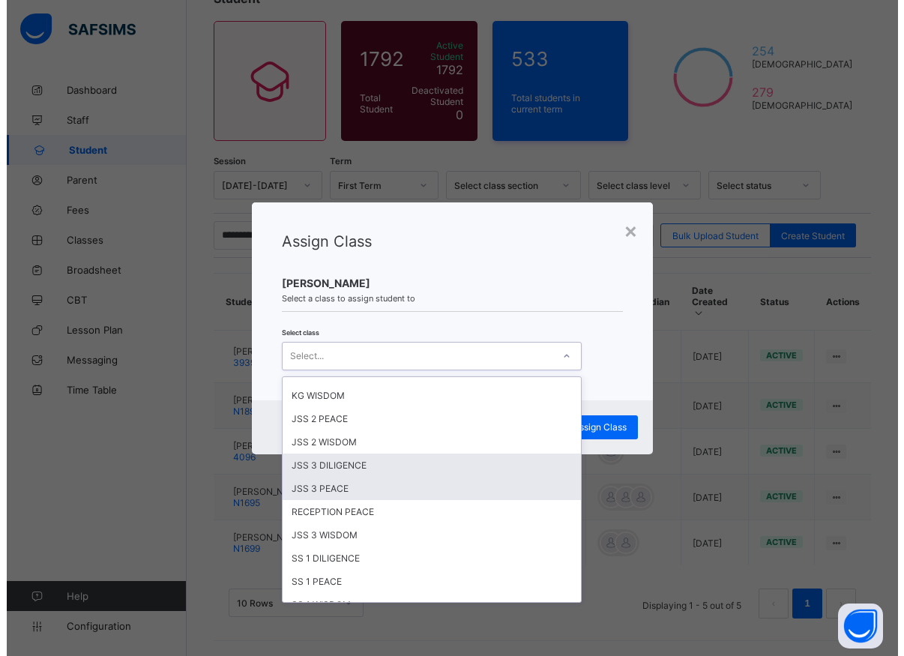
scroll to position [337, 0]
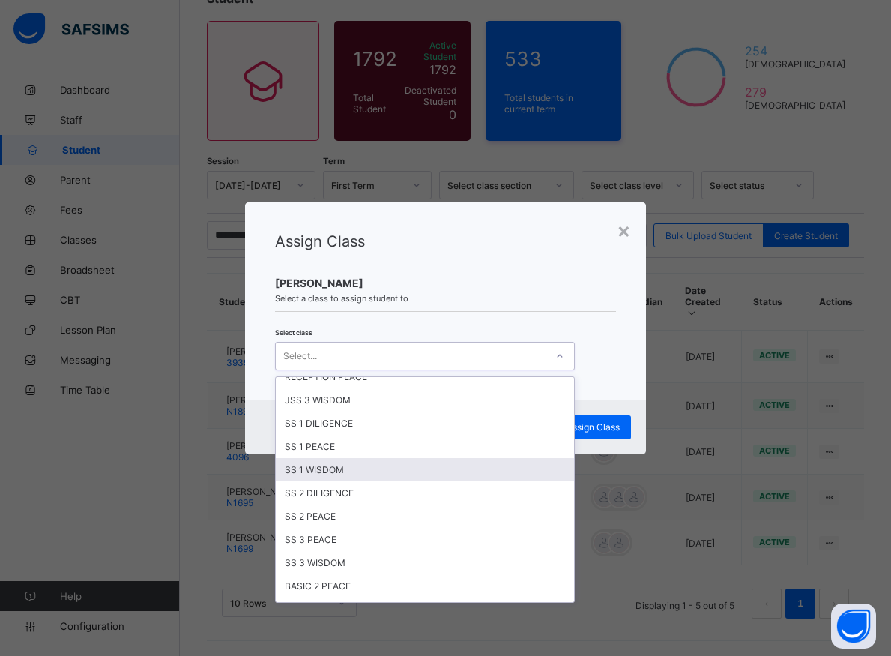
click at [321, 472] on div "SS 1 WISDOM" at bounding box center [425, 469] width 298 height 23
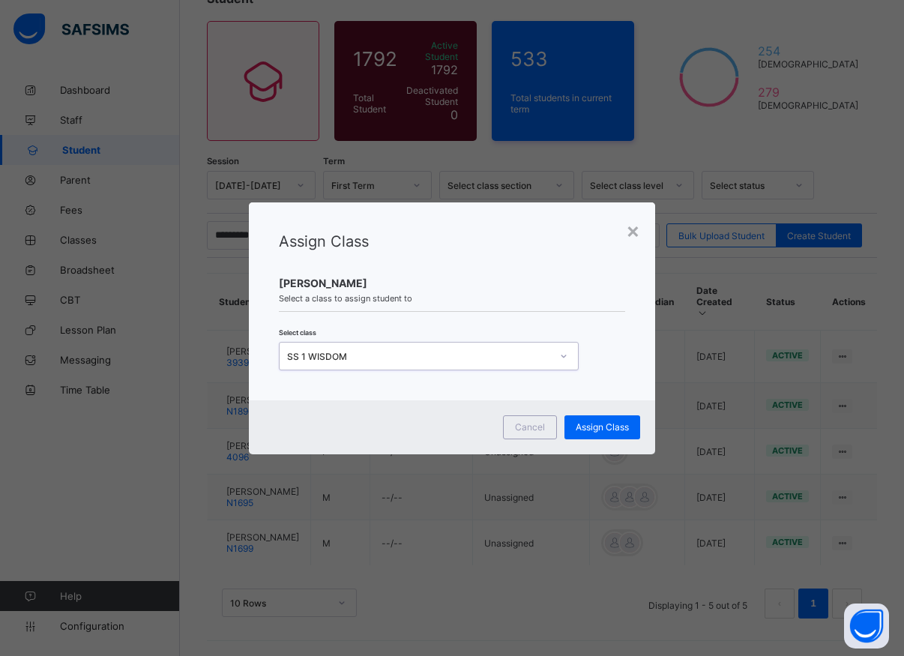
click at [564, 361] on icon at bounding box center [563, 355] width 9 height 15
drag, startPoint x: 611, startPoint y: 357, endPoint x: 605, endPoint y: 369, distance: 13.4
click at [611, 360] on div "Select class SS 1 WISDOM" at bounding box center [452, 348] width 347 height 43
click at [596, 435] on div "Assign Class" at bounding box center [602, 427] width 76 height 24
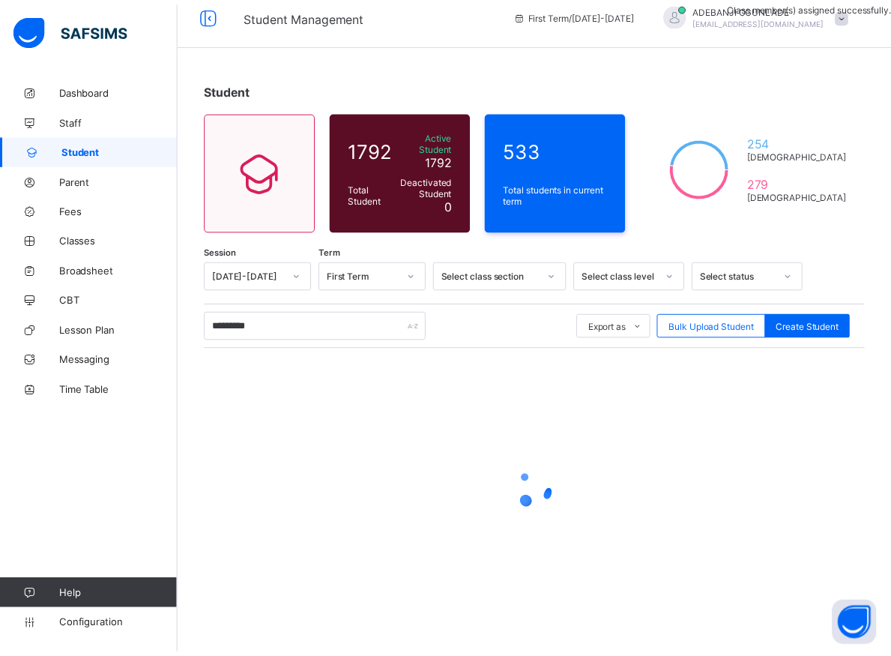
scroll to position [8, 0]
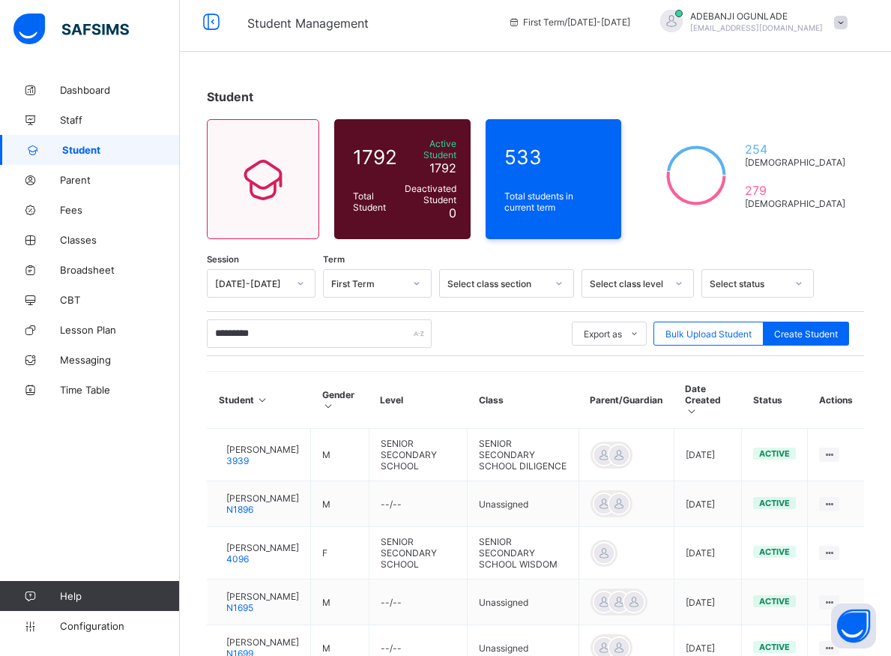
click at [124, 517] on div "Dashboard Staff Student Parent Fees Classes Broadsheet CBT Lesson Plan Messagin…" at bounding box center [90, 358] width 180 height 596
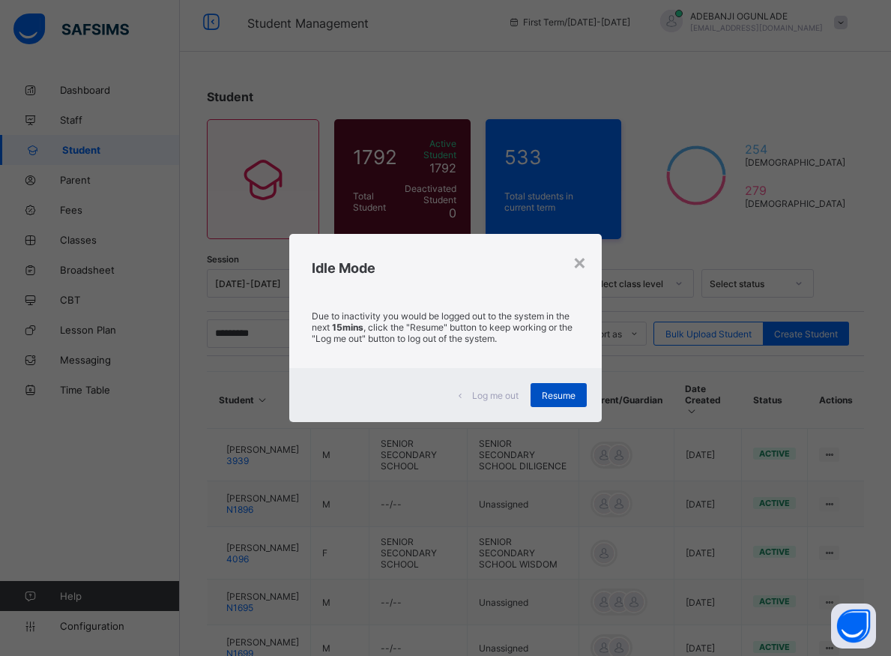
click at [557, 396] on span "Resume" at bounding box center [559, 395] width 34 height 11
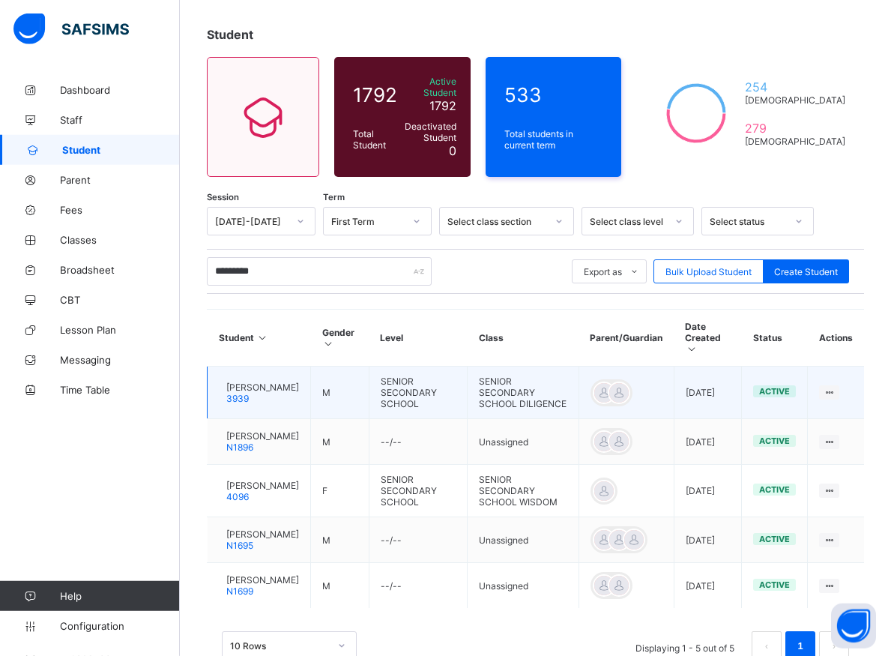
scroll to position [126, 0]
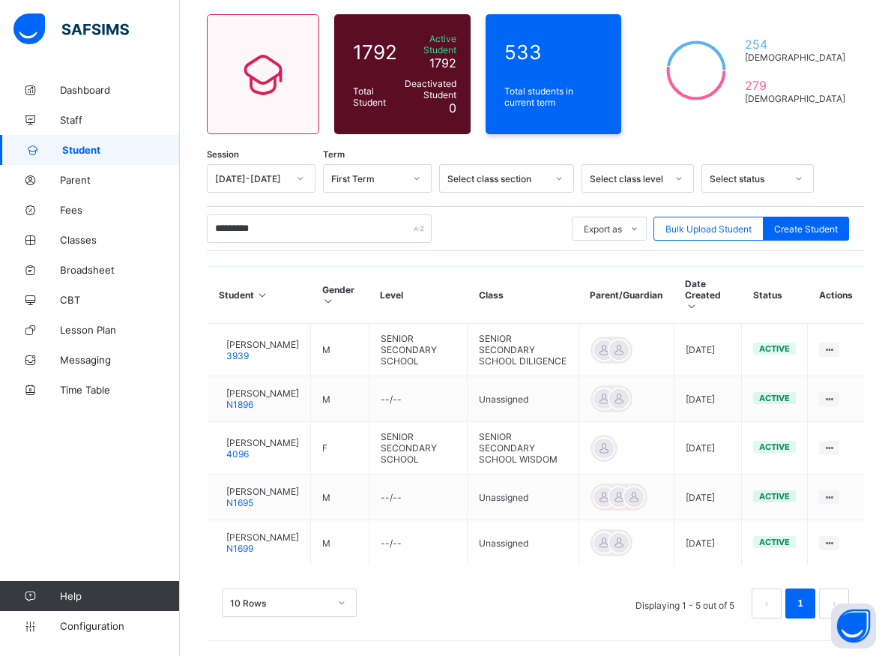
click at [482, 215] on div "********* Export as Pdf Report Excel Report Excel Report (LMS) Bulk Upload Stud…" at bounding box center [535, 228] width 657 height 28
